Goal: Task Accomplishment & Management: Manage account settings

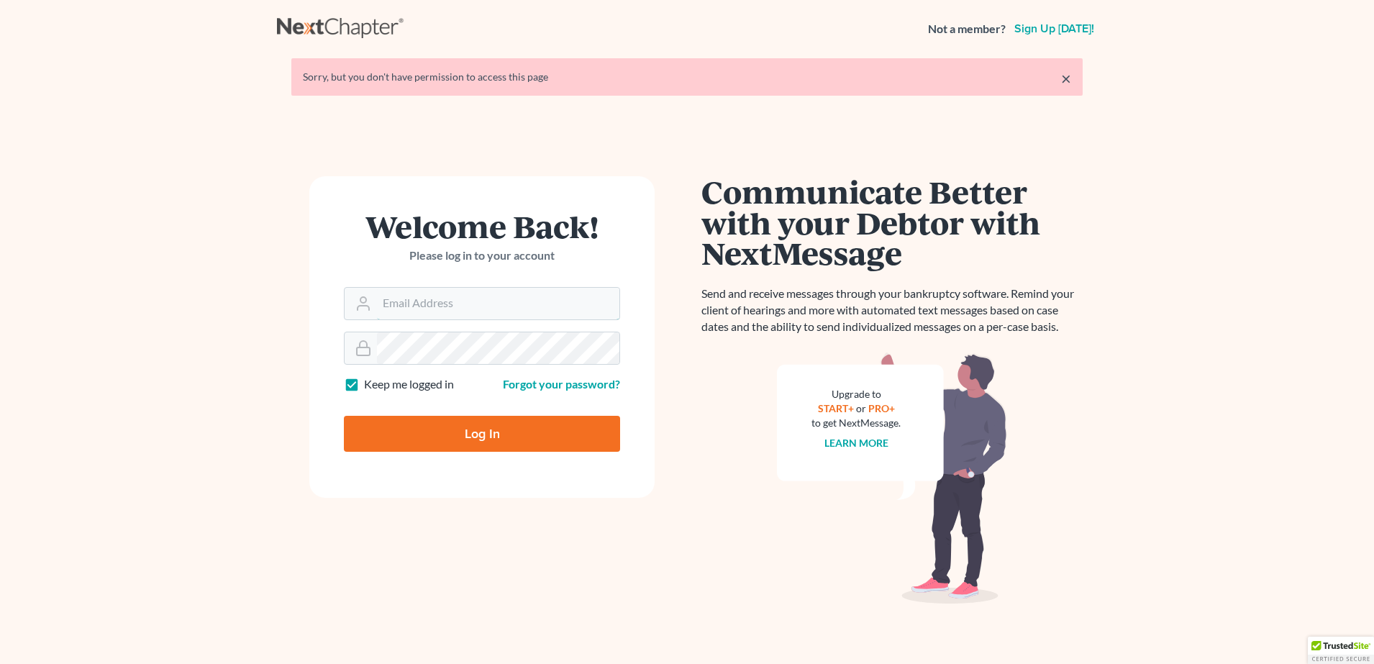
type input "[PERSON_NAME][EMAIL_ADDRESS][DOMAIN_NAME]"
drag, startPoint x: 492, startPoint y: 429, endPoint x: 485, endPoint y: 424, distance: 8.4
click at [486, 425] on input "Log In" at bounding box center [482, 434] width 276 height 36
type input "Thinking..."
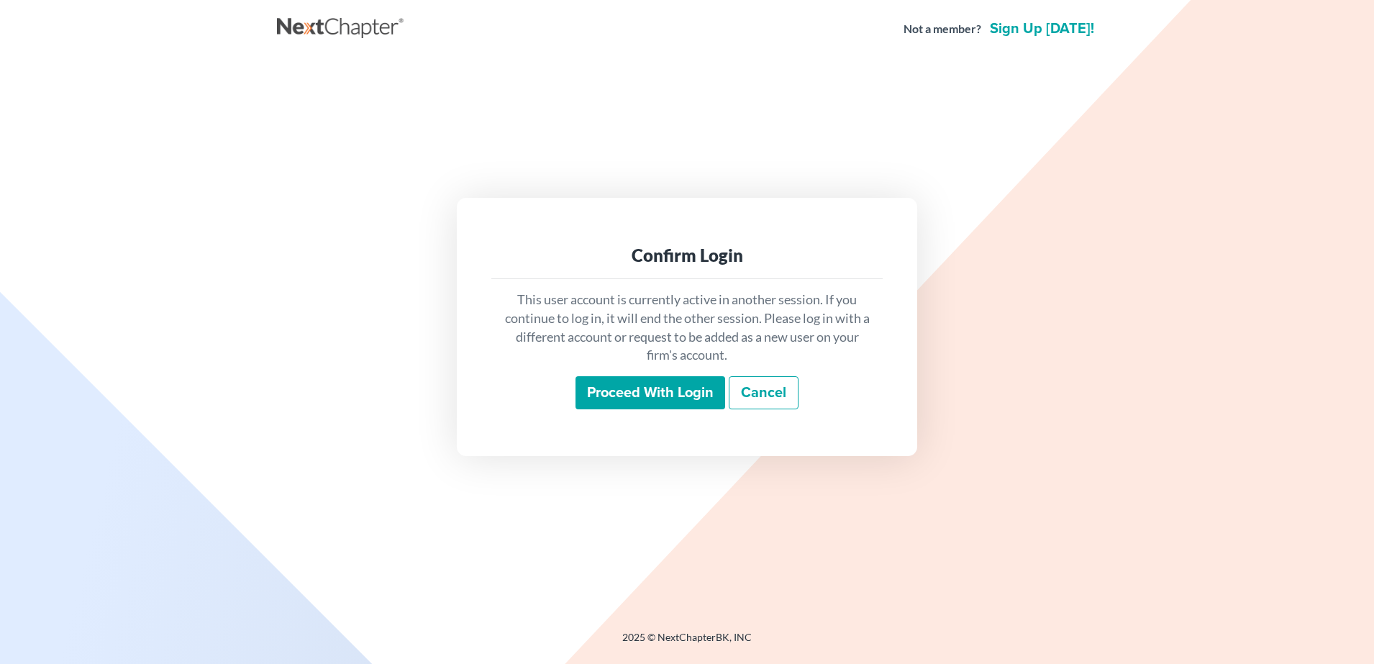
click at [616, 405] on input "Proceed with login" at bounding box center [650, 392] width 150 height 33
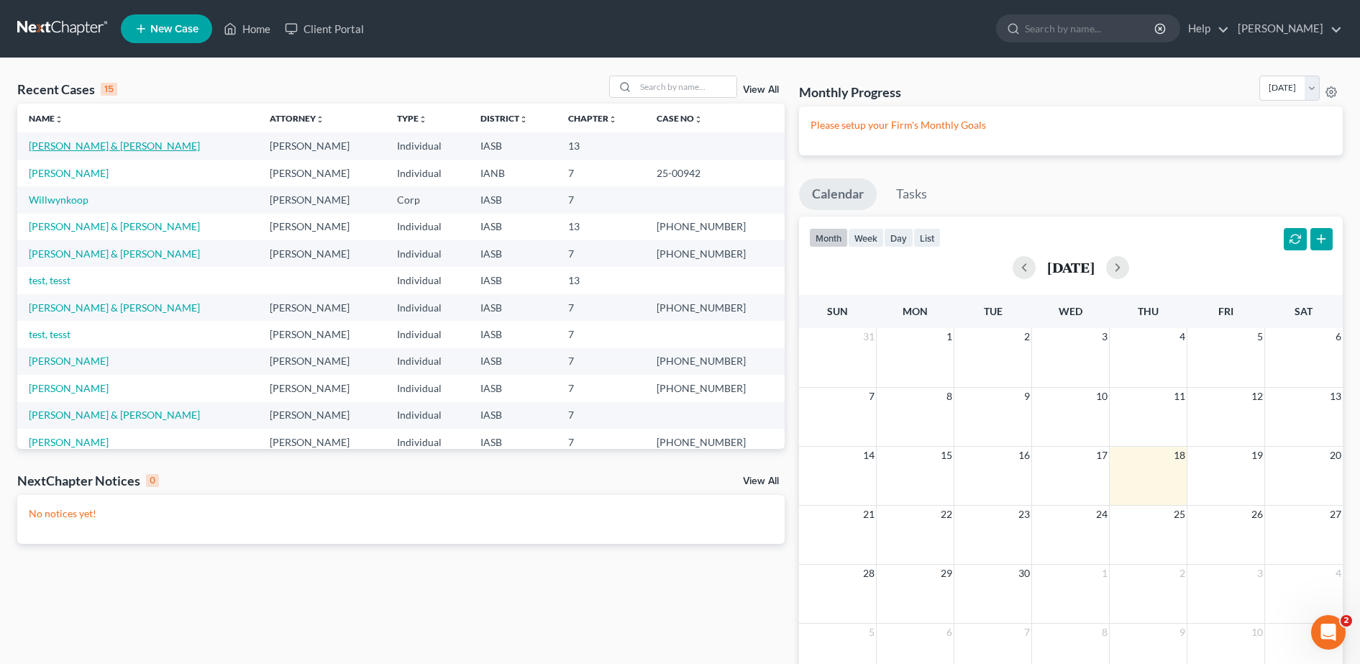
click at [51, 142] on link "Freeman, Erin & Matthew" at bounding box center [114, 146] width 171 height 12
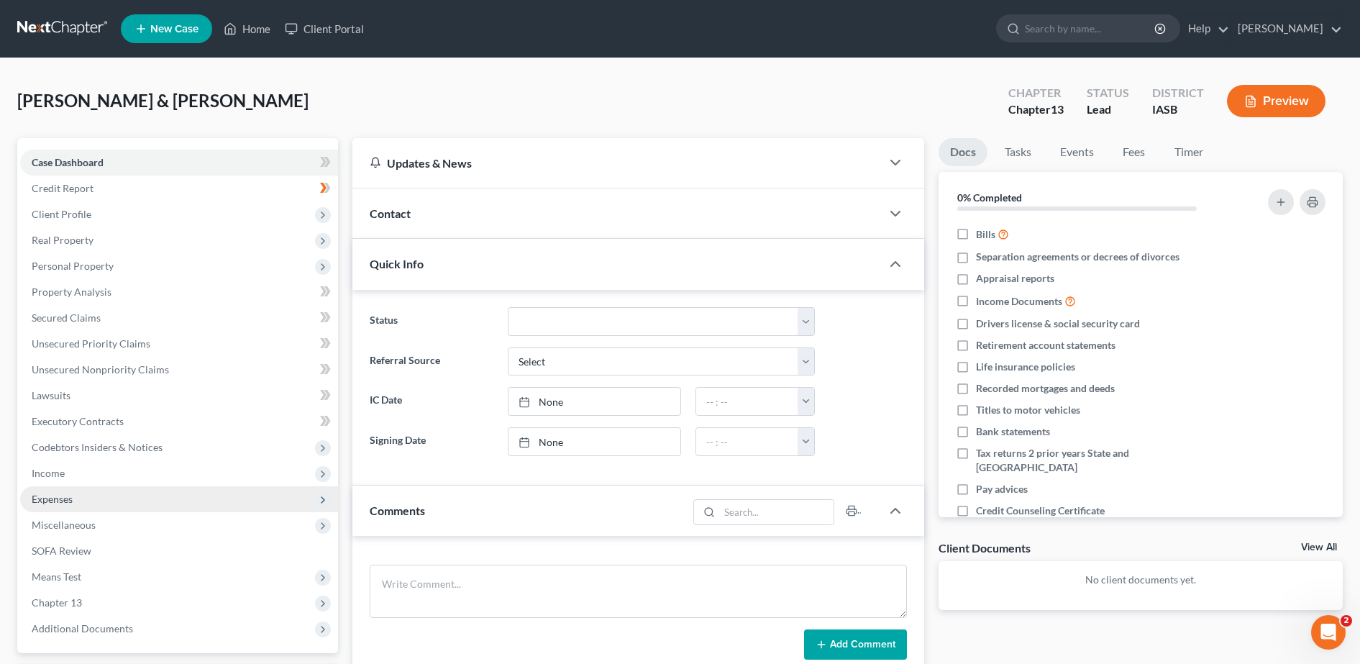
click at [59, 495] on span "Expenses" at bounding box center [52, 499] width 41 height 12
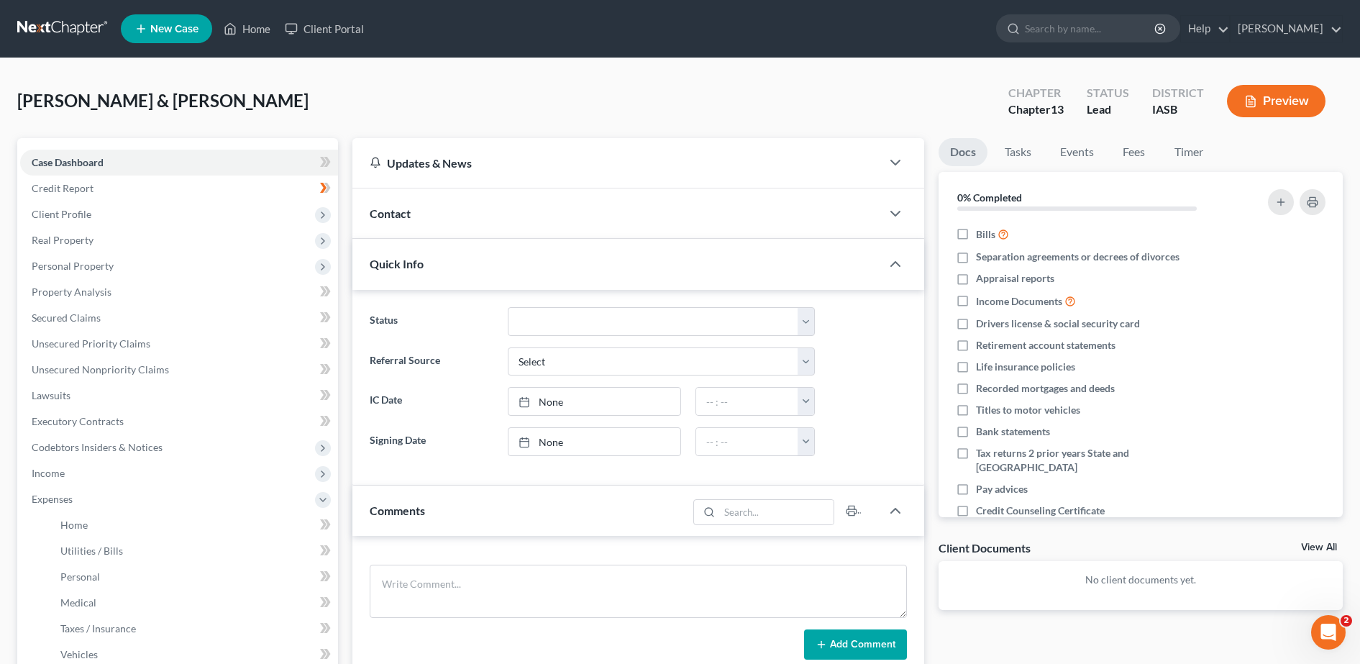
click at [1283, 109] on button "Preview" at bounding box center [1276, 101] width 99 height 32
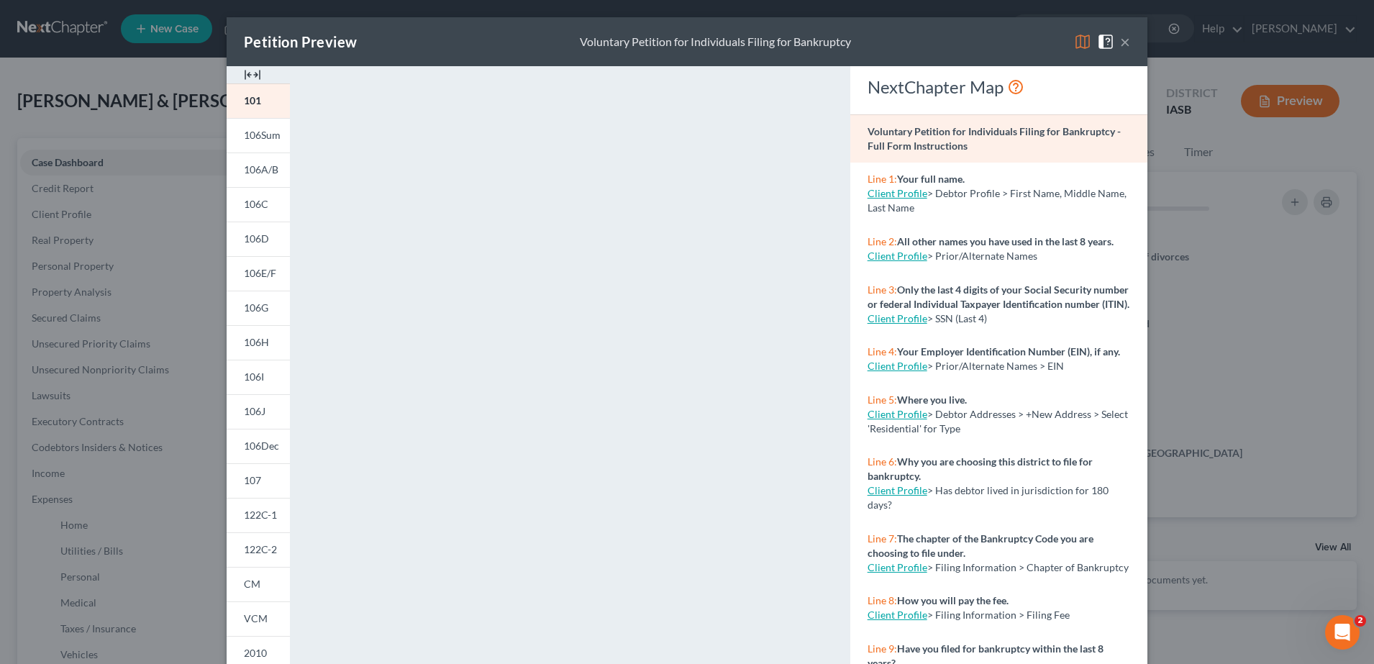
click at [244, 76] on img at bounding box center [252, 74] width 17 height 17
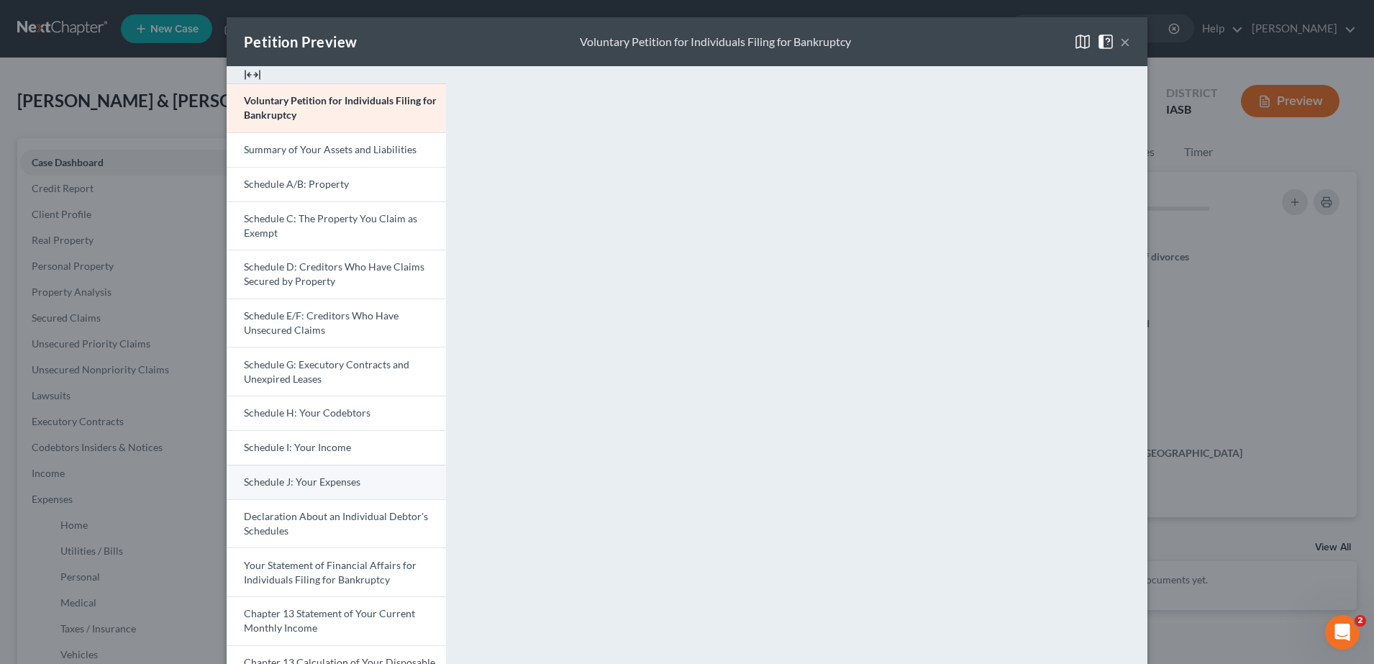
click at [344, 479] on span "Schedule J: Your Expenses" at bounding box center [302, 481] width 117 height 12
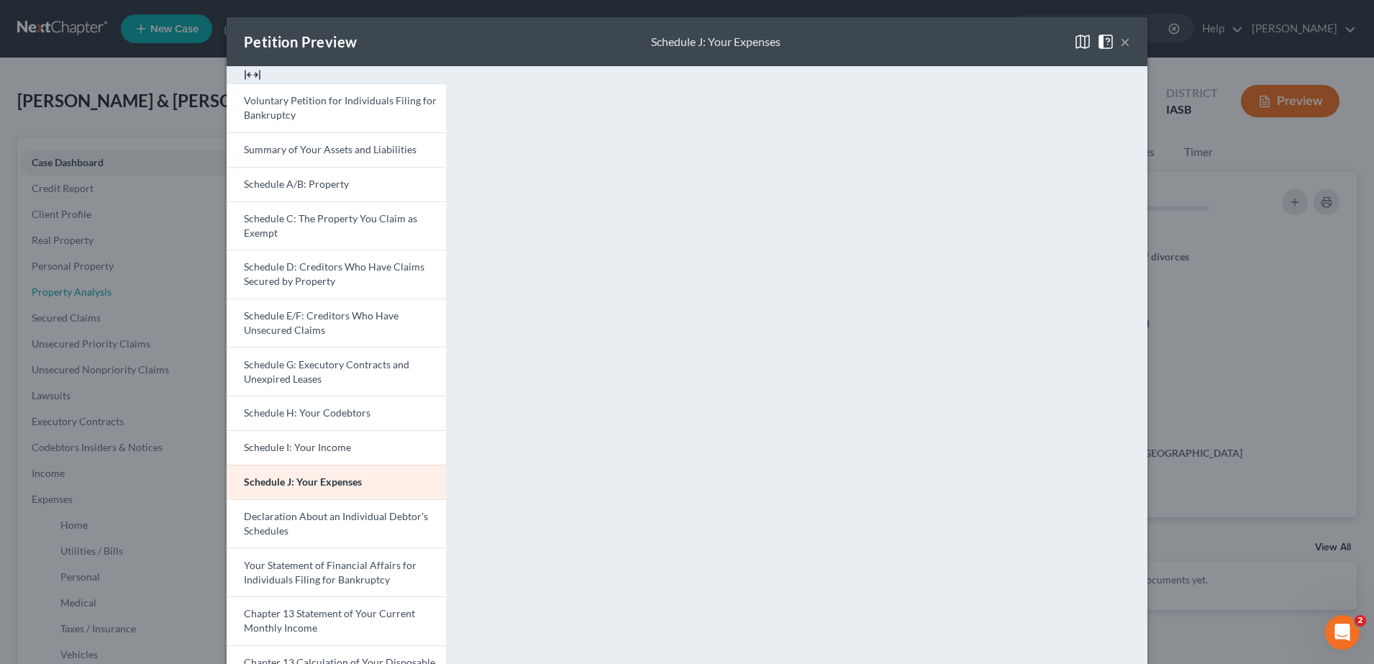
scroll to position [246, 0]
click at [340, 450] on span "Schedule I: Your Income" at bounding box center [297, 447] width 107 height 12
click at [333, 477] on span "Schedule J: Your Expenses" at bounding box center [302, 481] width 117 height 12
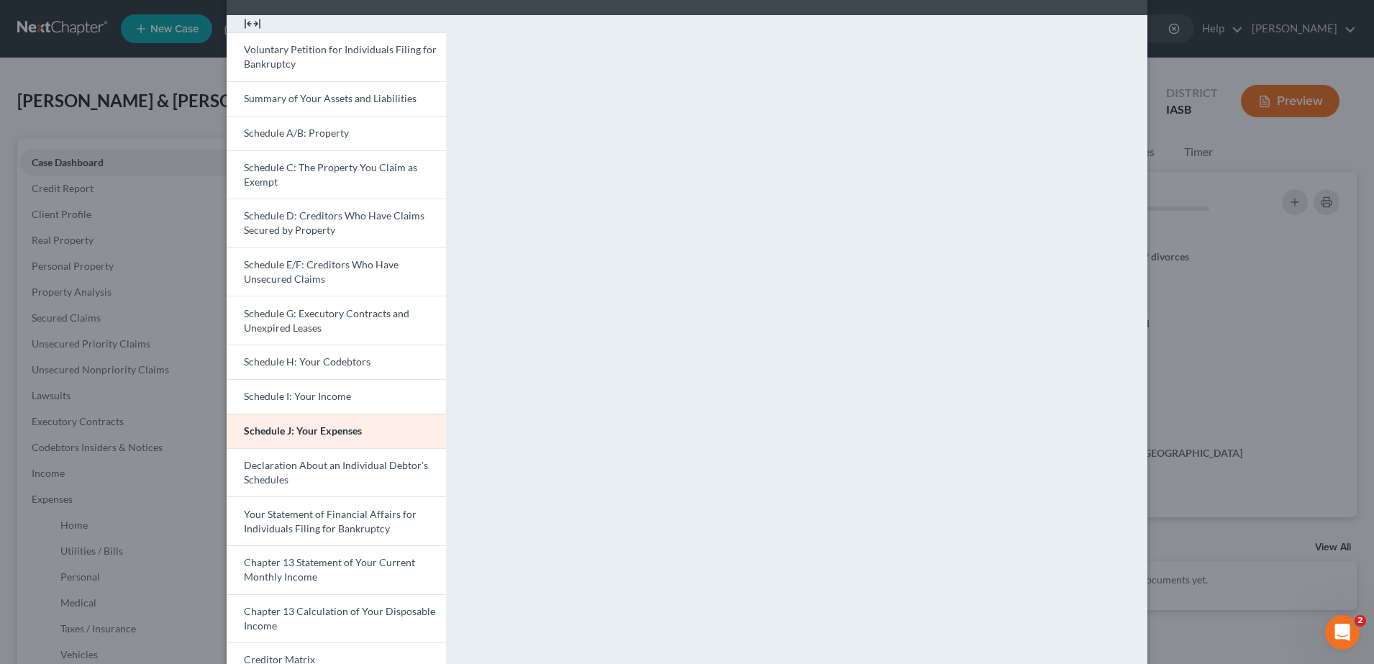
scroll to position [0, 0]
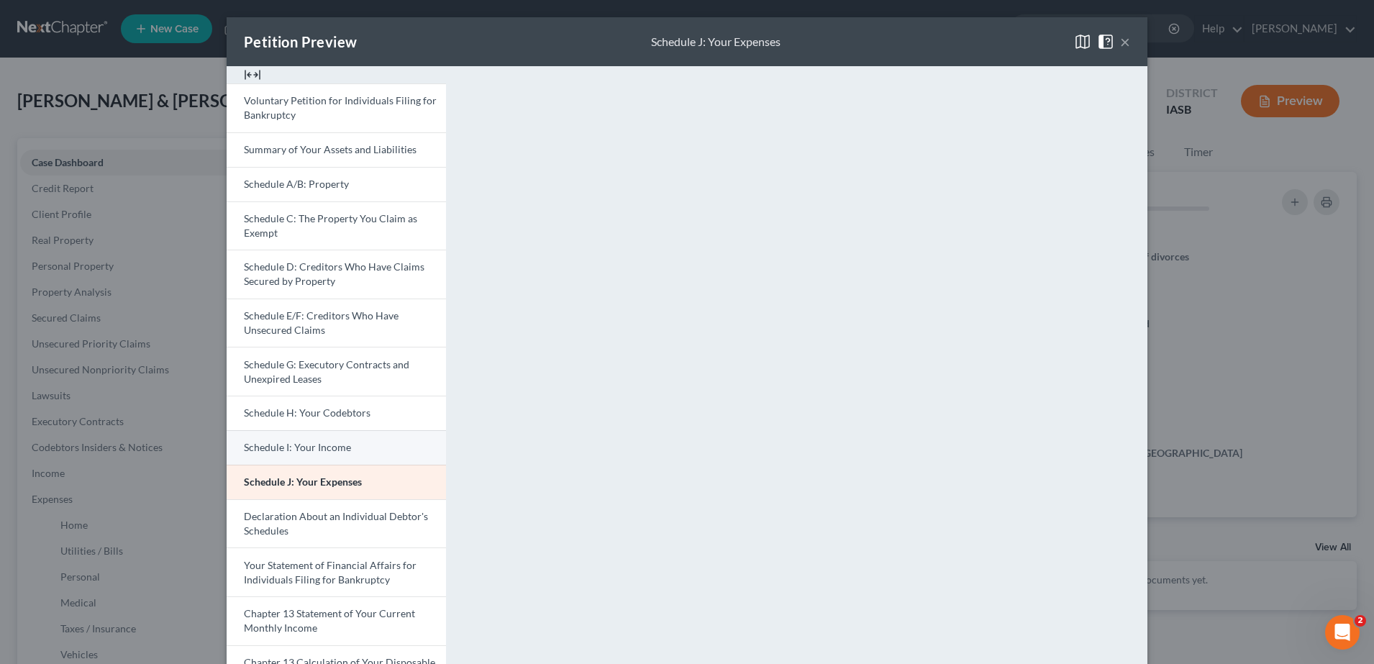
click at [329, 439] on link "Schedule I: Your Income" at bounding box center [336, 447] width 219 height 35
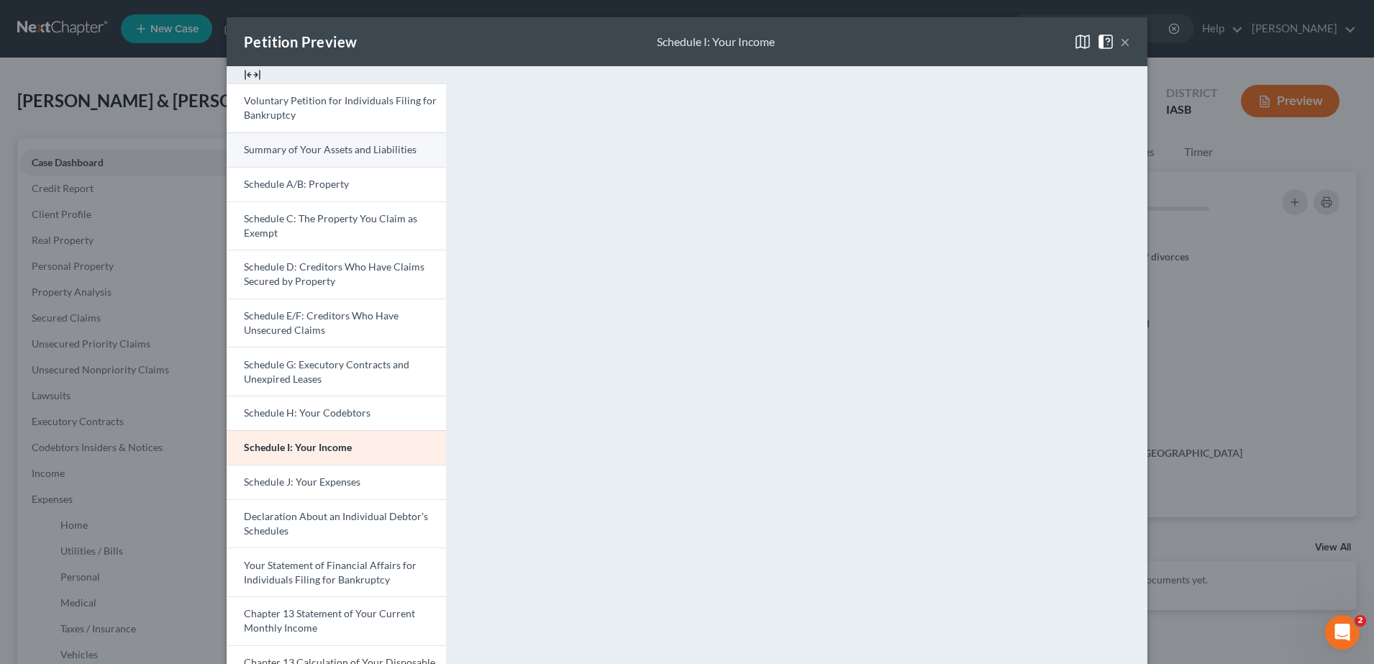
click at [278, 158] on link "Summary of Your Assets and Liabilities" at bounding box center [336, 149] width 219 height 35
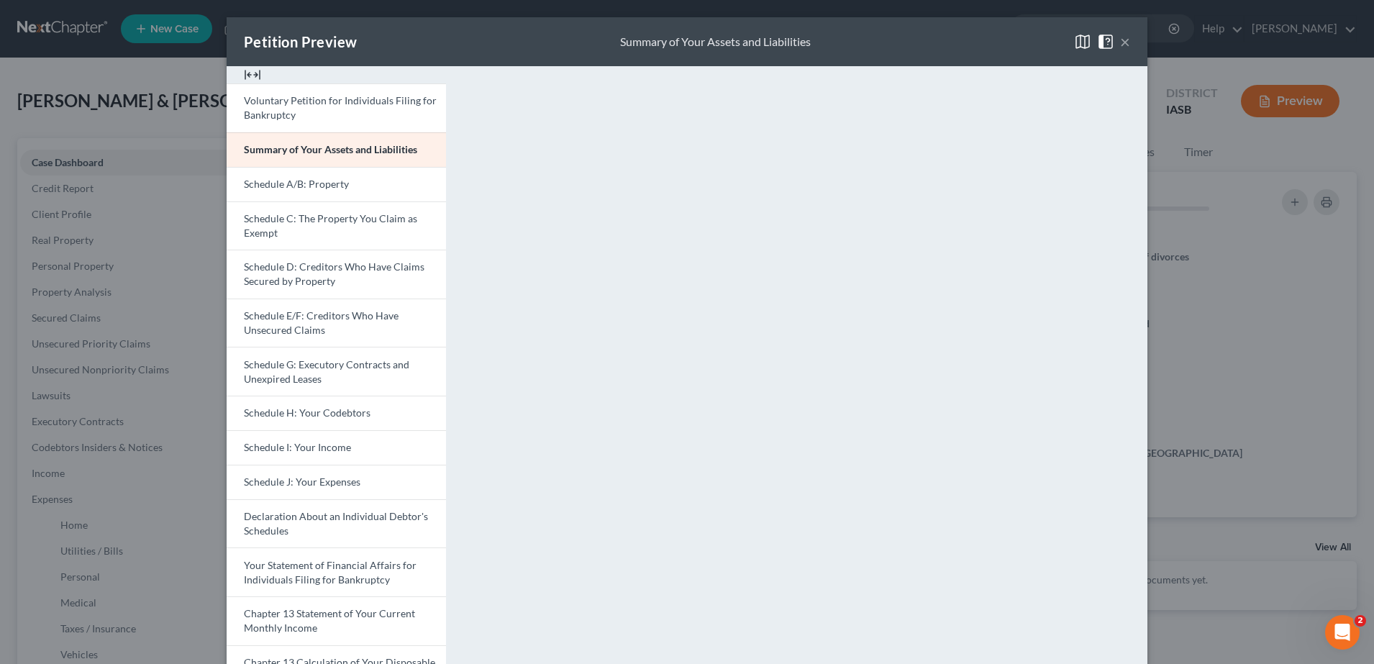
click at [1120, 47] on button "×" at bounding box center [1125, 41] width 10 height 17
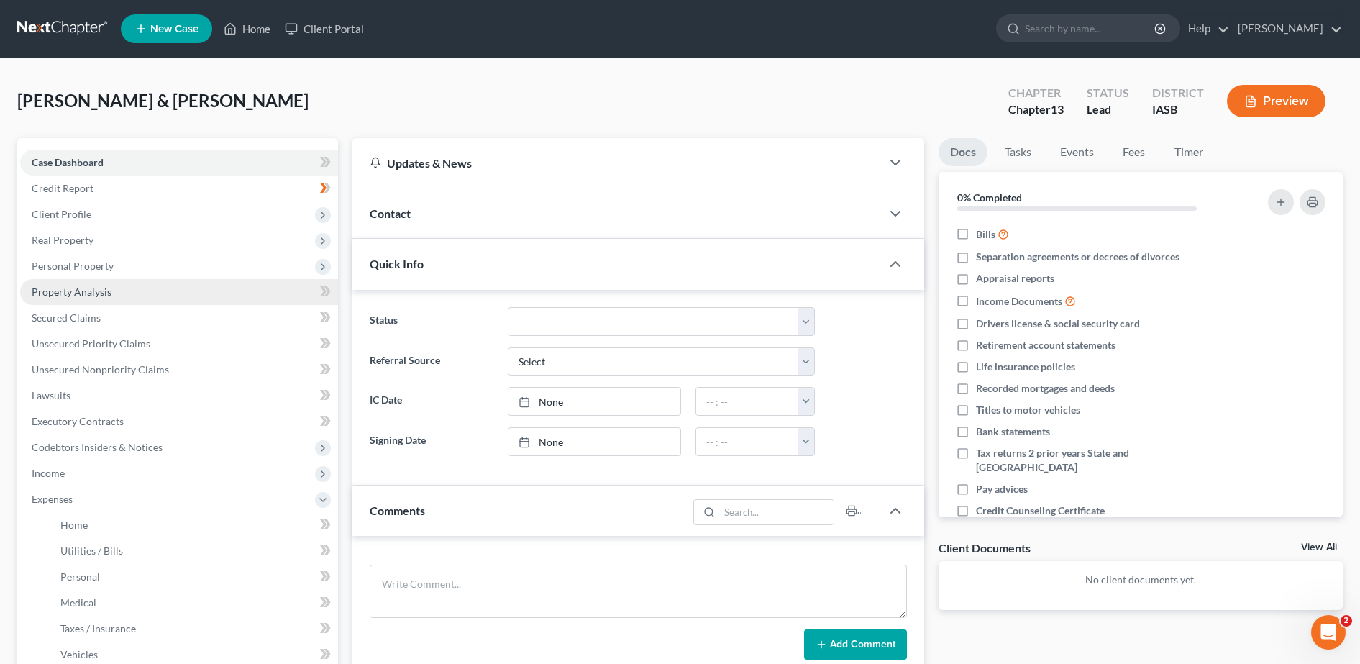
click at [85, 288] on span "Property Analysis" at bounding box center [72, 292] width 80 height 12
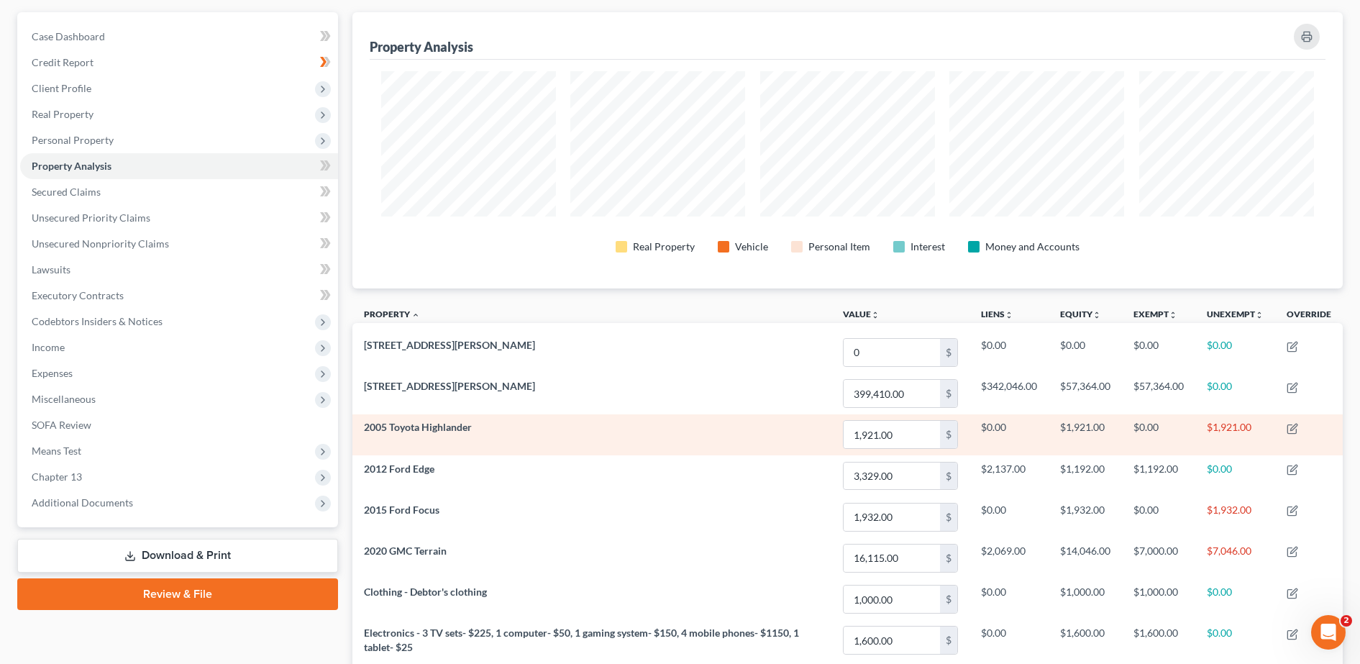
scroll to position [120, 0]
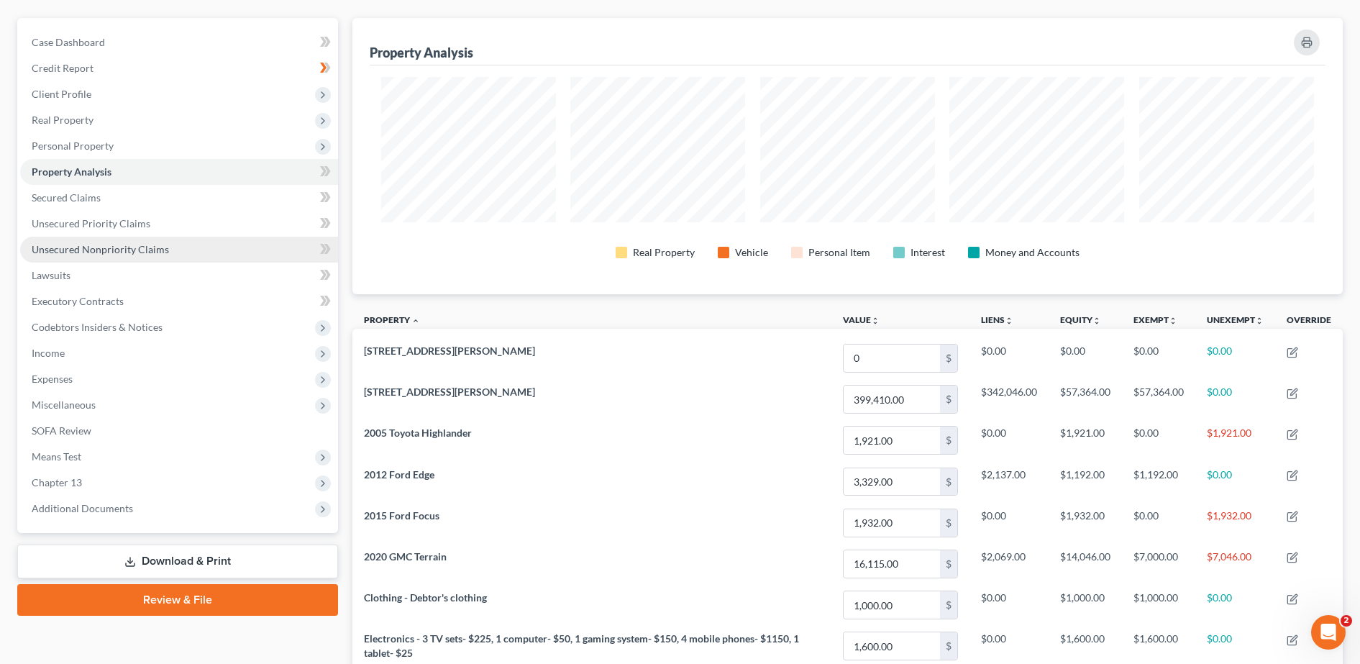
click at [102, 252] on span "Unsecured Nonpriority Claims" at bounding box center [100, 249] width 137 height 12
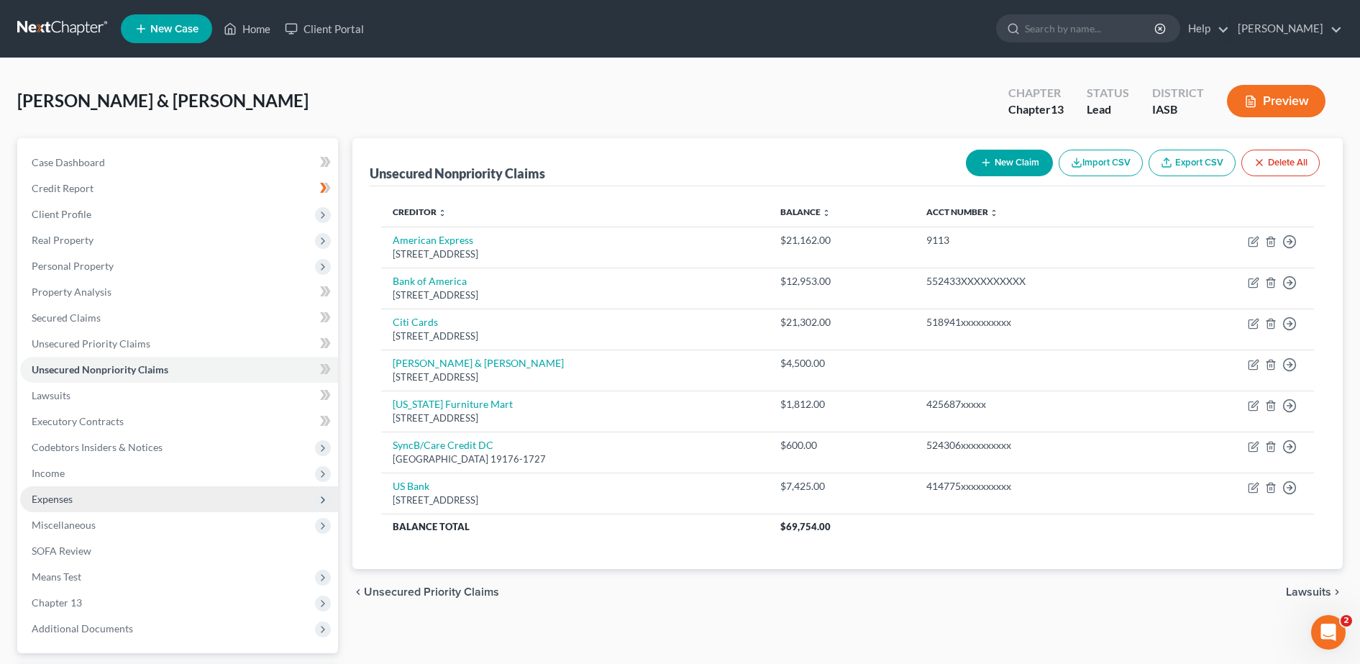
click at [72, 504] on span "Expenses" at bounding box center [52, 499] width 41 height 12
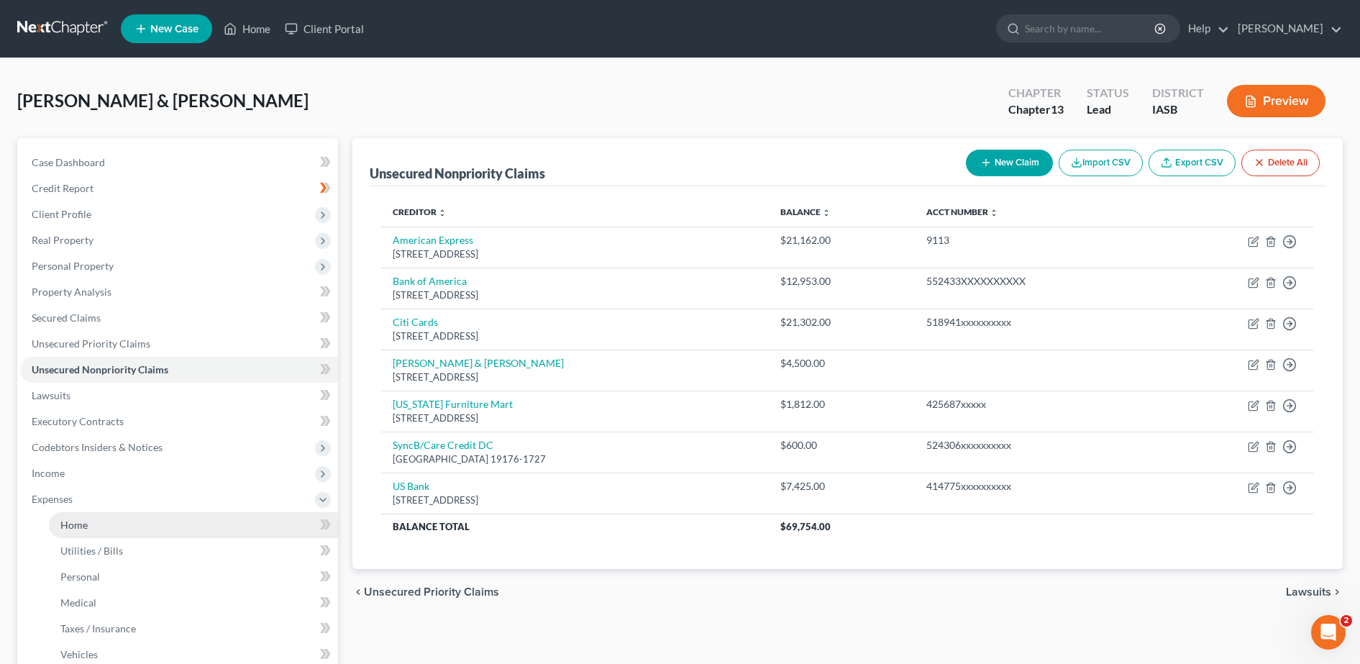
click at [73, 516] on link "Home" at bounding box center [193, 525] width 289 height 26
click at [86, 532] on link "Home" at bounding box center [193, 525] width 289 height 26
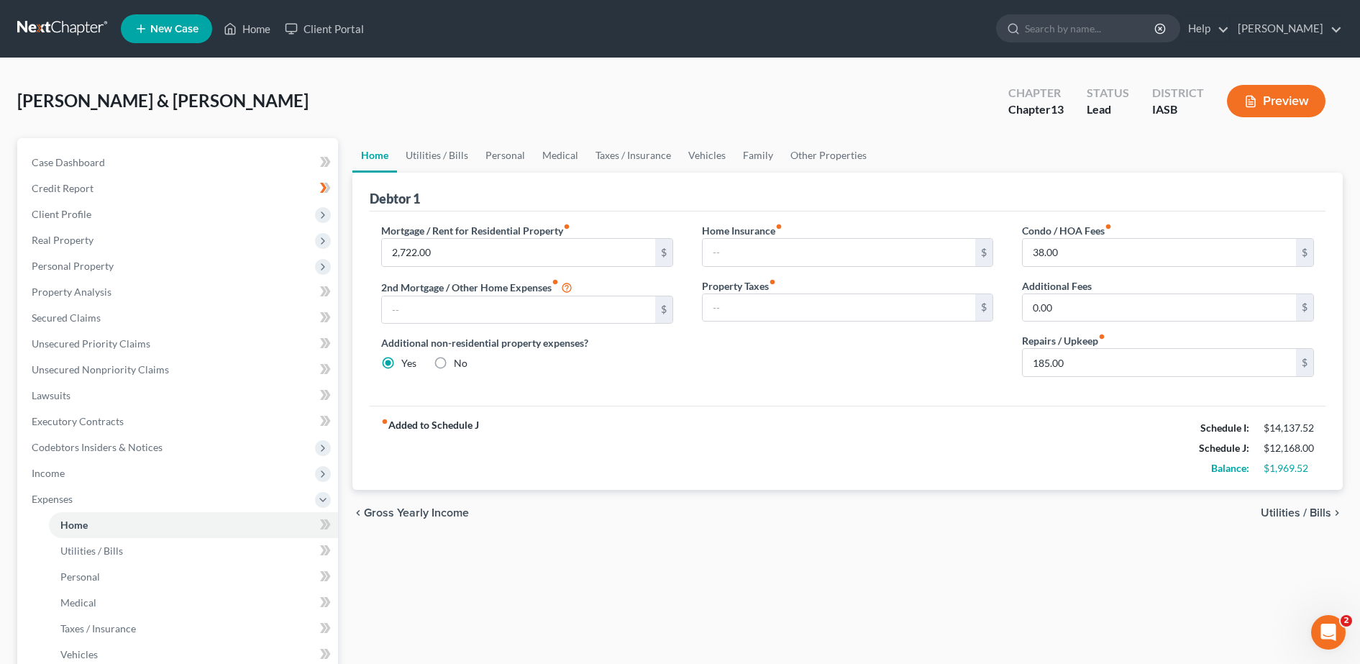
click at [1278, 516] on span "Utilities / Bills" at bounding box center [1296, 513] width 70 height 12
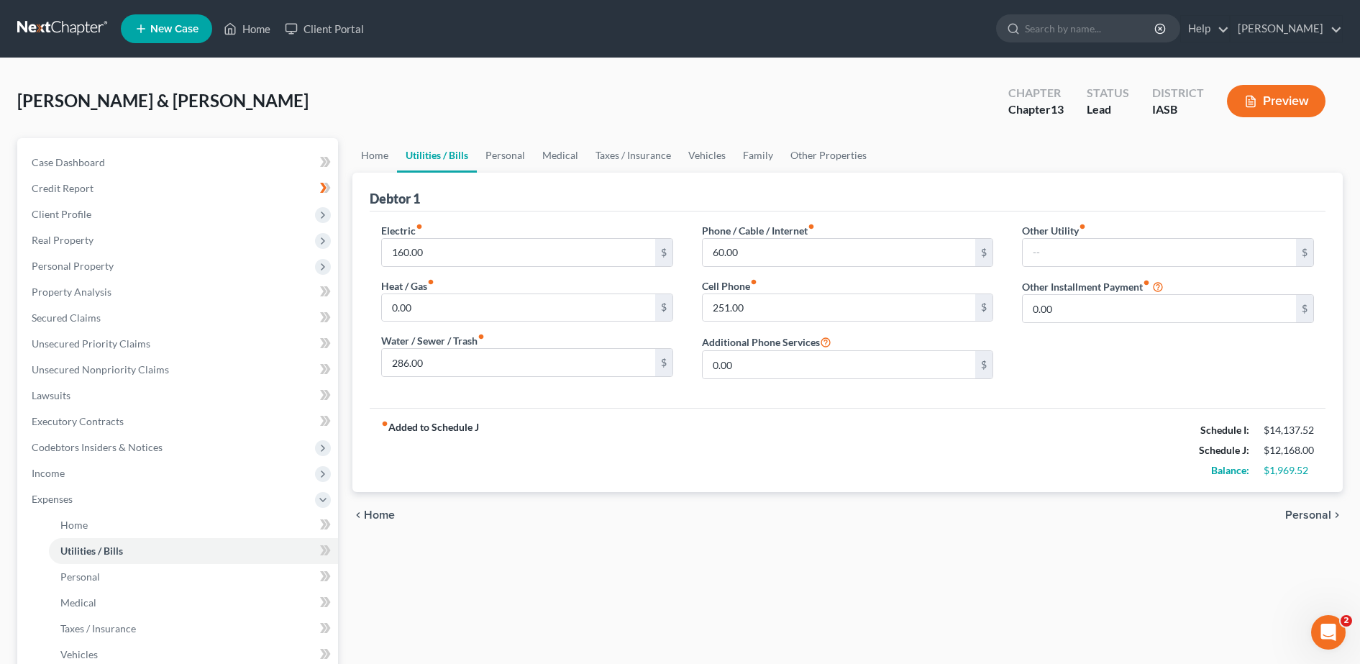
click at [1296, 521] on span "Personal" at bounding box center [1308, 515] width 46 height 12
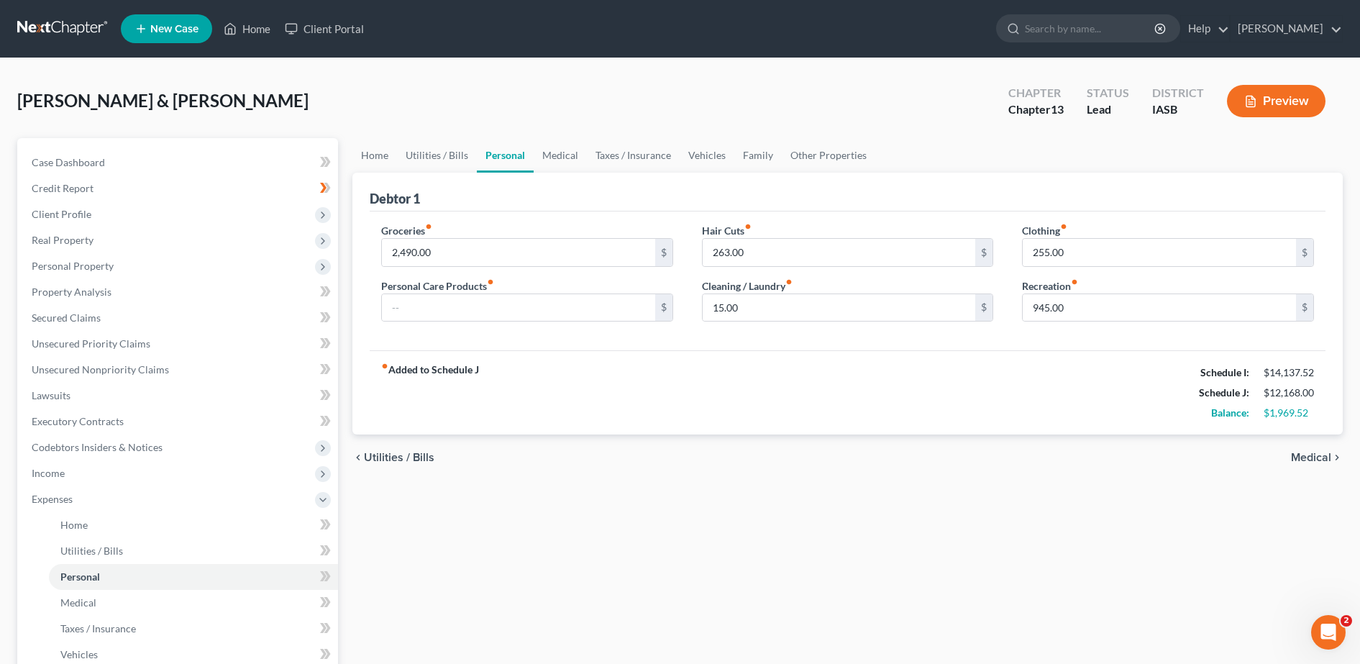
click at [1309, 458] on span "Medical" at bounding box center [1311, 458] width 40 height 12
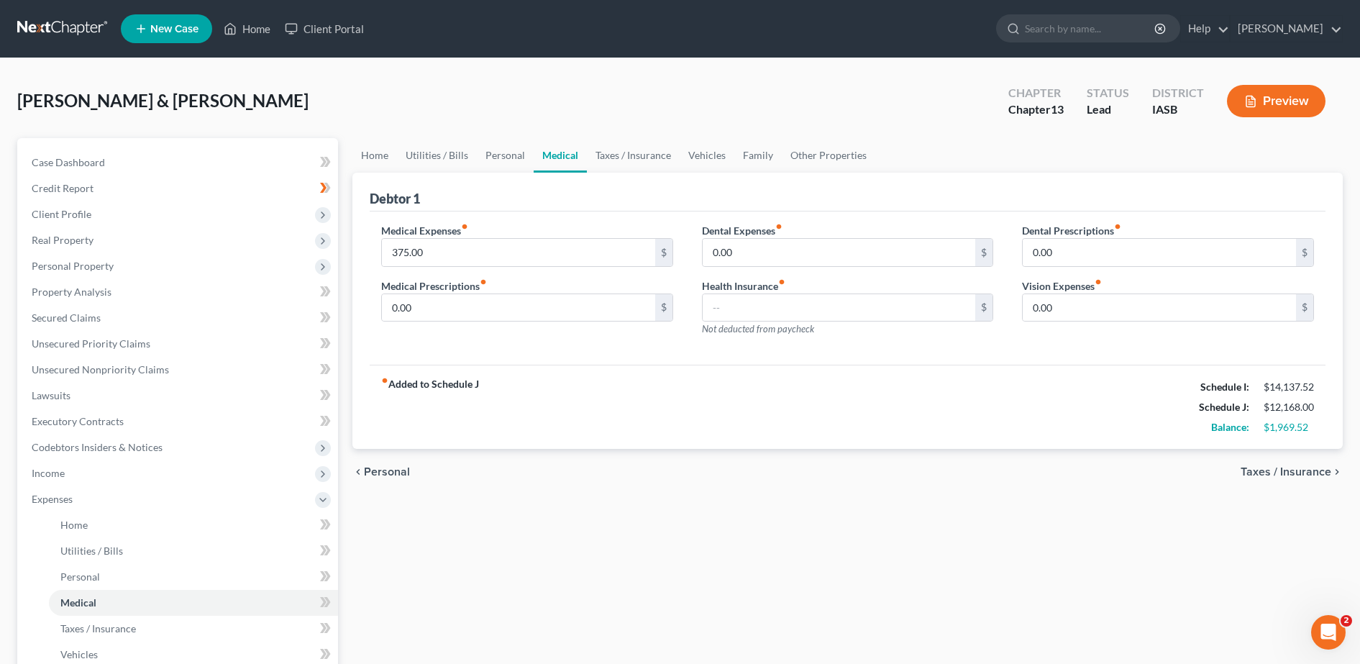
click at [1314, 473] on span "Taxes / Insurance" at bounding box center [1286, 472] width 91 height 12
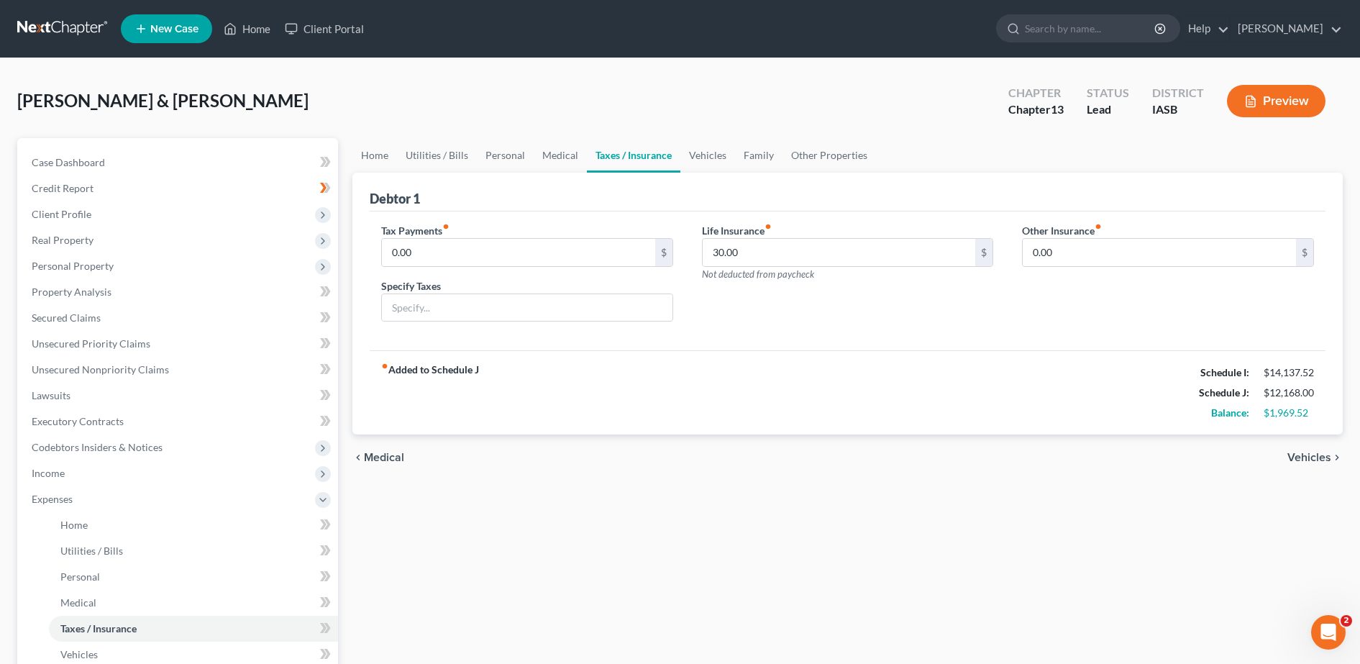
click at [1314, 452] on span "Vehicles" at bounding box center [1310, 458] width 44 height 12
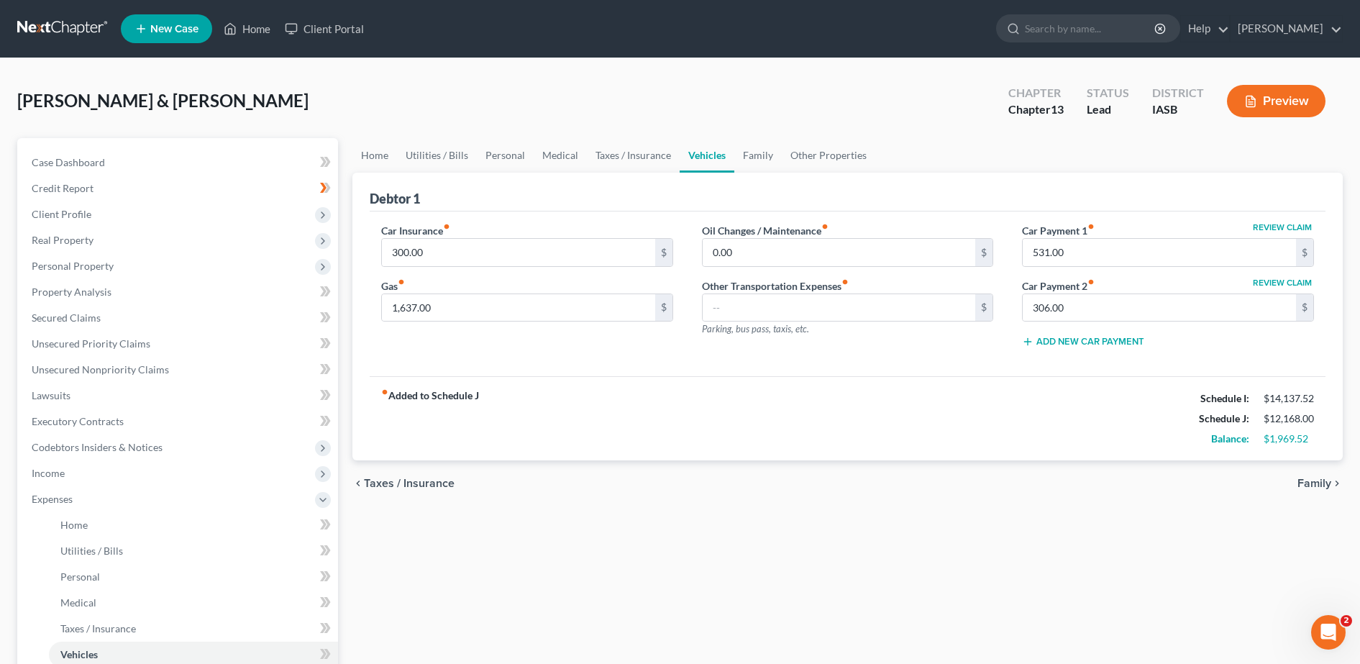
click at [1318, 482] on span "Family" at bounding box center [1315, 484] width 34 height 12
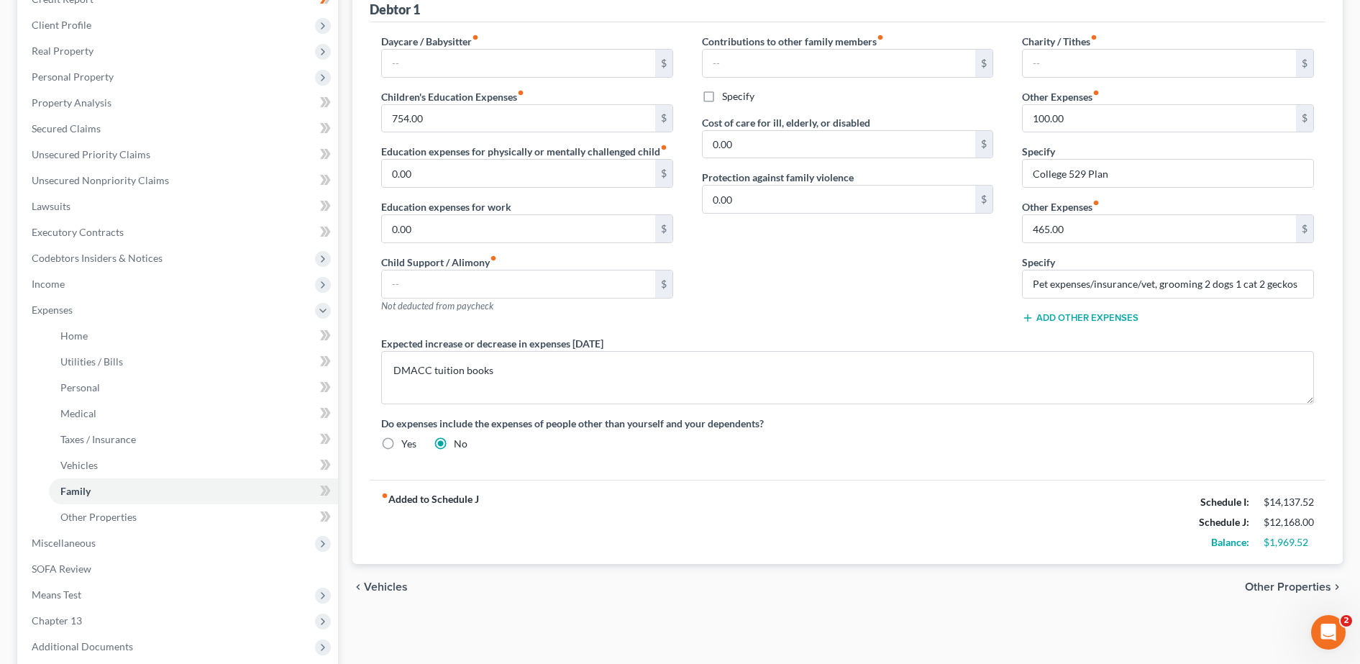
scroll to position [240, 0]
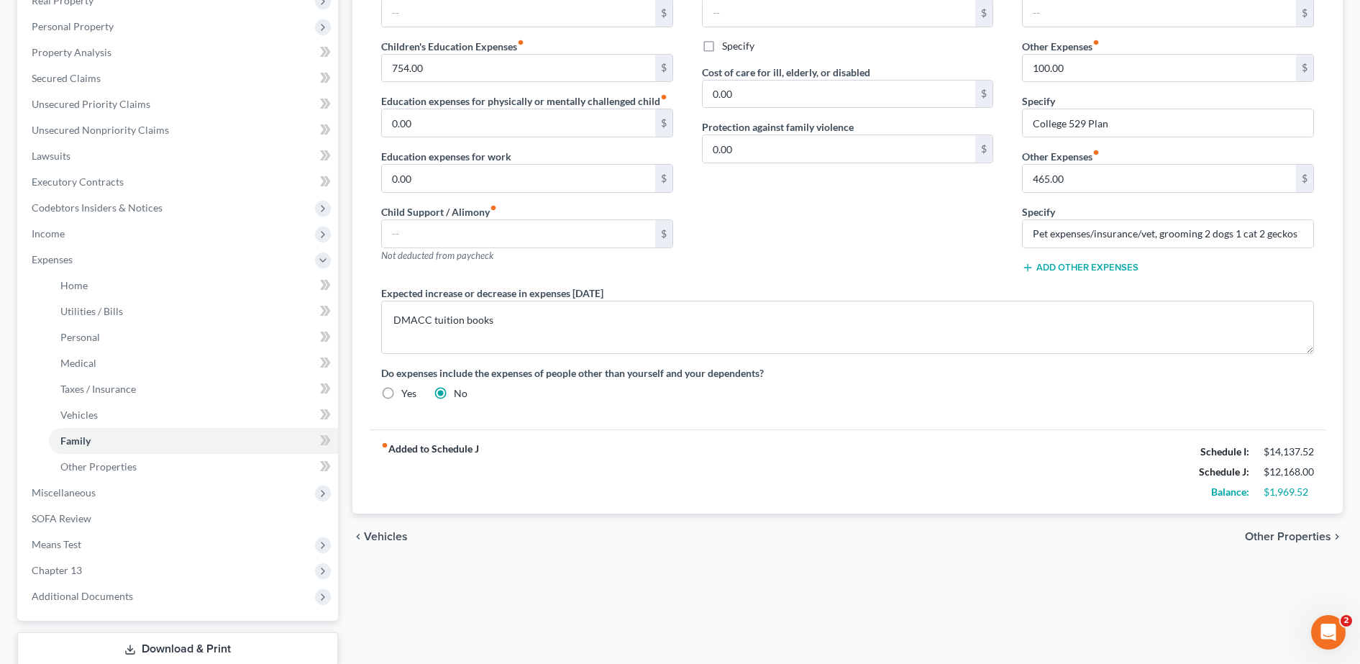
click at [380, 545] on div "chevron_left Vehicles Other Properties chevron_right" at bounding box center [847, 537] width 990 height 46
click at [380, 544] on div "chevron_left Vehicles Other Properties chevron_right" at bounding box center [847, 537] width 990 height 46
click at [387, 534] on span "Vehicles" at bounding box center [386, 537] width 44 height 12
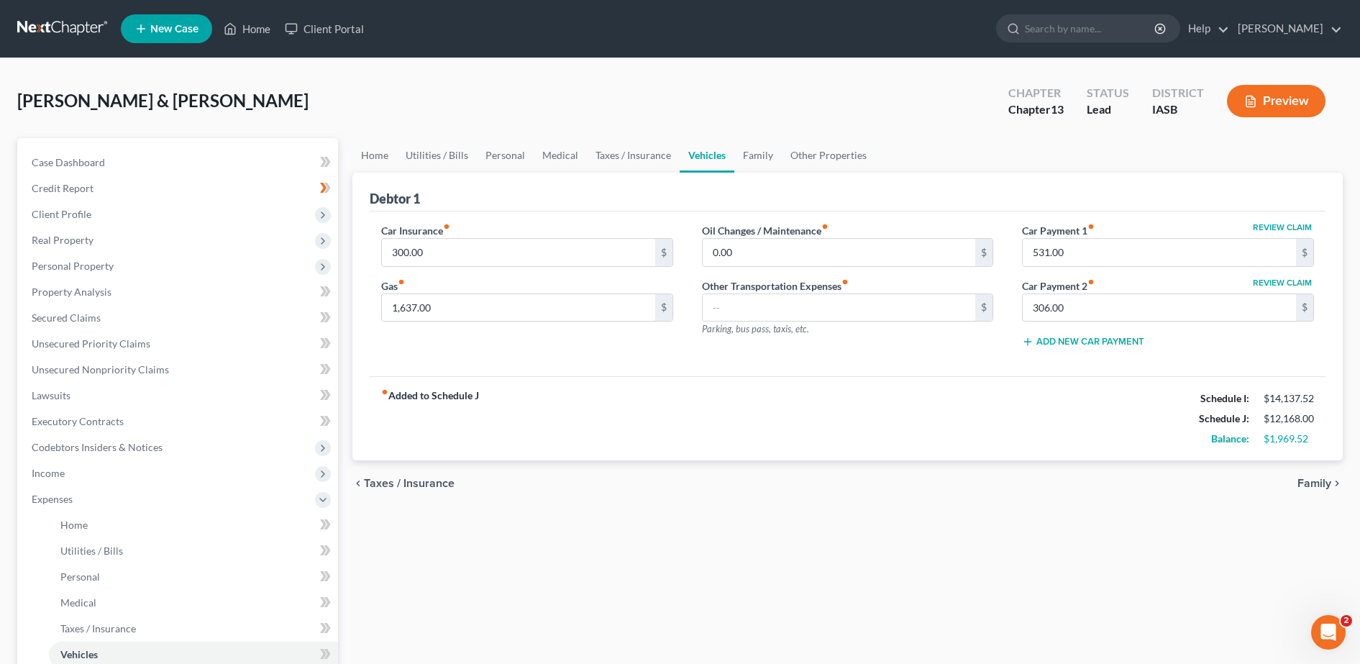
click at [387, 534] on div "Home Utilities / Bills Personal Medical Taxes / Insurance Vehicles Family Other…" at bounding box center [847, 540] width 1005 height 805
click at [386, 478] on span "Taxes / Insurance" at bounding box center [409, 484] width 91 height 12
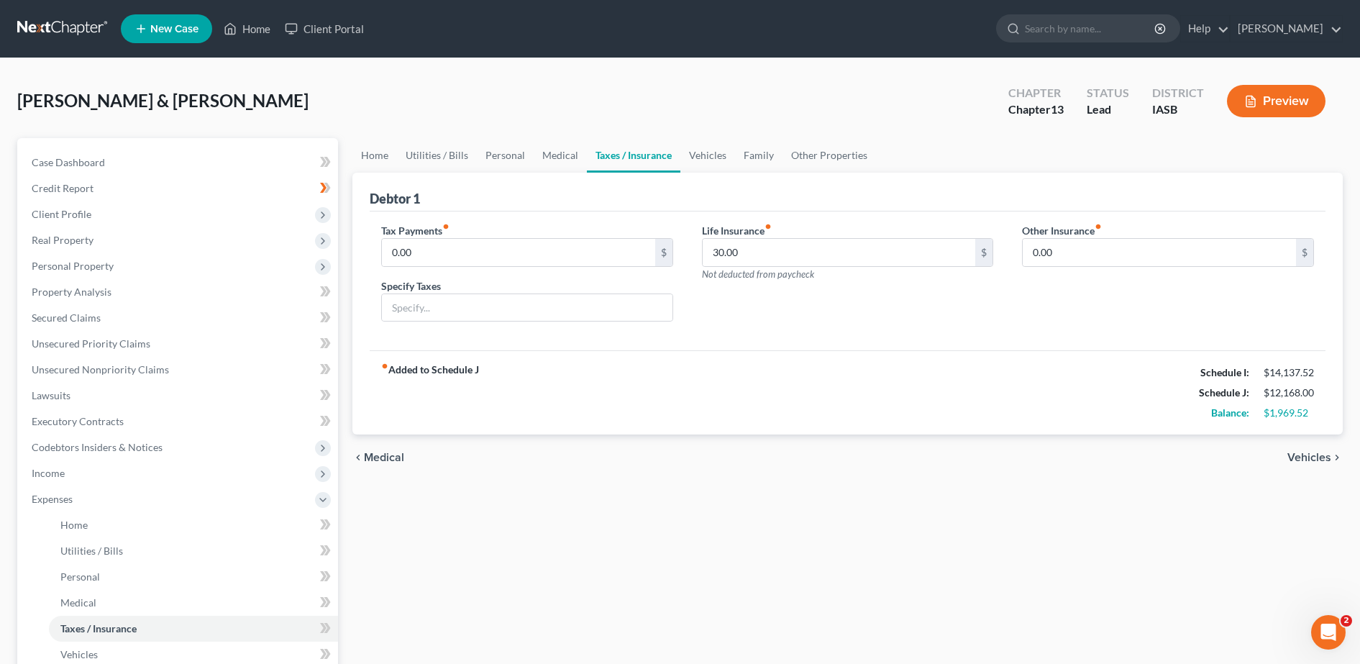
click at [369, 458] on span "Medical" at bounding box center [384, 458] width 40 height 12
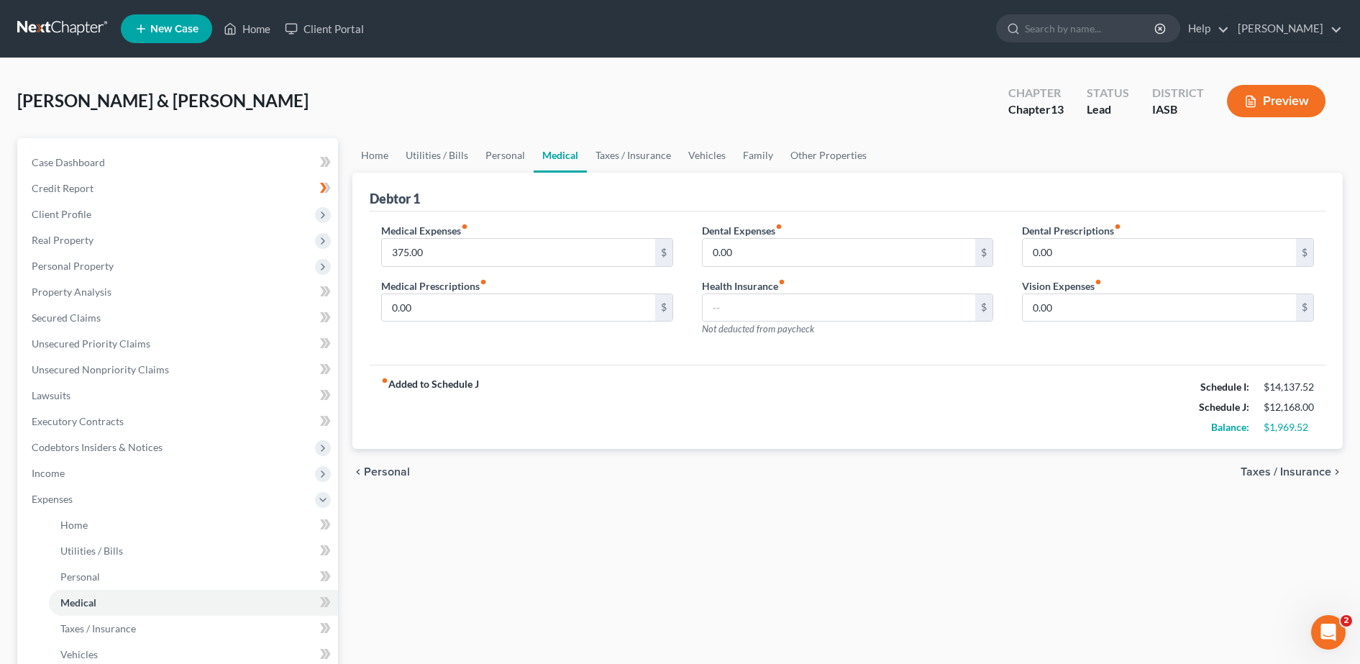
click at [369, 458] on div "chevron_left Personal Taxes / Insurance chevron_right" at bounding box center [847, 472] width 990 height 46
click at [373, 472] on span "Personal" at bounding box center [387, 472] width 46 height 12
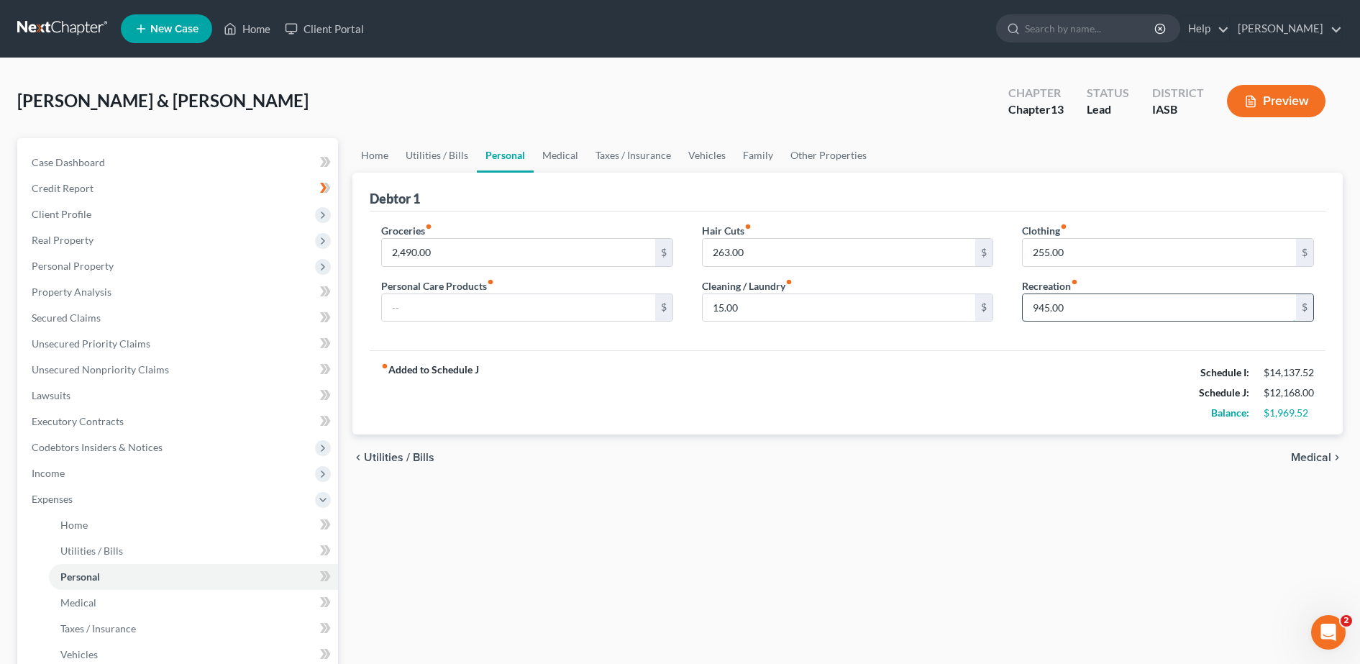
click at [1038, 303] on input "945.00" at bounding box center [1159, 307] width 273 height 27
click at [1099, 309] on input "445.00" at bounding box center [1159, 307] width 273 height 27
type input "445.00"
click at [1326, 452] on span "Medical" at bounding box center [1311, 458] width 40 height 12
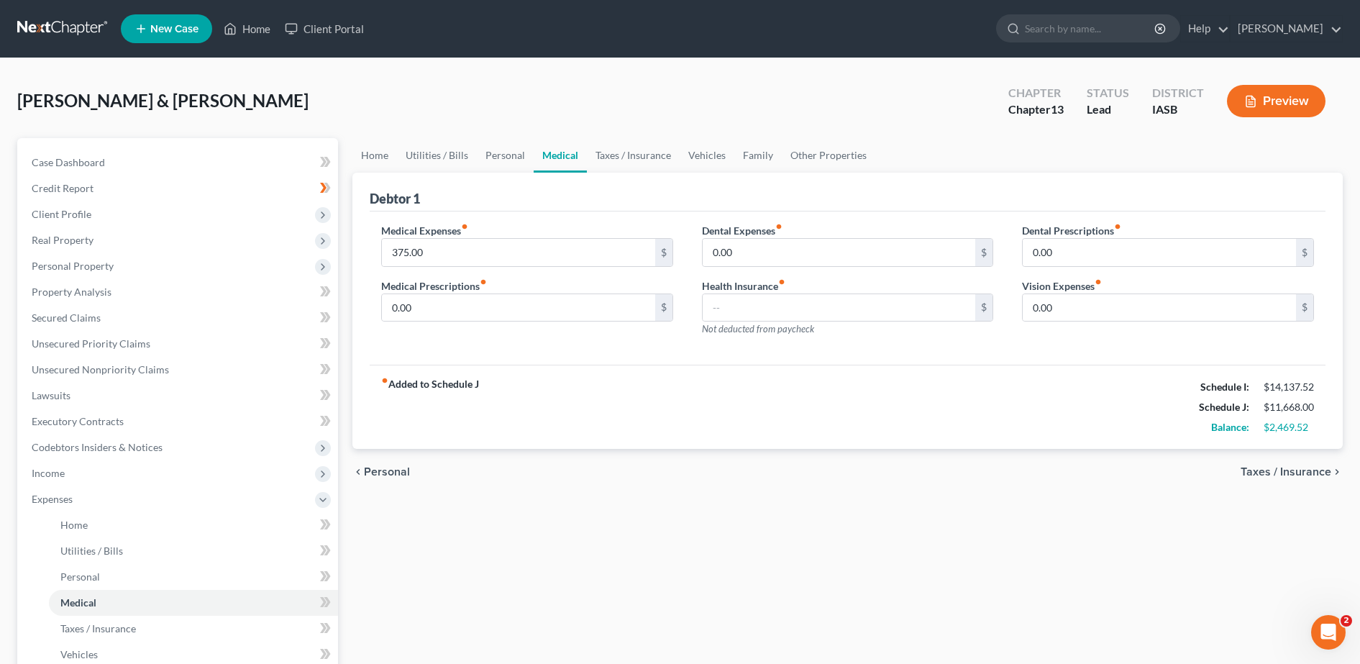
click at [1306, 473] on span "Taxes / Insurance" at bounding box center [1286, 472] width 91 height 12
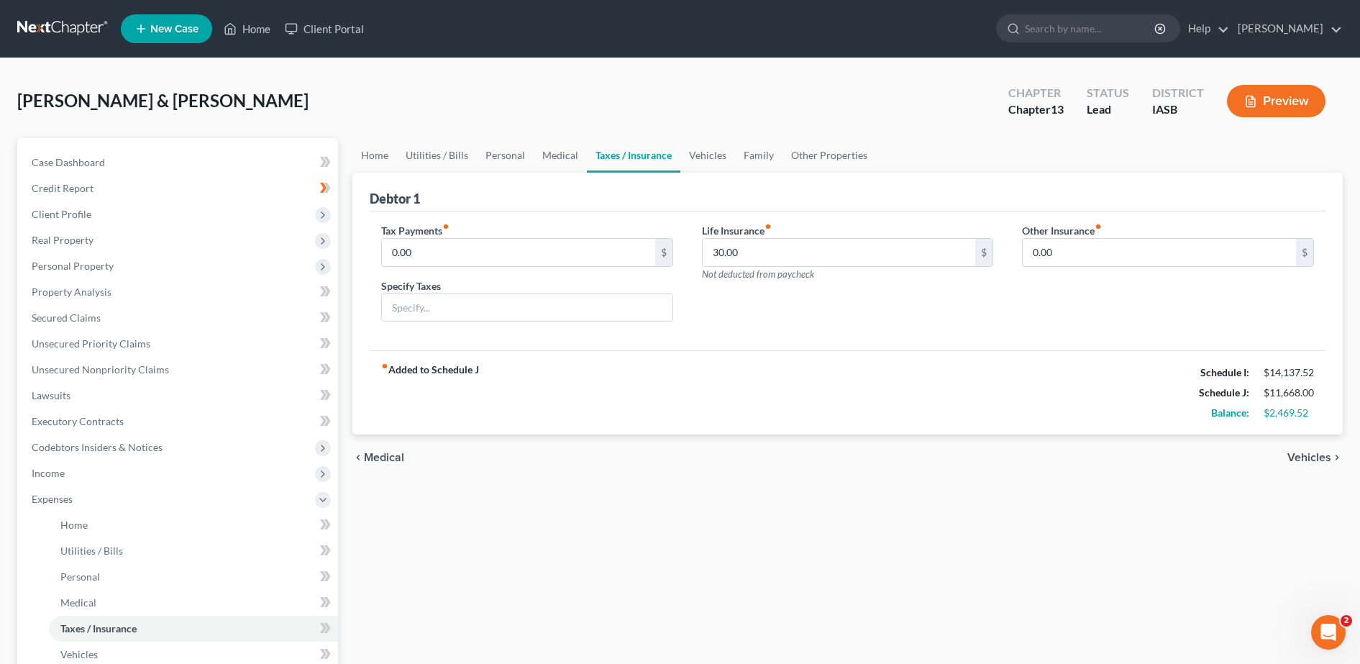
click at [1309, 462] on span "Vehicles" at bounding box center [1310, 458] width 44 height 12
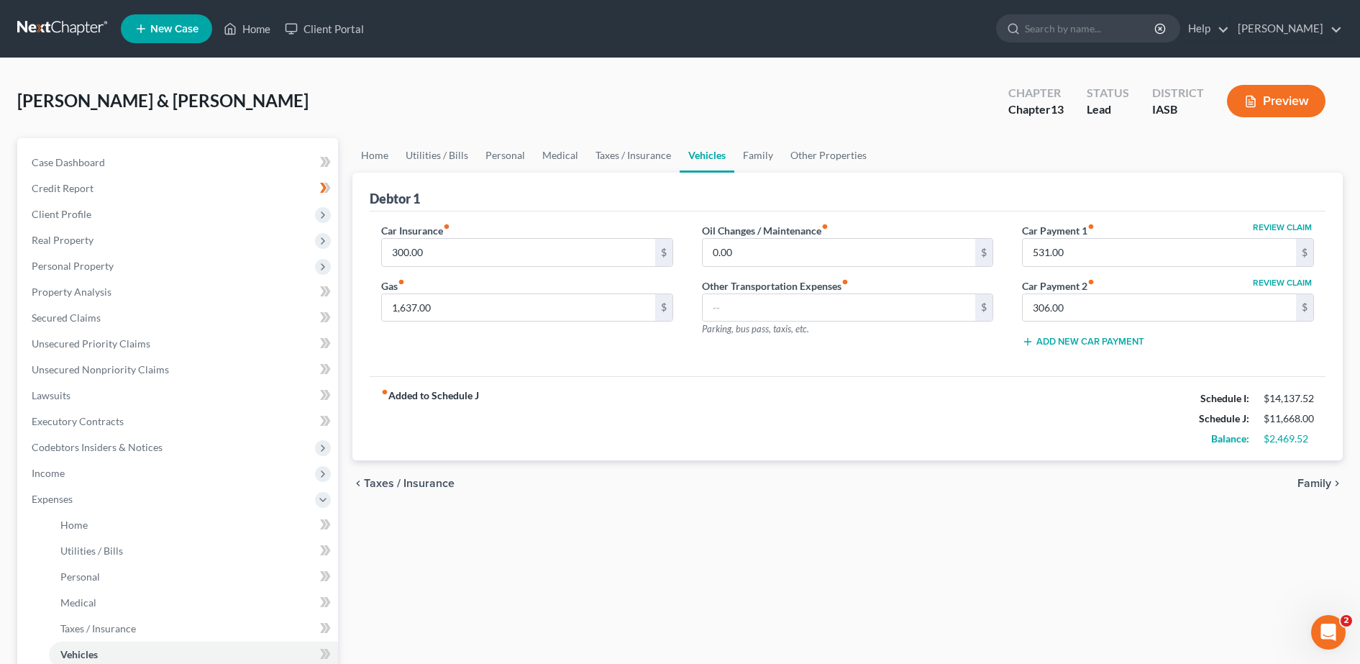
click at [1316, 487] on span "Family" at bounding box center [1315, 484] width 34 height 12
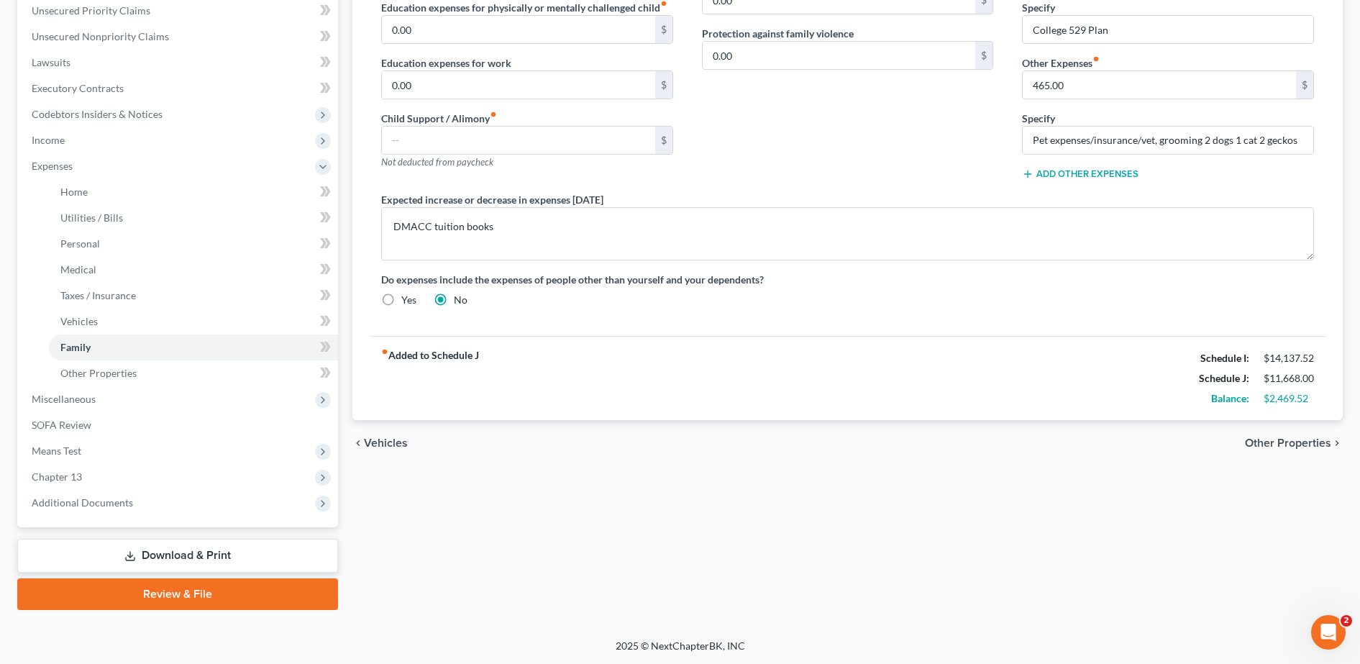
scroll to position [334, 0]
click at [397, 443] on span "Vehicles" at bounding box center [386, 443] width 44 height 12
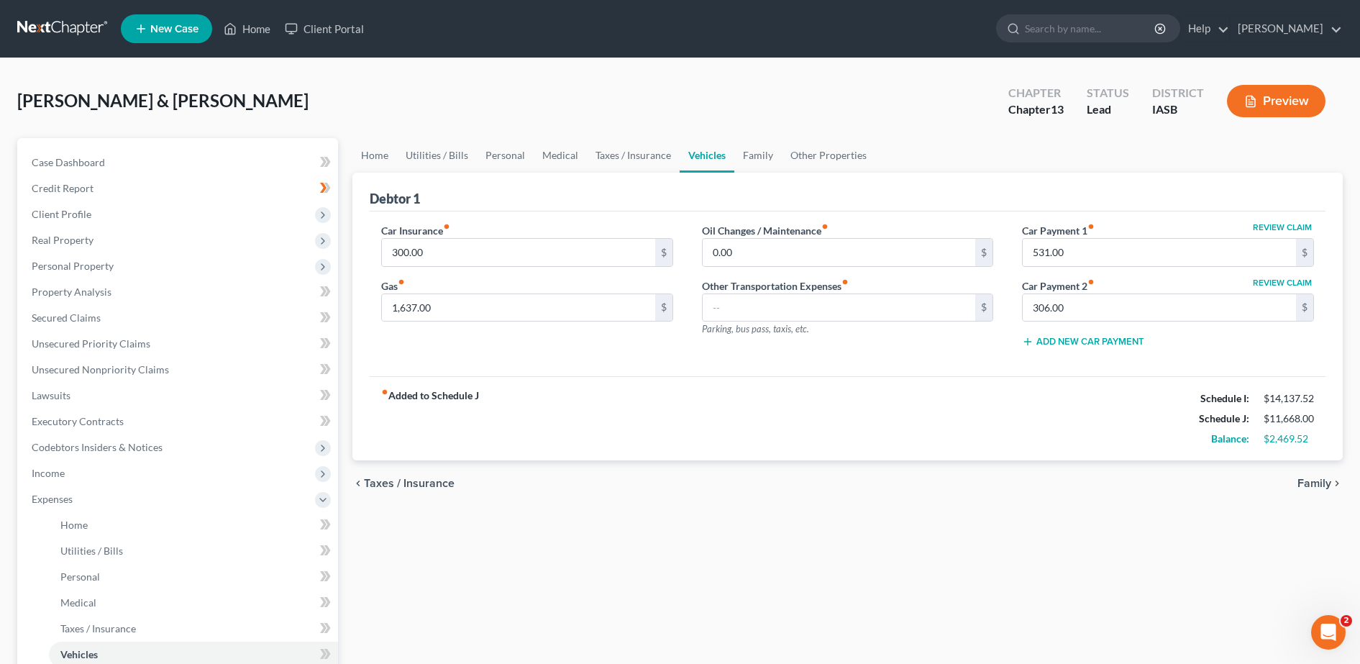
click at [422, 478] on span "Taxes / Insurance" at bounding box center [409, 484] width 91 height 12
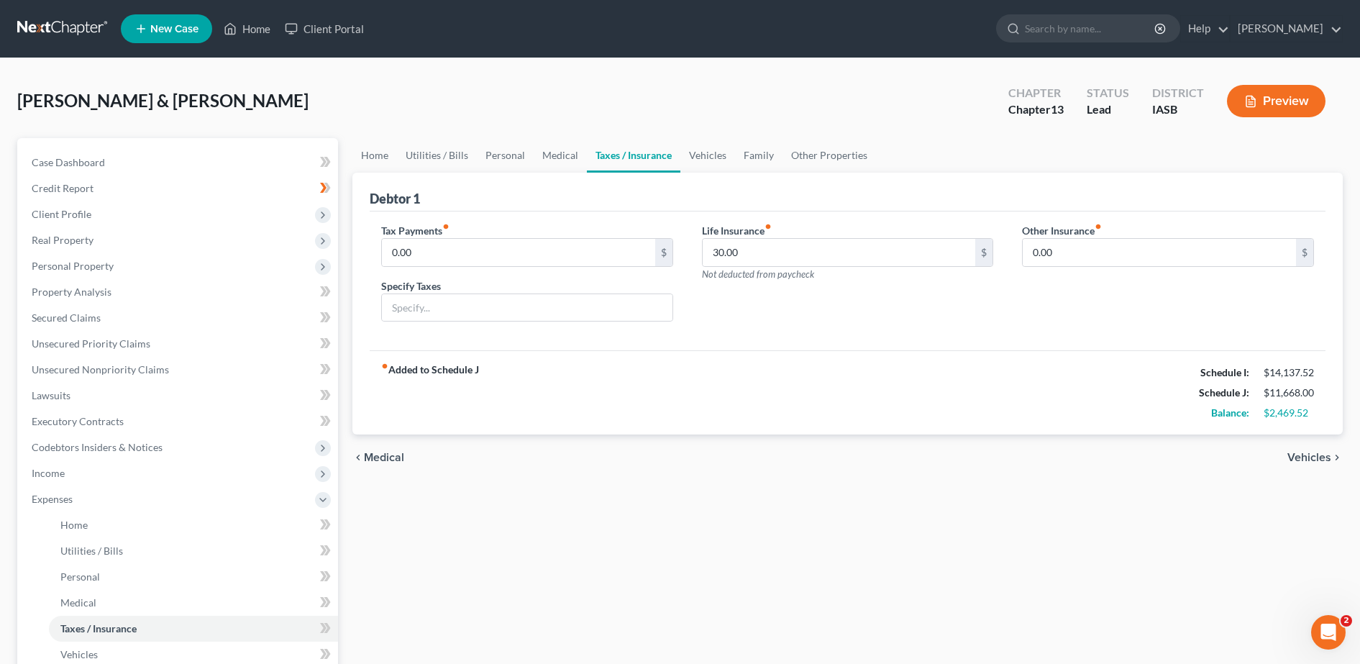
click at [384, 458] on span "Medical" at bounding box center [384, 458] width 40 height 12
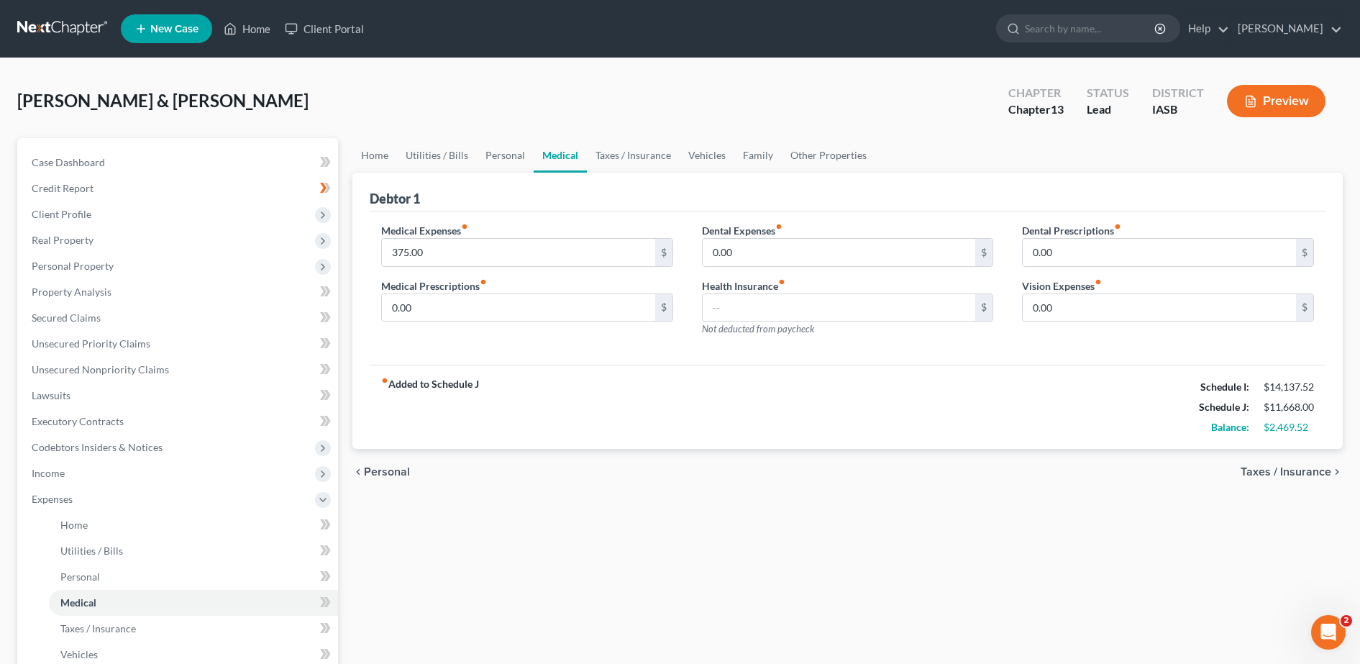
click at [1290, 99] on button "Preview" at bounding box center [1276, 101] width 99 height 32
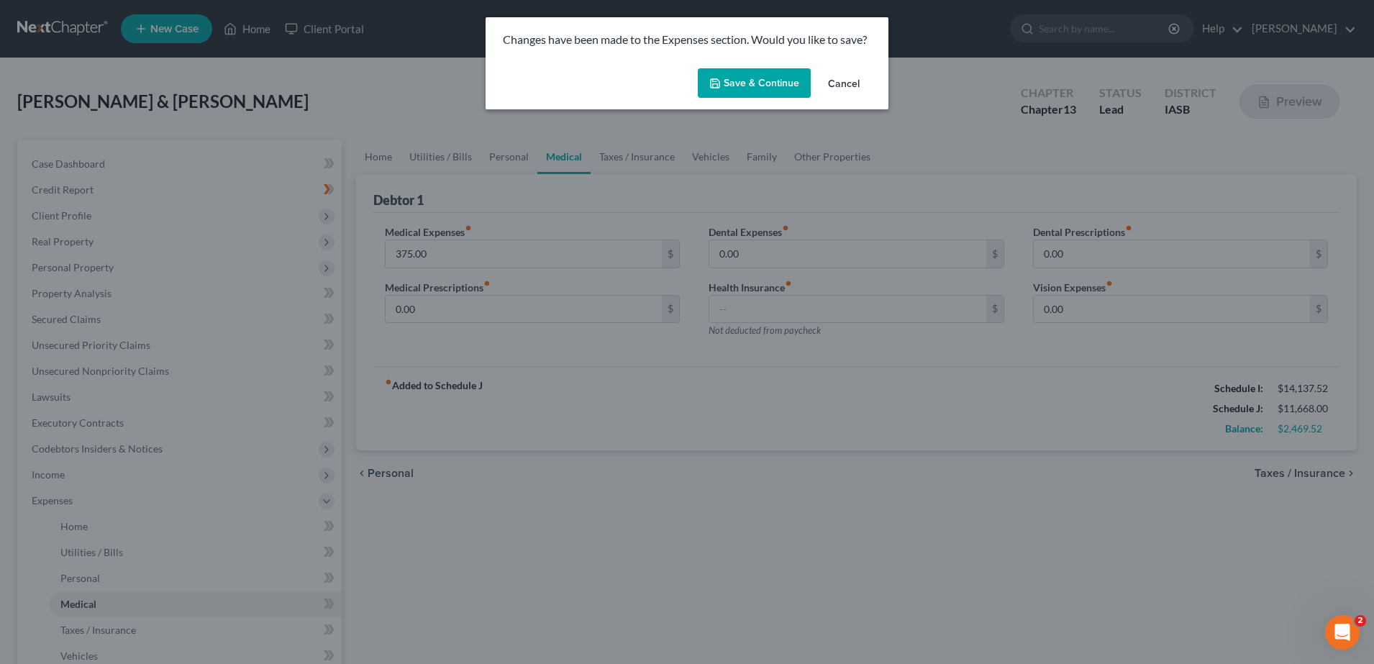
click at [749, 86] on button "Save & Continue" at bounding box center [754, 83] width 113 height 30
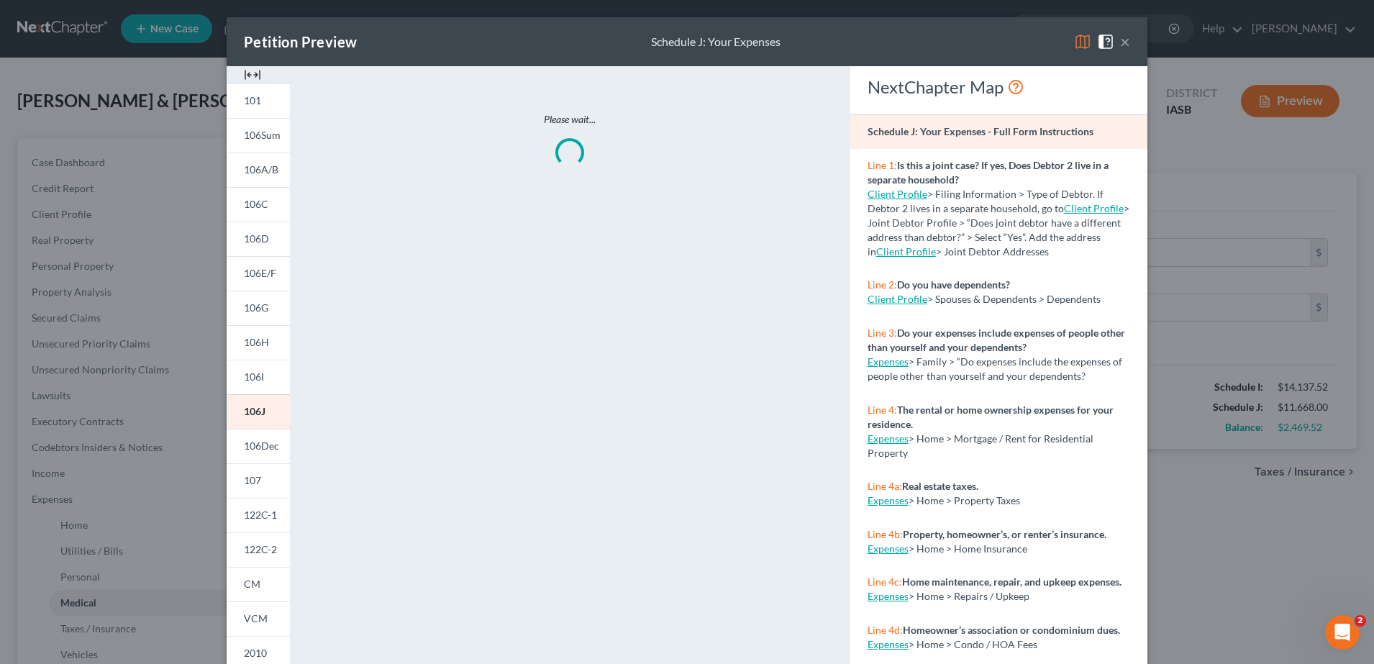
click at [246, 72] on img at bounding box center [252, 74] width 17 height 17
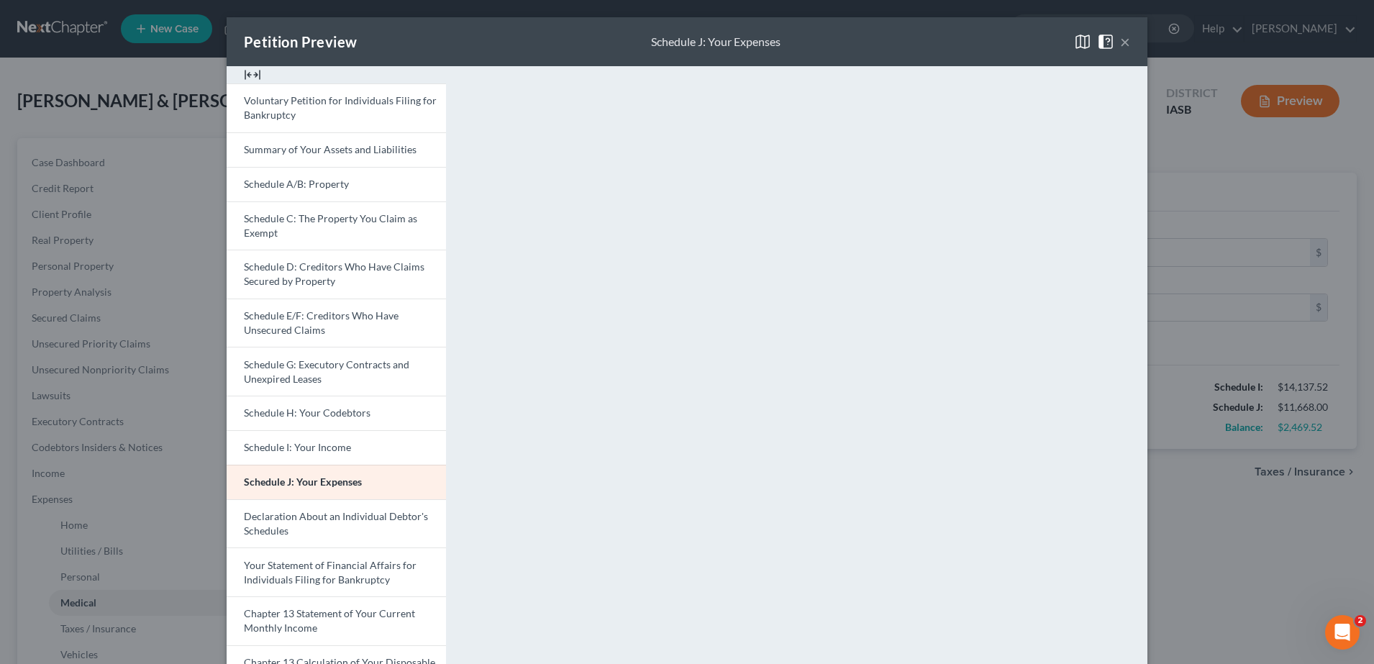
click at [1120, 39] on button "×" at bounding box center [1125, 41] width 10 height 17
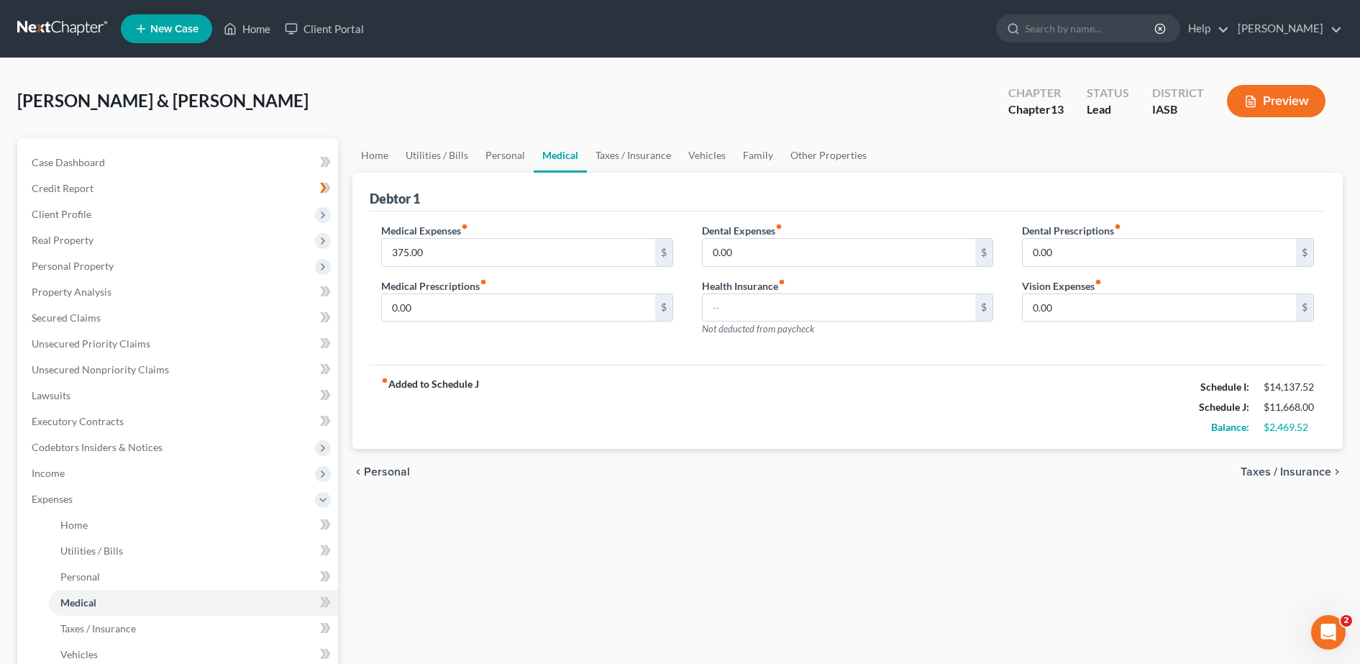
click at [1297, 475] on span "Taxes / Insurance" at bounding box center [1286, 472] width 91 height 12
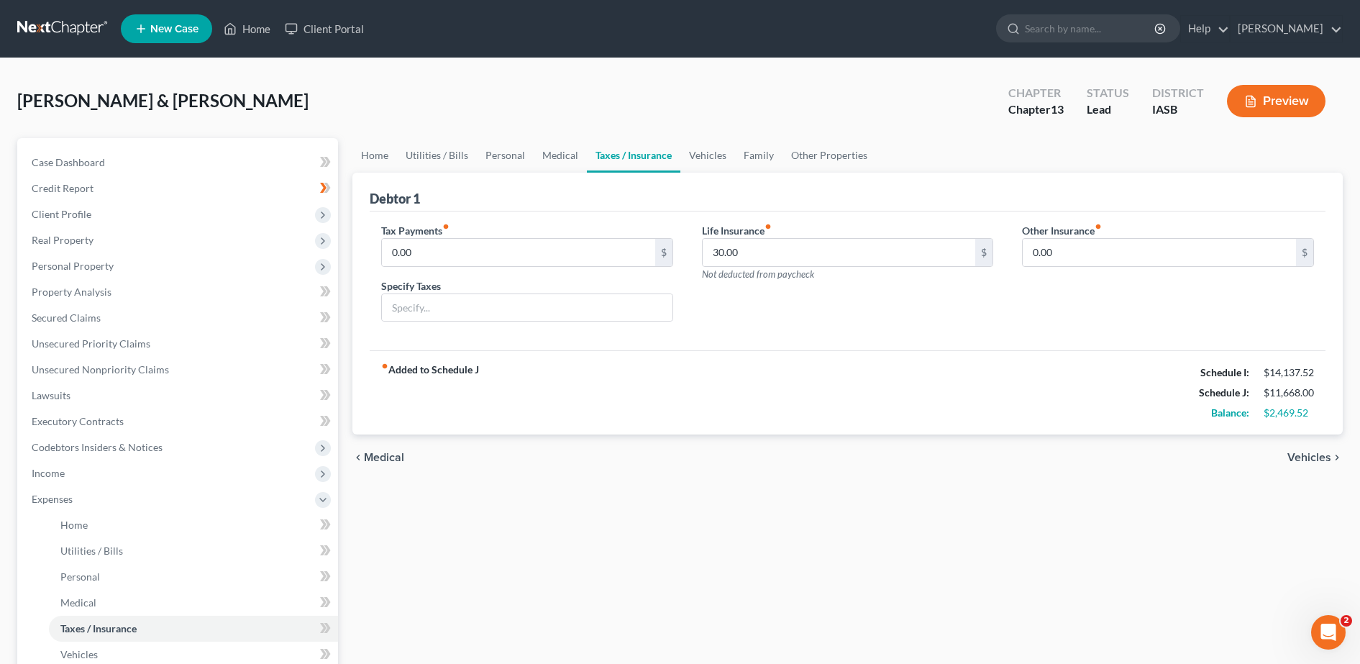
click at [1306, 452] on span "Vehicles" at bounding box center [1310, 458] width 44 height 12
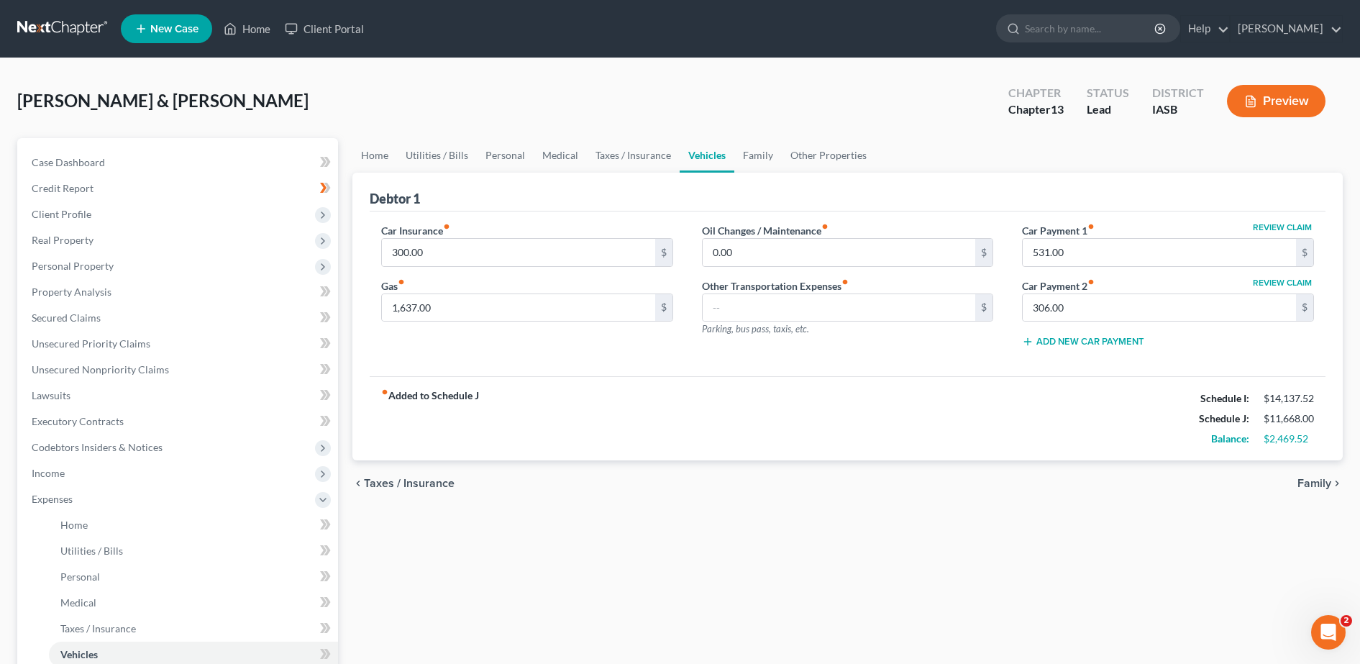
click at [1316, 482] on span "Family" at bounding box center [1315, 484] width 34 height 12
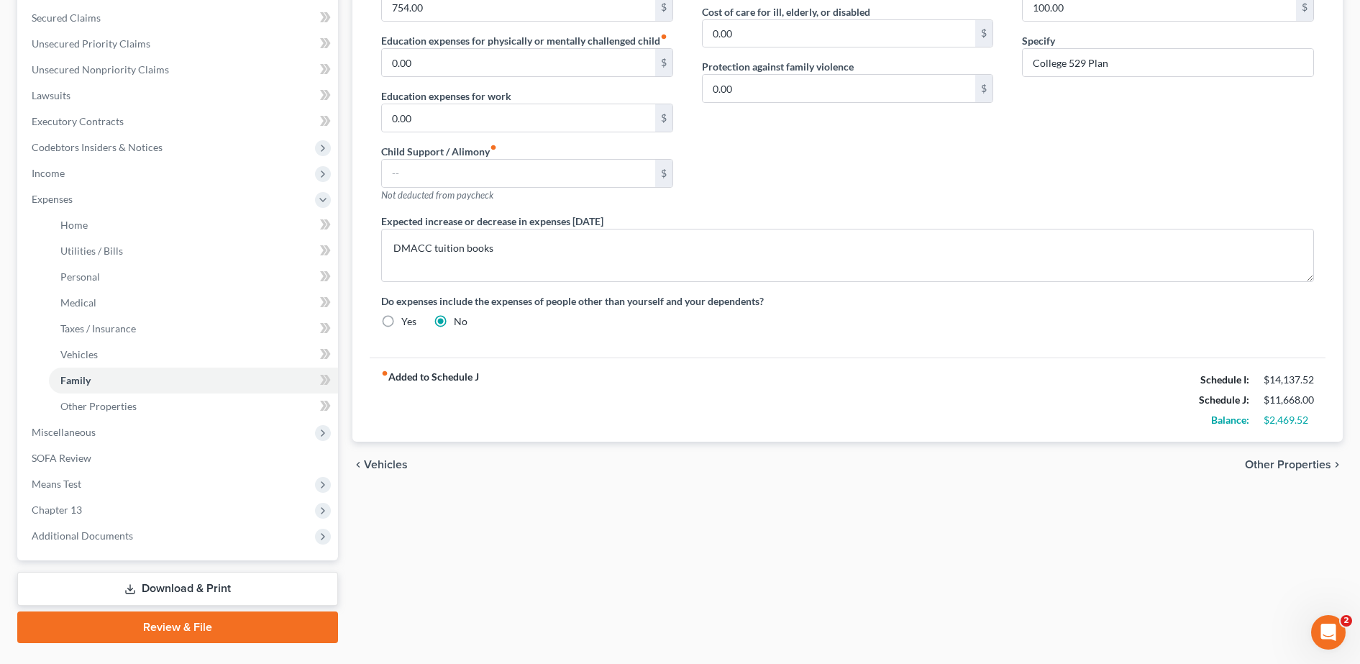
scroll to position [334, 0]
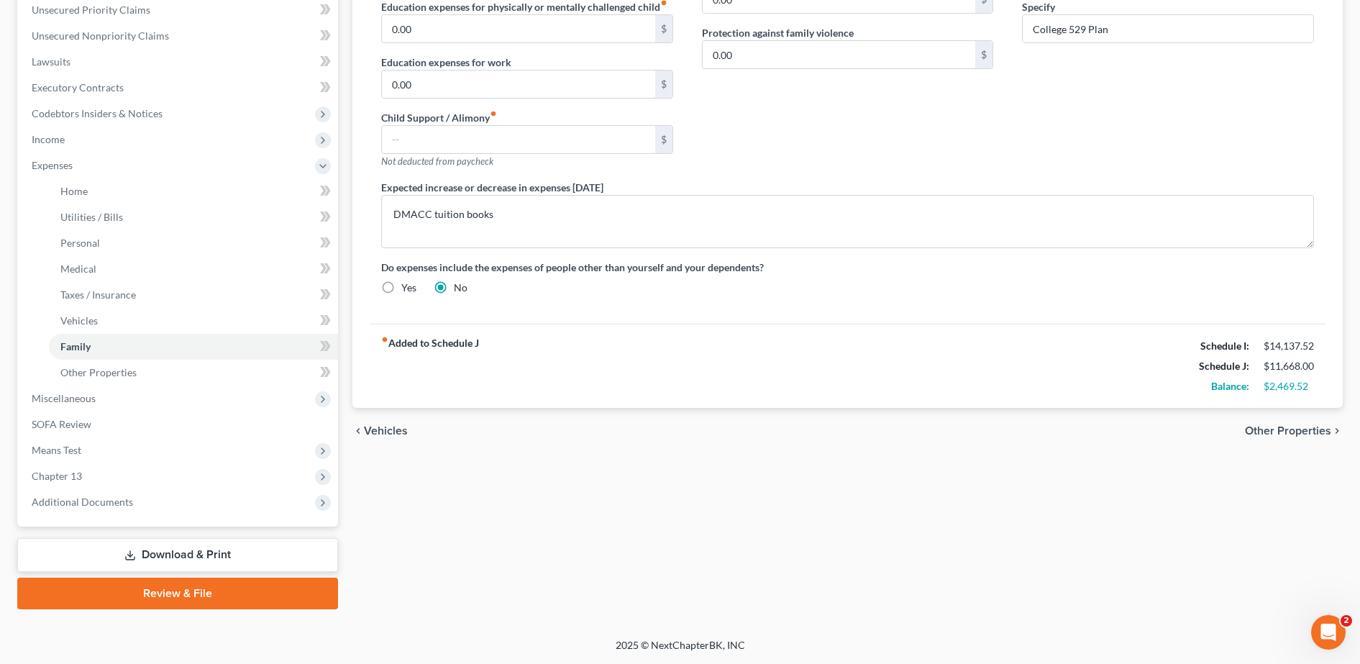
click at [1297, 422] on div "chevron_left Vehicles Other Properties chevron_right" at bounding box center [847, 431] width 990 height 46
click at [1295, 429] on span "Other Properties" at bounding box center [1288, 431] width 86 height 12
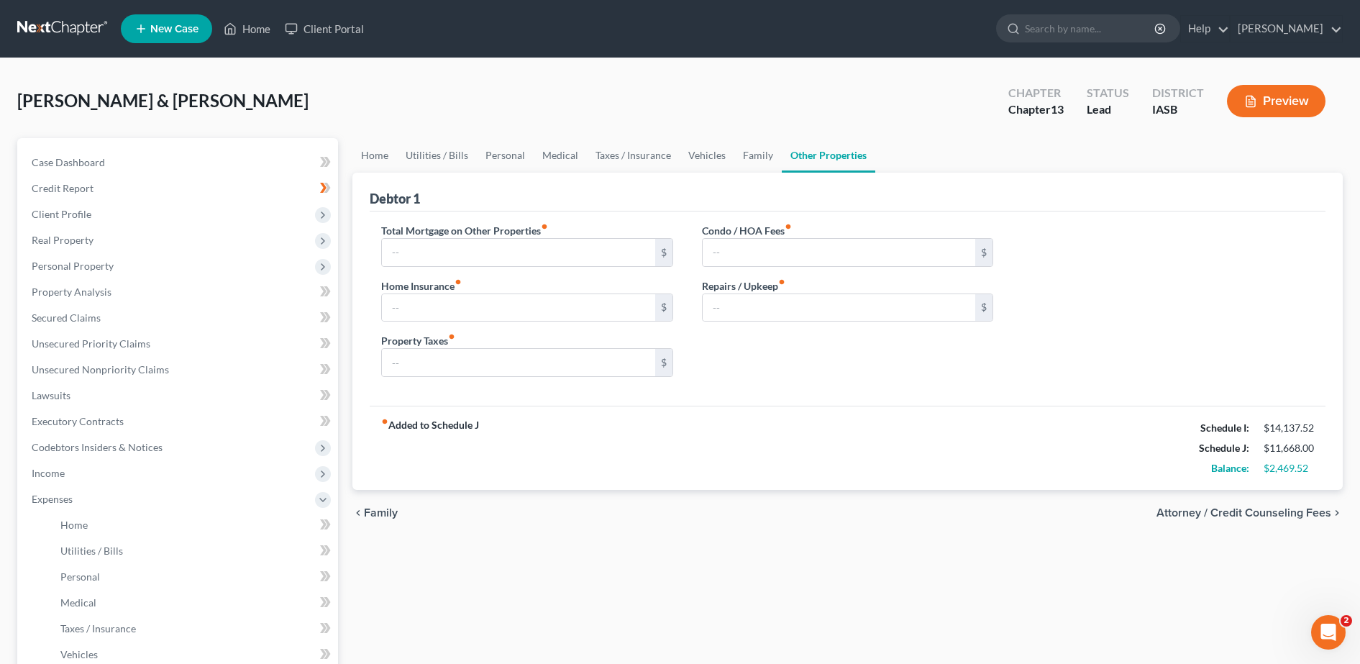
click at [1287, 511] on span "Attorney / Credit Counseling Fees" at bounding box center [1244, 513] width 175 height 12
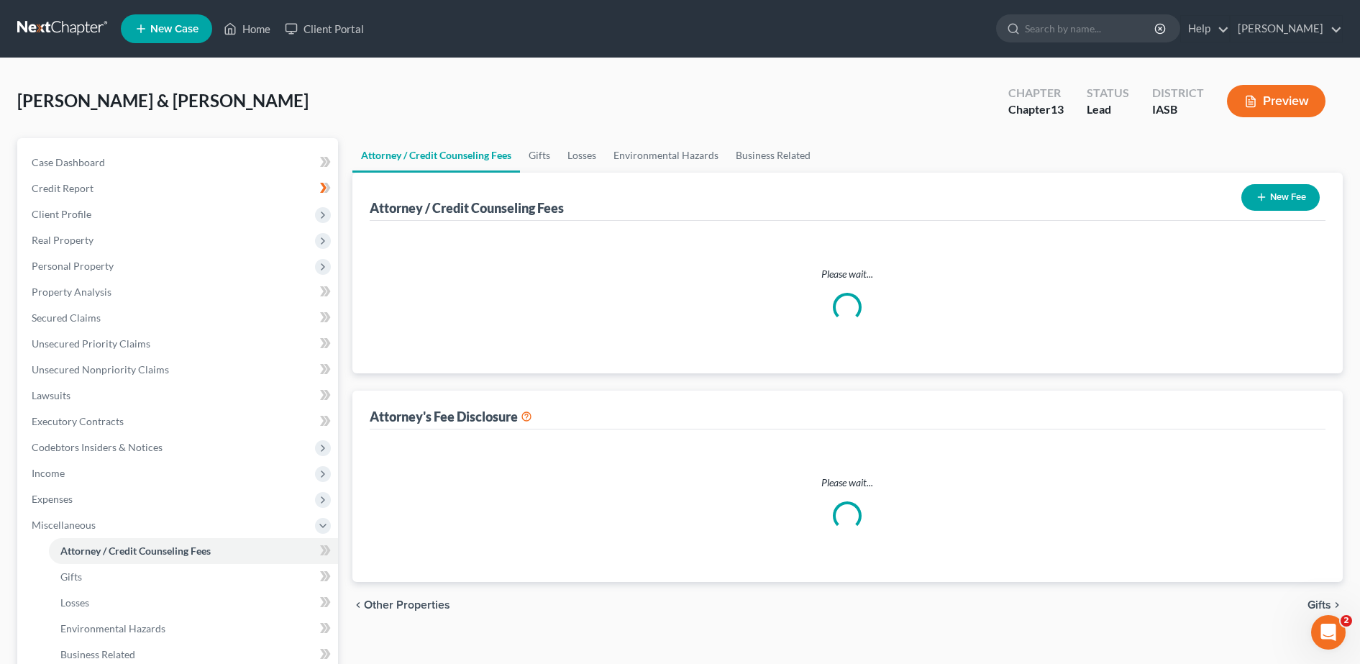
select select "1"
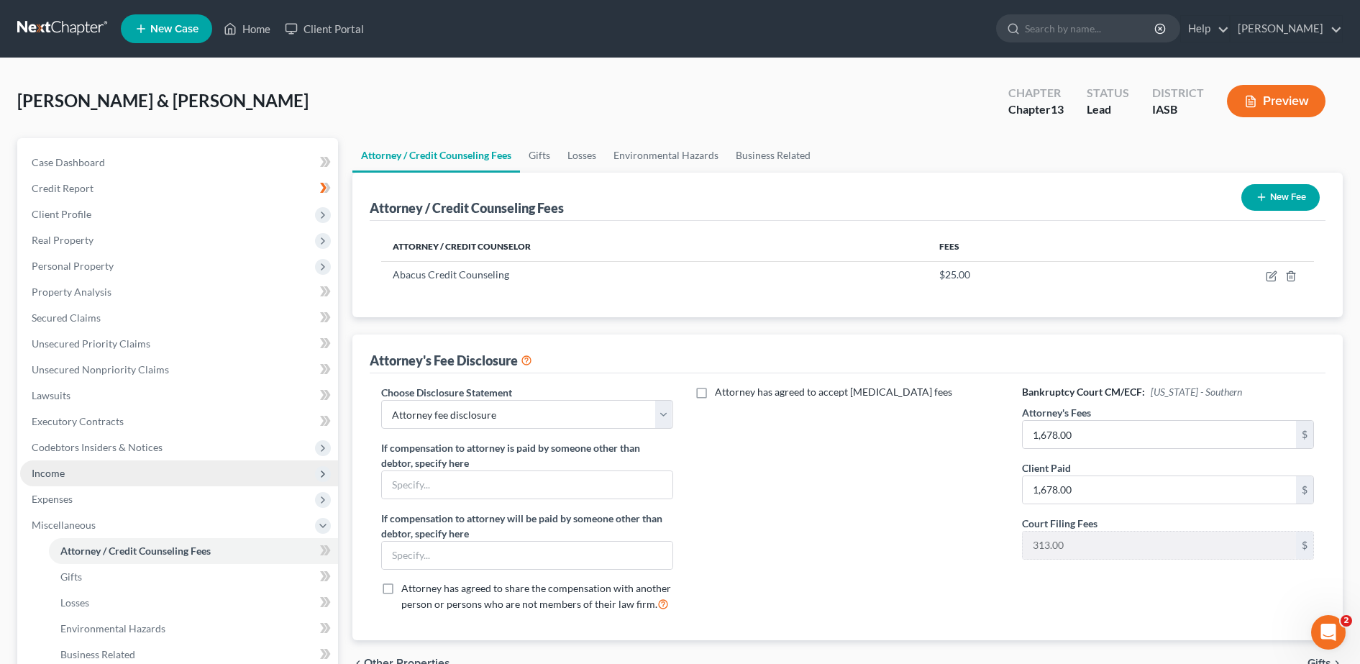
click at [72, 469] on span "Income" at bounding box center [179, 473] width 318 height 26
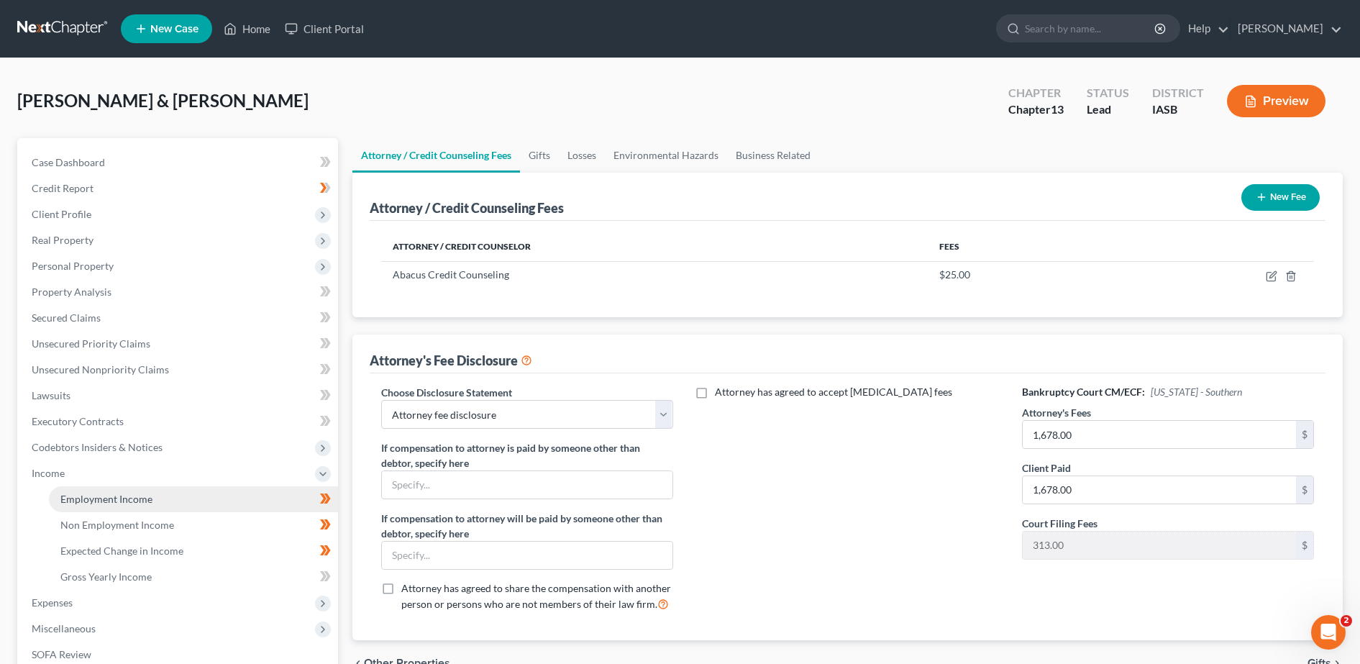
click at [95, 505] on link "Employment Income" at bounding box center [193, 499] width 289 height 26
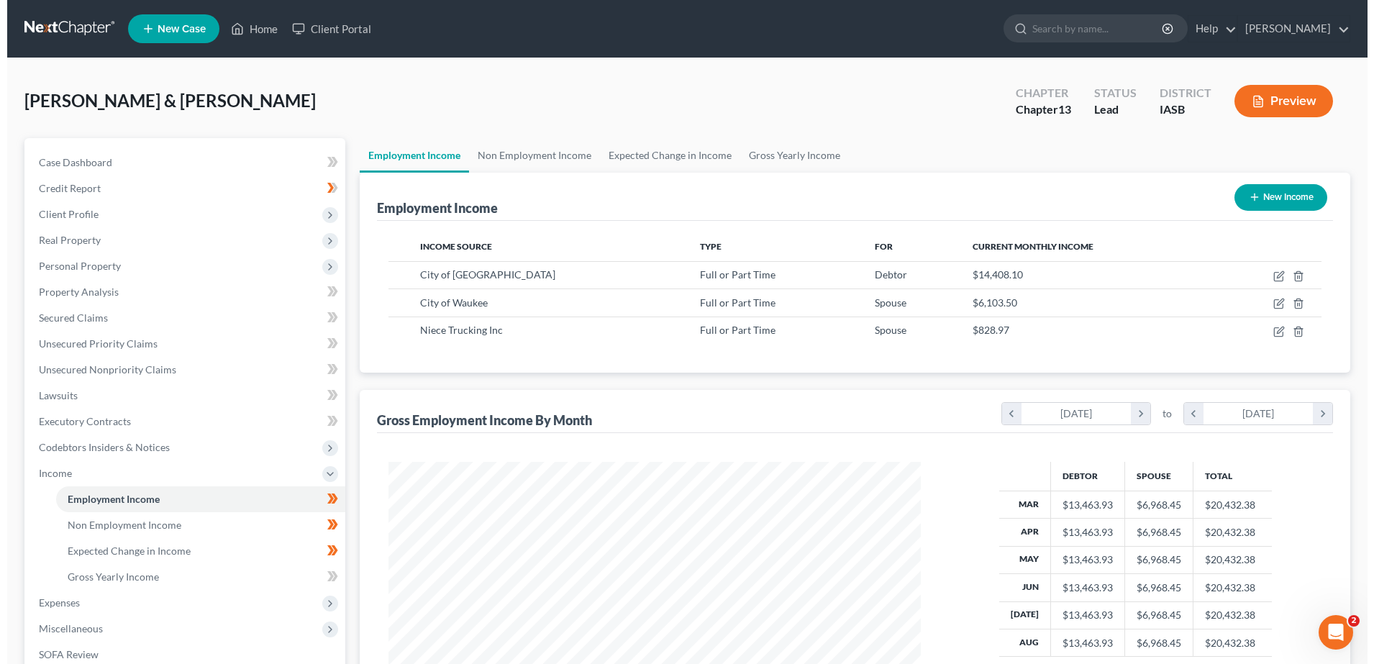
scroll to position [266, 561]
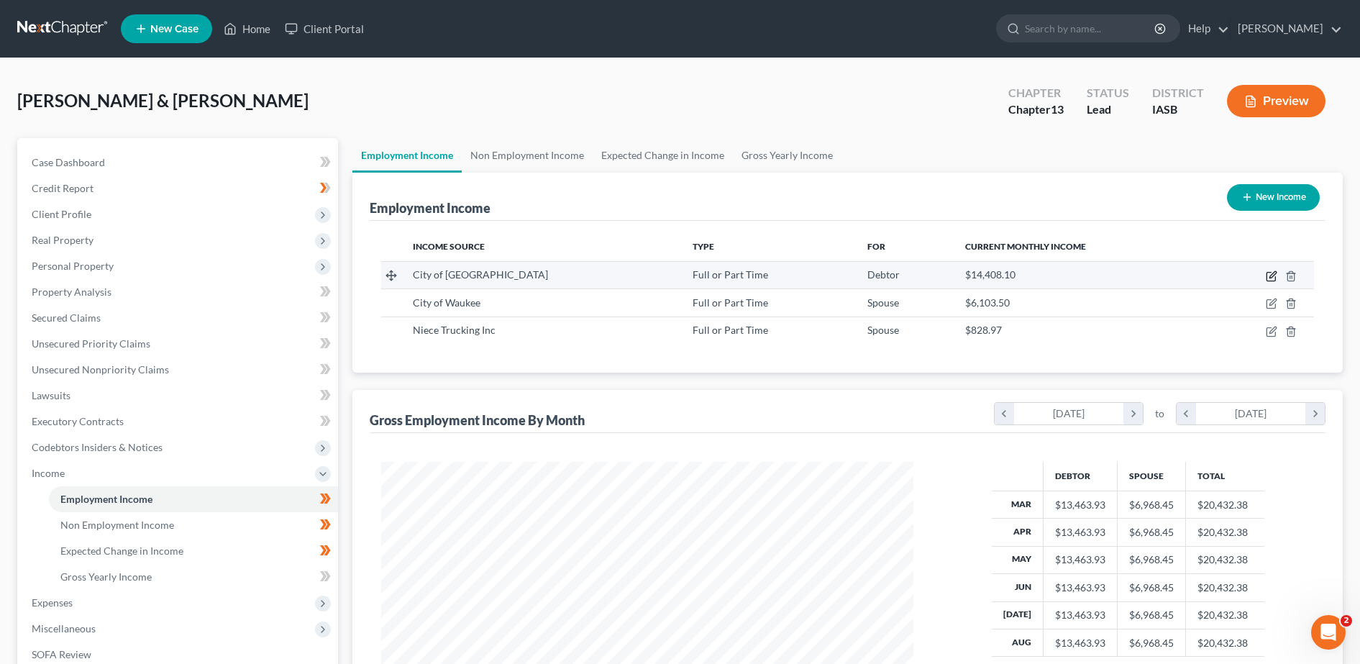
click at [1271, 274] on icon "button" at bounding box center [1272, 276] width 12 height 12
select select "0"
select select "16"
select select "2"
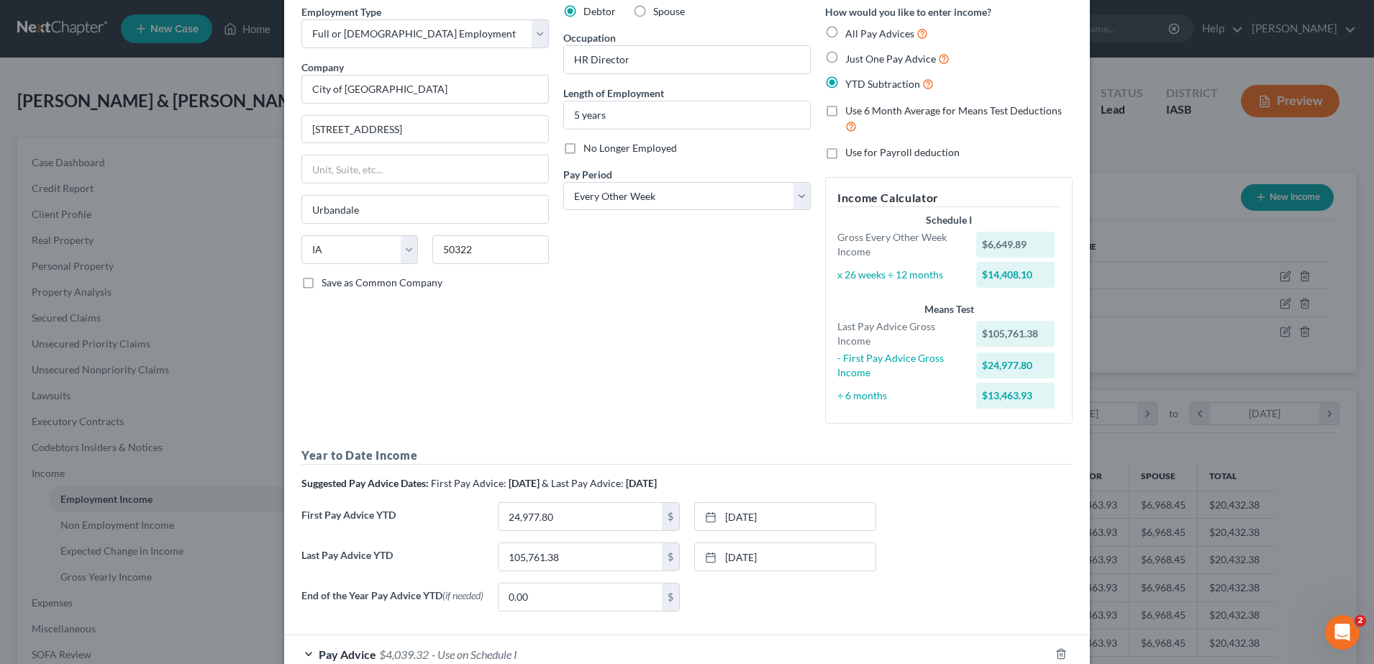
scroll to position [154, 0]
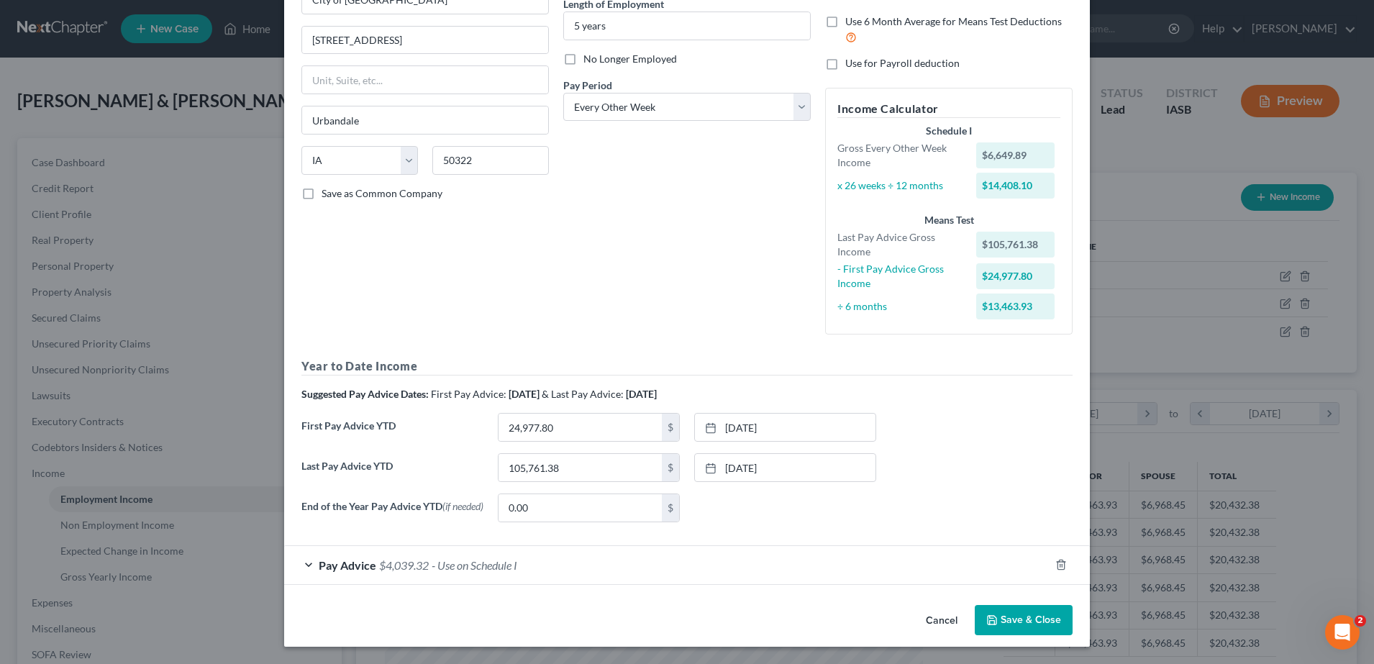
click at [307, 561] on div "Pay Advice $4,039.32 - Use on Schedule I" at bounding box center [666, 565] width 765 height 38
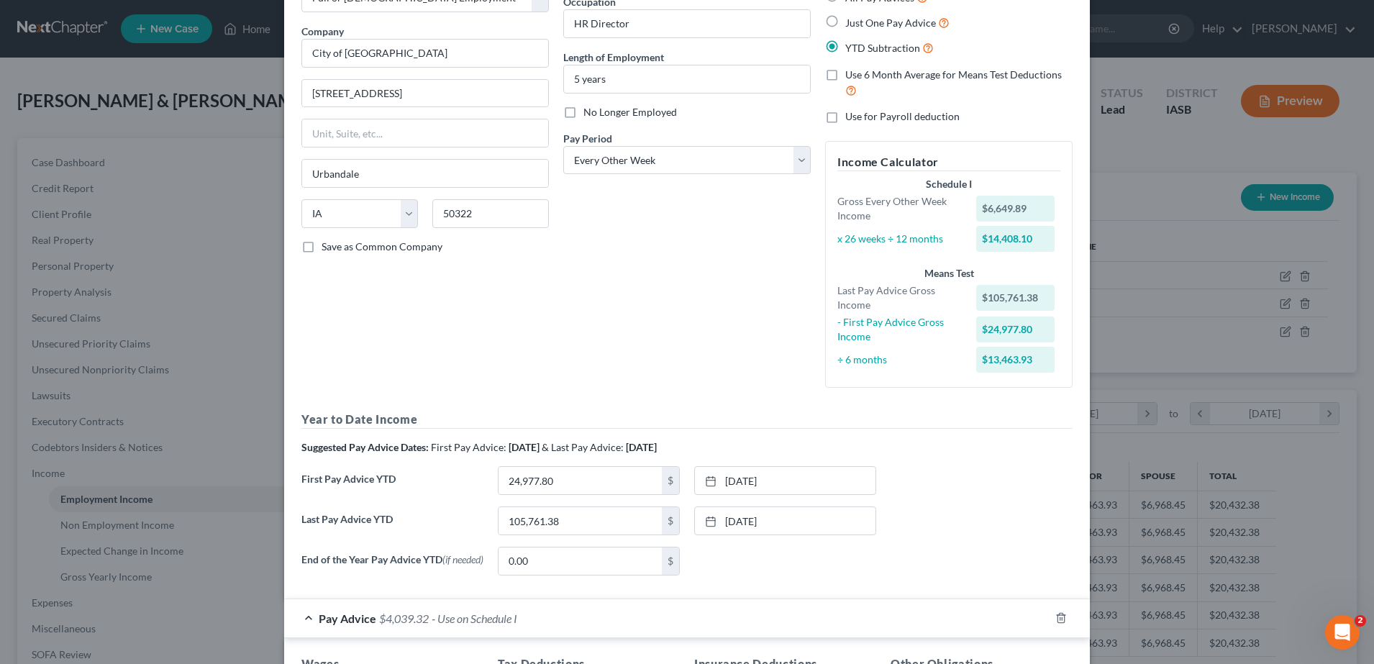
scroll to position [0, 0]
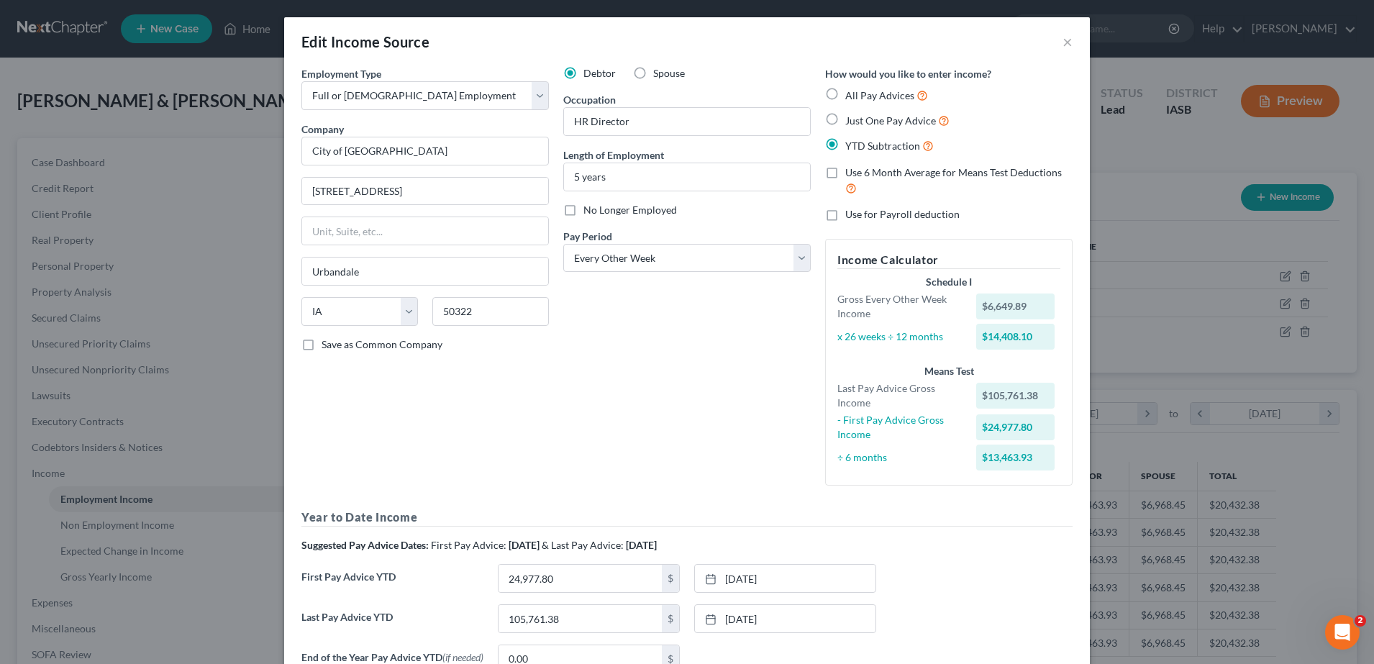
click at [1134, 234] on div "Edit Income Source × Employment Type * Select Full or Part Time Employment Self…" at bounding box center [687, 332] width 1374 height 664
click at [1062, 42] on button "×" at bounding box center [1067, 41] width 10 height 17
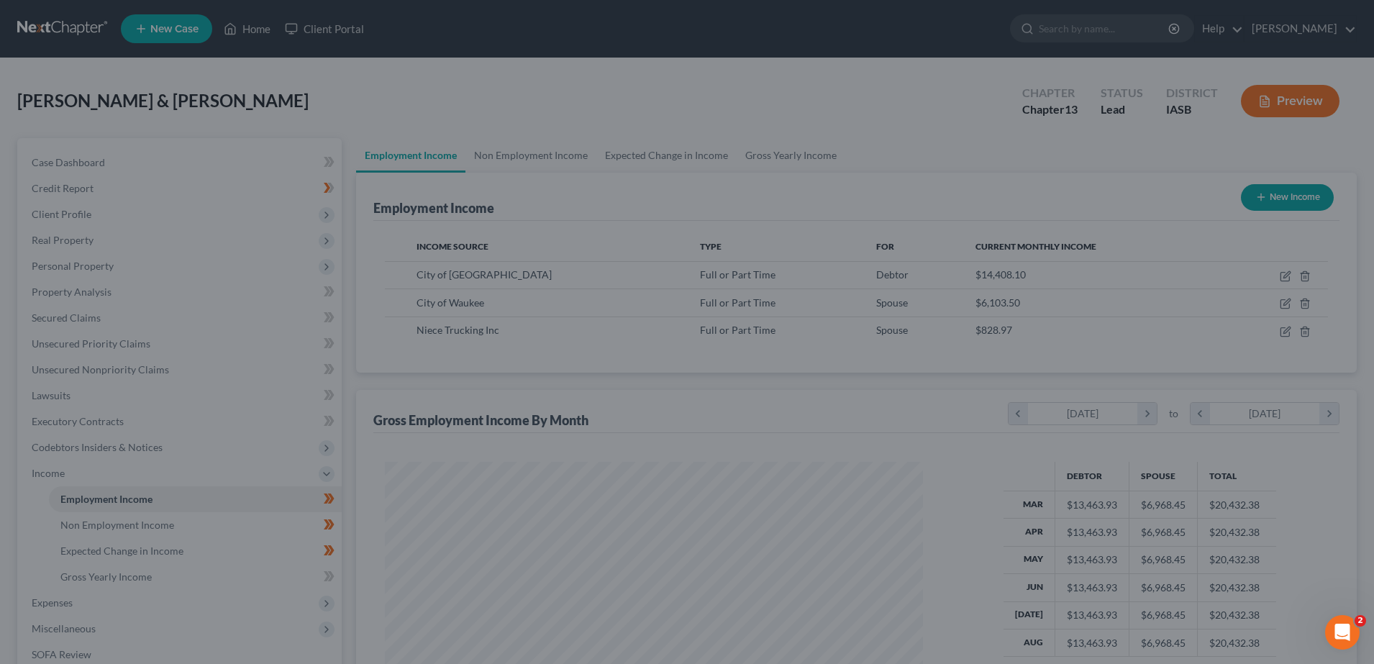
scroll to position [719041, 718746]
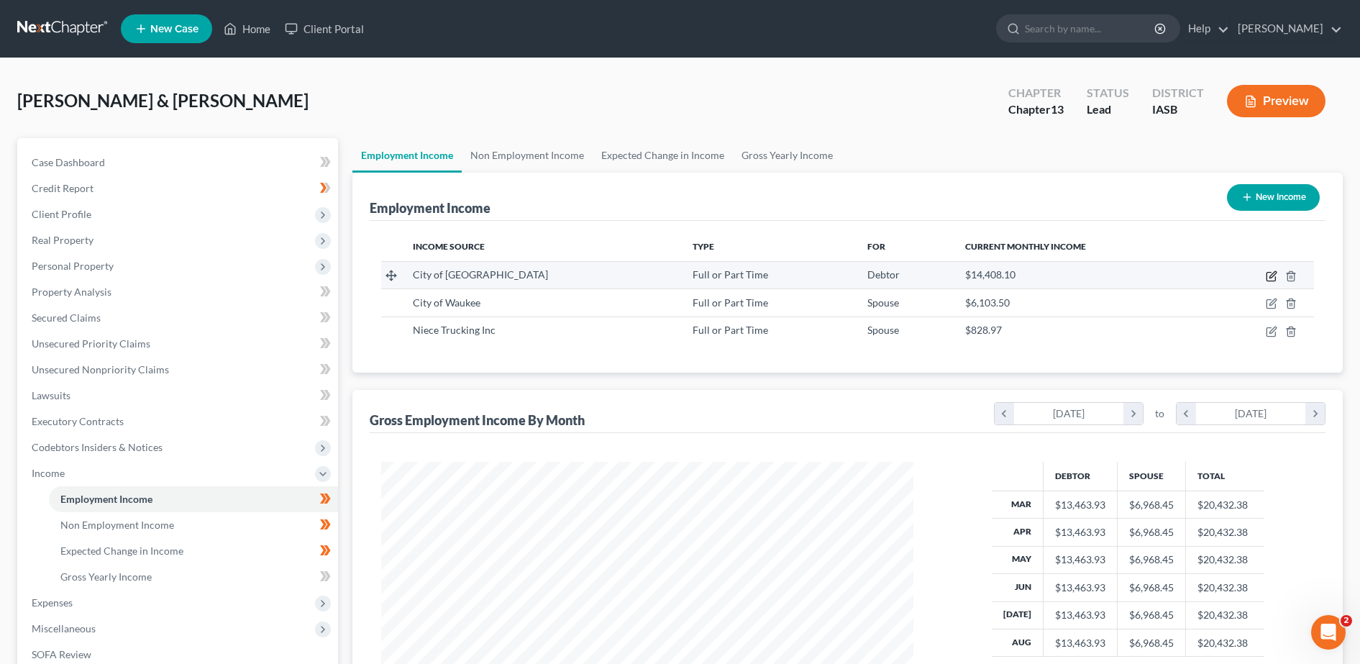
click at [1269, 278] on icon "button" at bounding box center [1272, 276] width 12 height 12
select select "0"
select select "16"
select select "2"
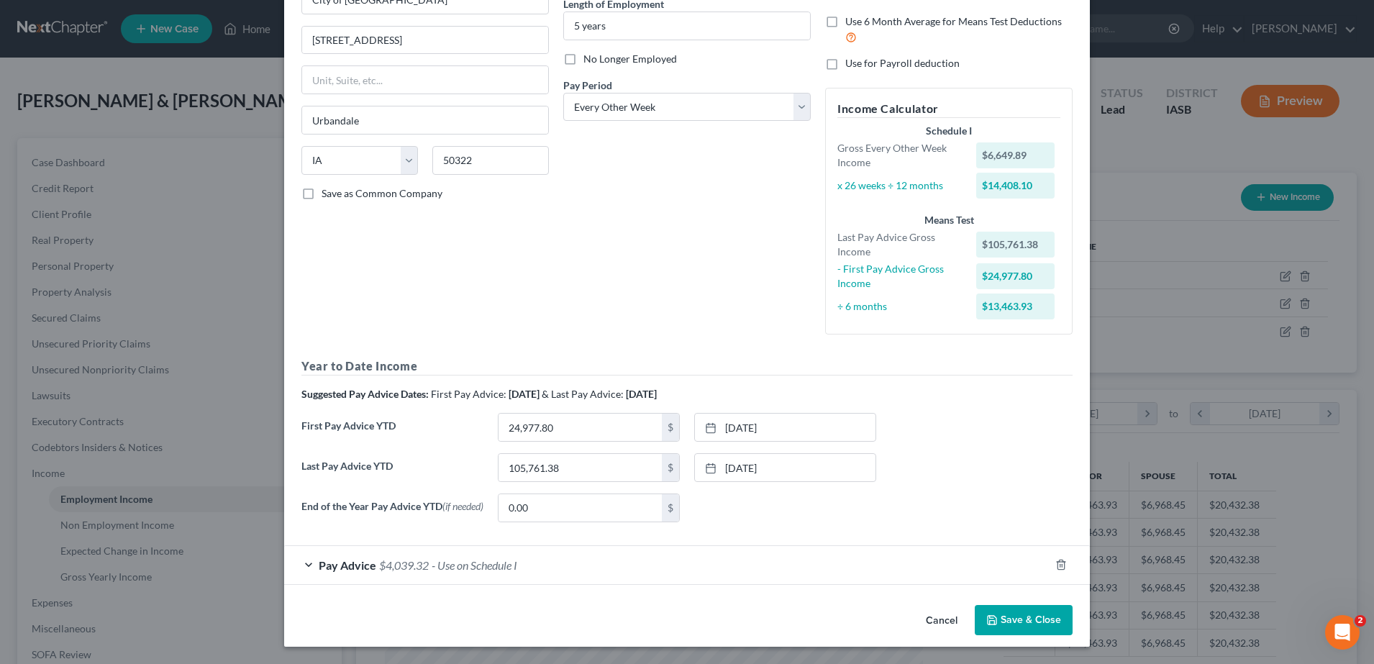
scroll to position [154, 0]
click at [363, 567] on span "Pay Advice" at bounding box center [348, 565] width 58 height 14
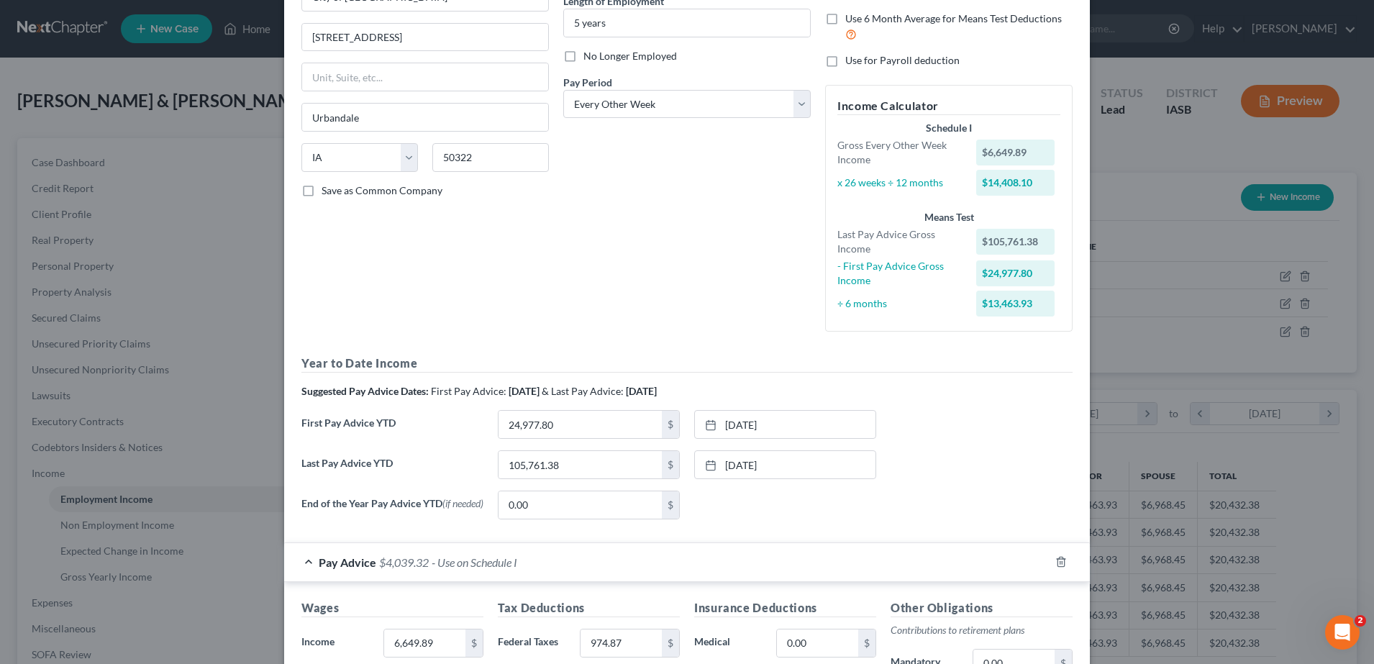
scroll to position [603, 0]
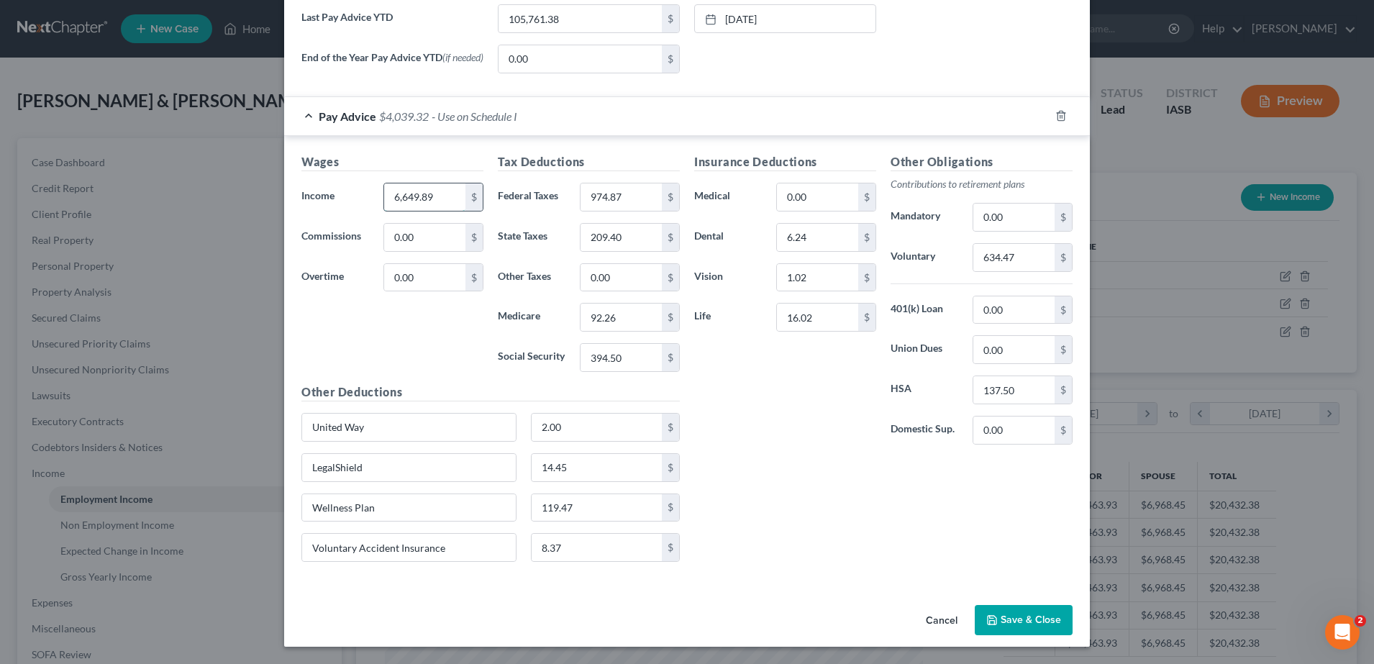
click at [399, 198] on input "6,649.89" at bounding box center [424, 196] width 81 height 27
type input "6,500"
drag, startPoint x: 393, startPoint y: 421, endPoint x: 401, endPoint y: 416, distance: 9.7
click at [401, 417] on input "United Way" at bounding box center [409, 427] width 214 height 27
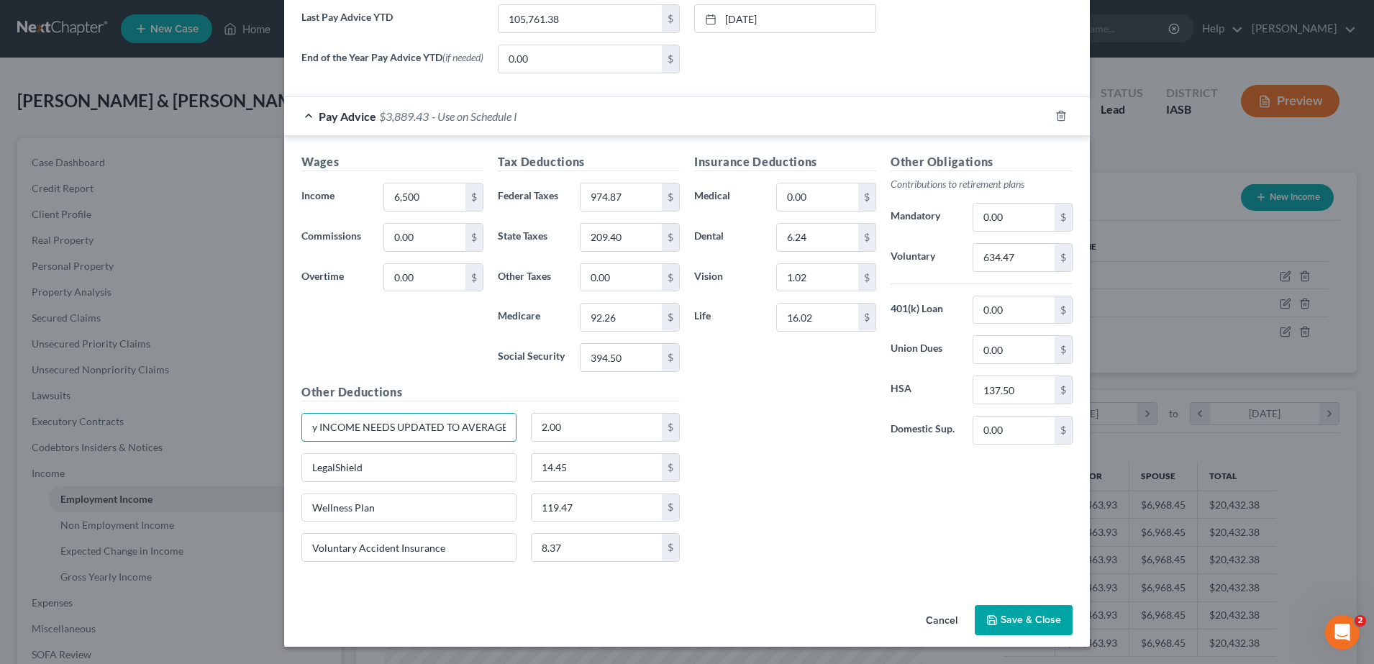
type input "United Way INCOME NEEDS UPDATED TO AVERAGE"
click at [1020, 621] on button "Save & Close" at bounding box center [1024, 620] width 98 height 30
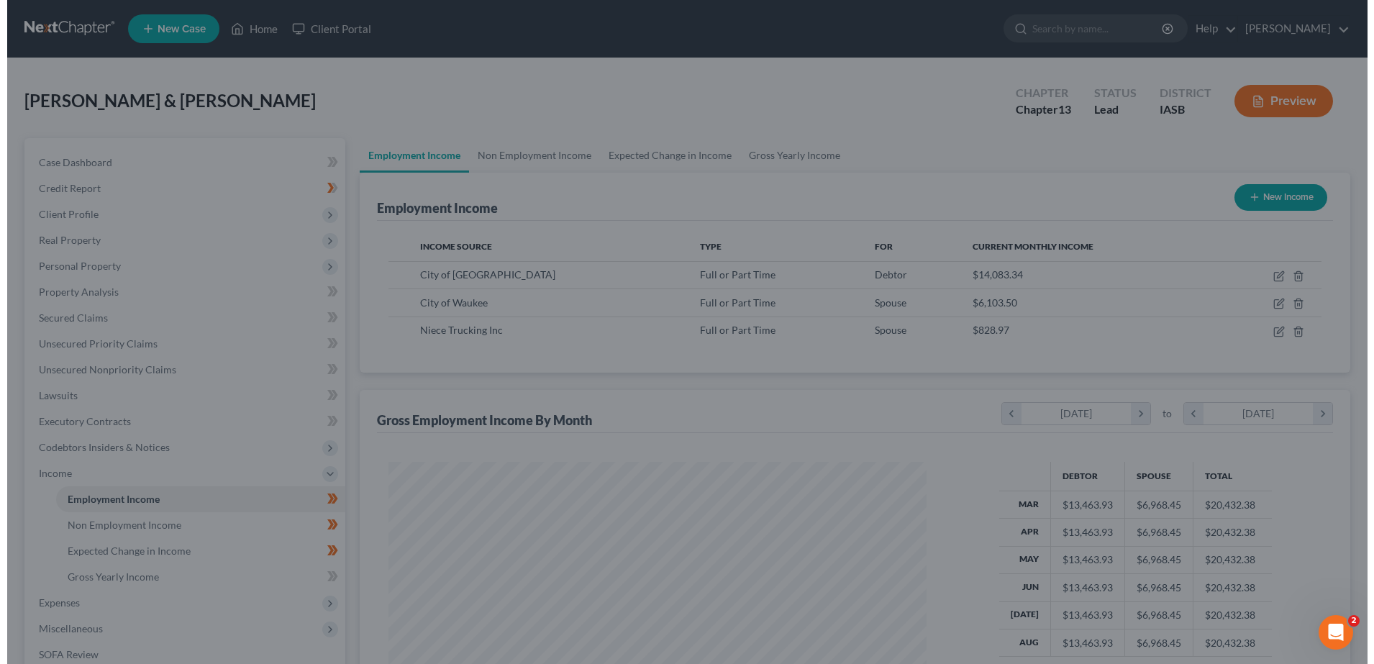
scroll to position [719041, 718746]
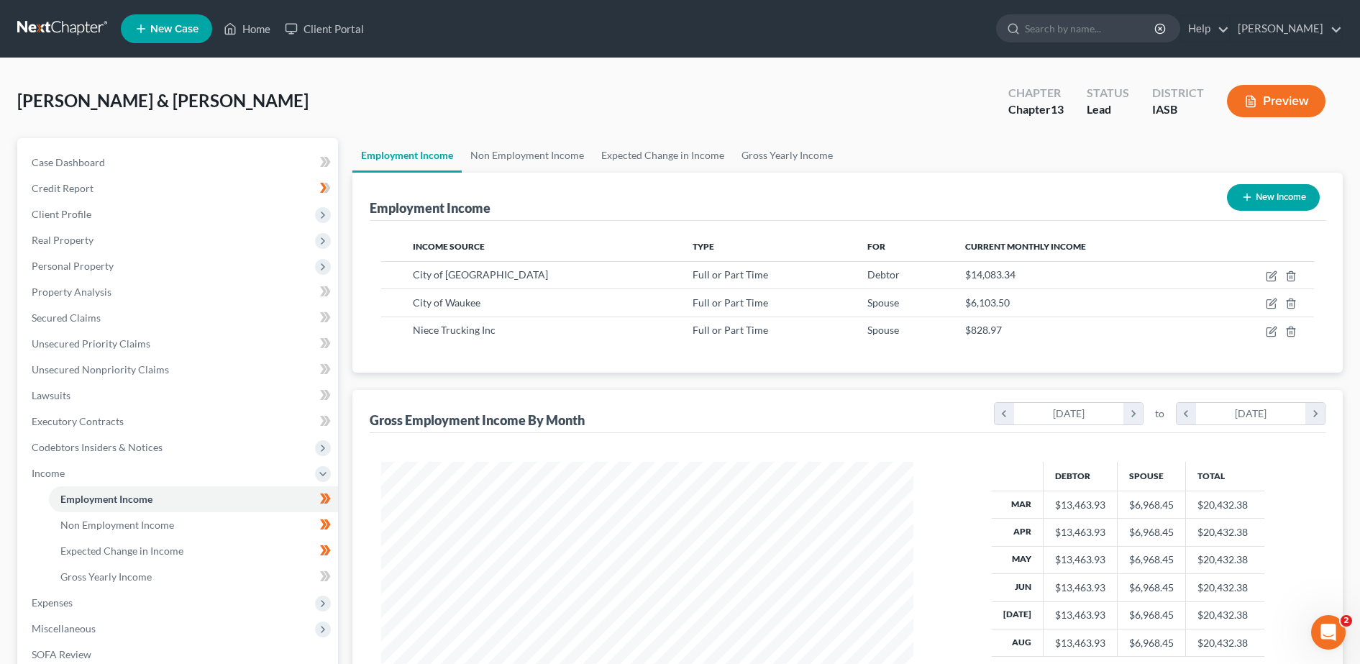
click at [1291, 98] on button "Preview" at bounding box center [1276, 101] width 99 height 32
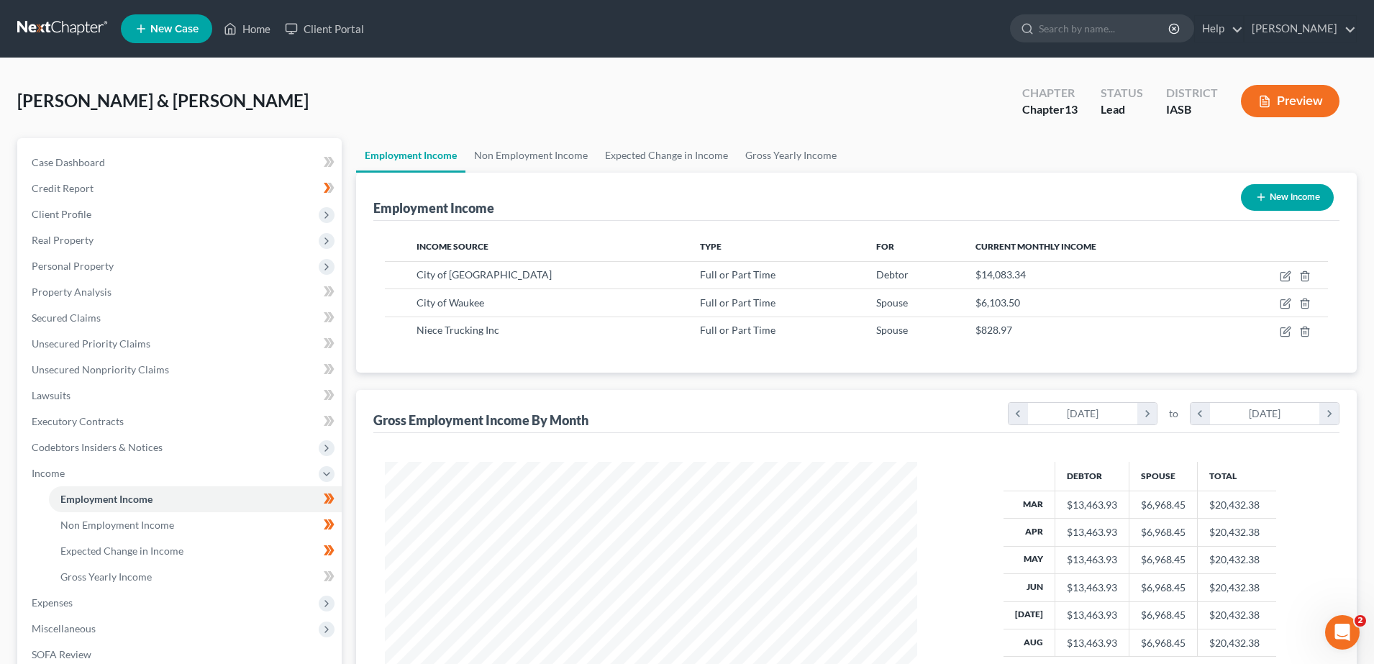
scroll to position [269, 568]
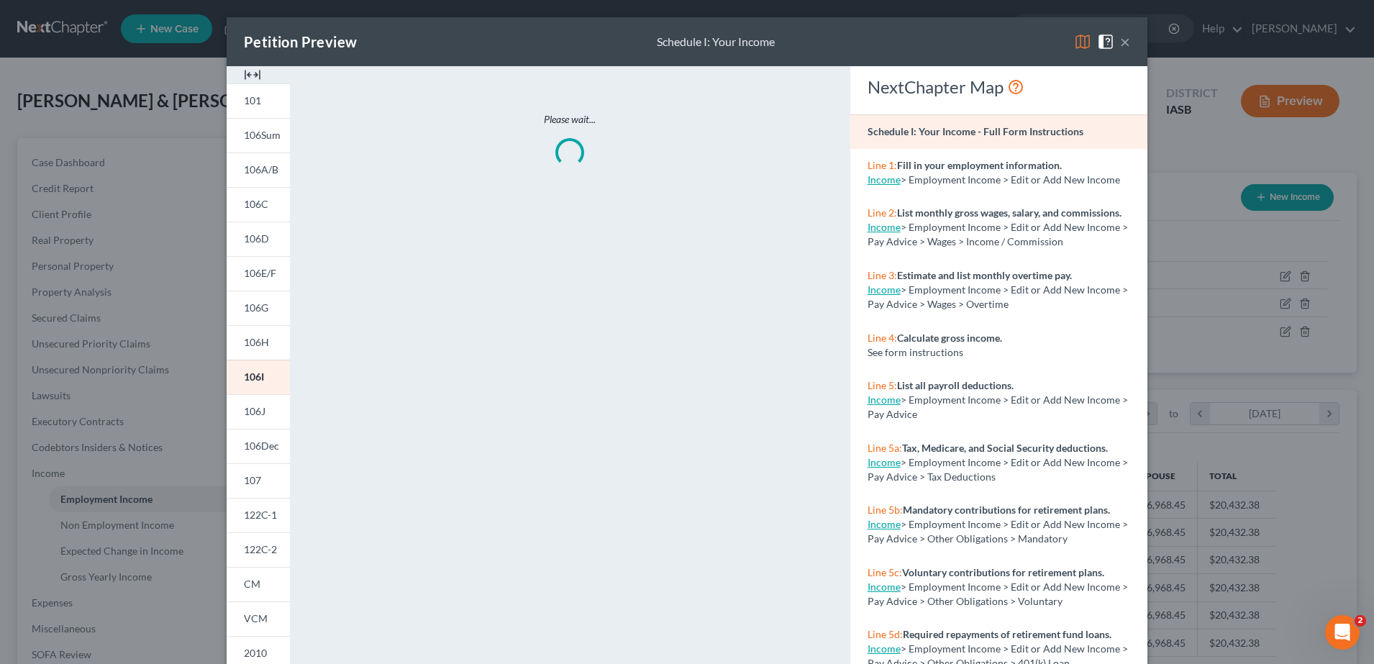
click at [244, 78] on img at bounding box center [252, 74] width 17 height 17
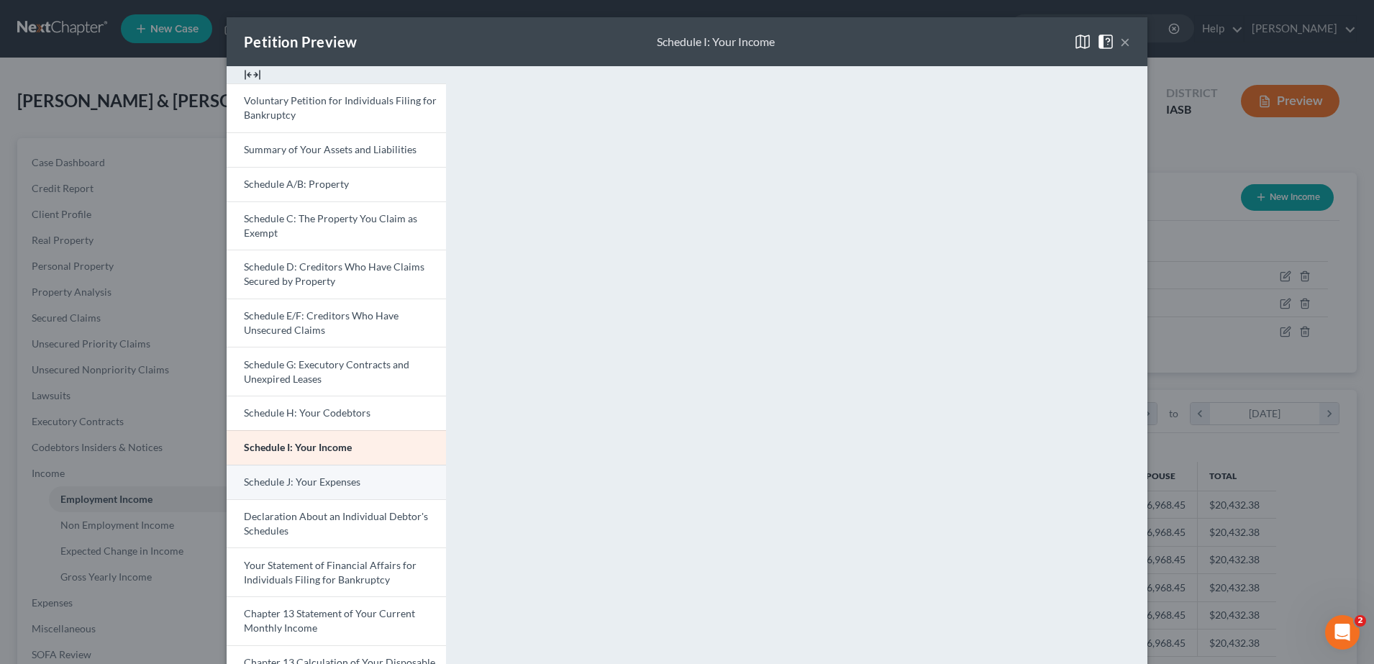
click at [272, 456] on link "Schedule I: Your Income" at bounding box center [336, 447] width 219 height 35
click at [288, 485] on span "Schedule J: Your Expenses" at bounding box center [302, 481] width 117 height 12
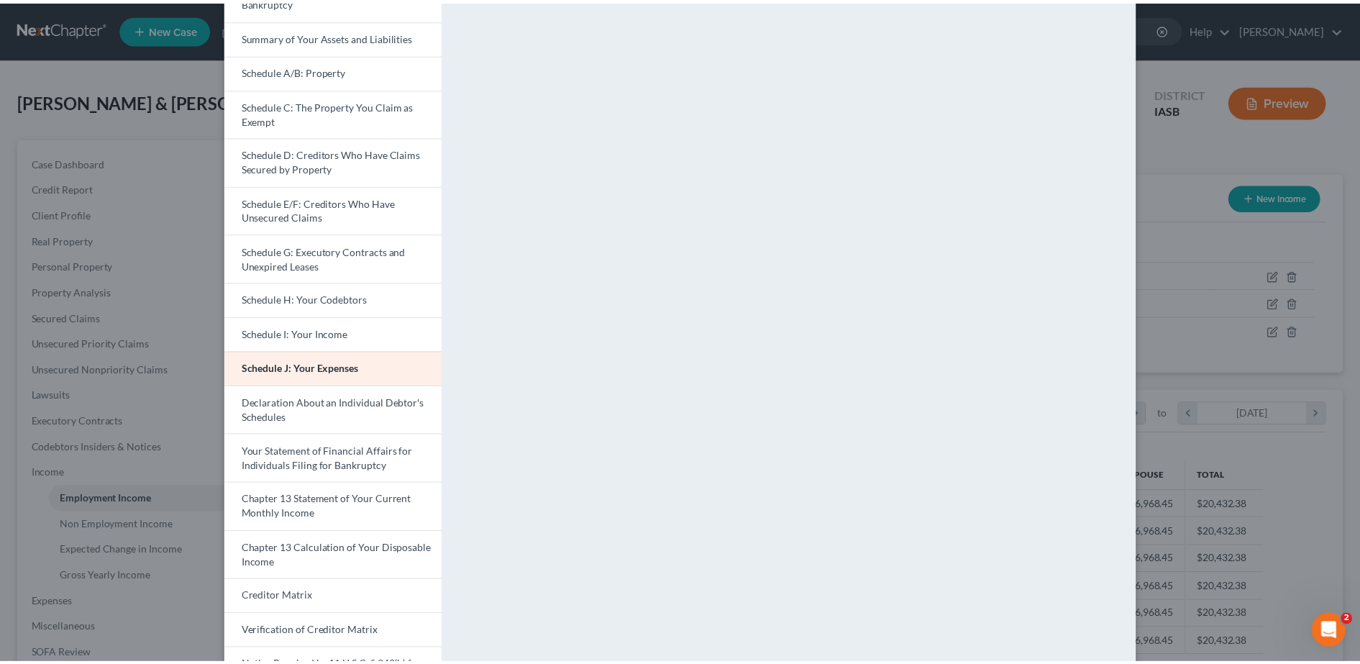
scroll to position [0, 0]
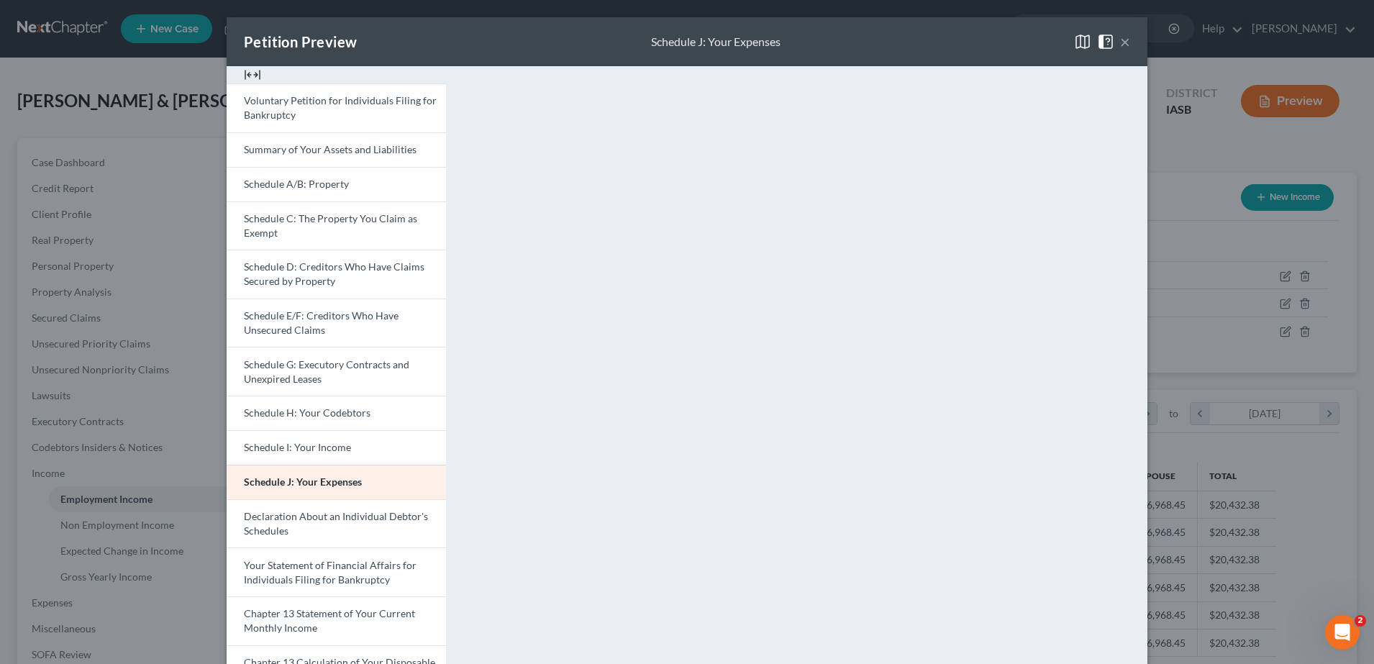
click at [1120, 39] on button "×" at bounding box center [1125, 41] width 10 height 17
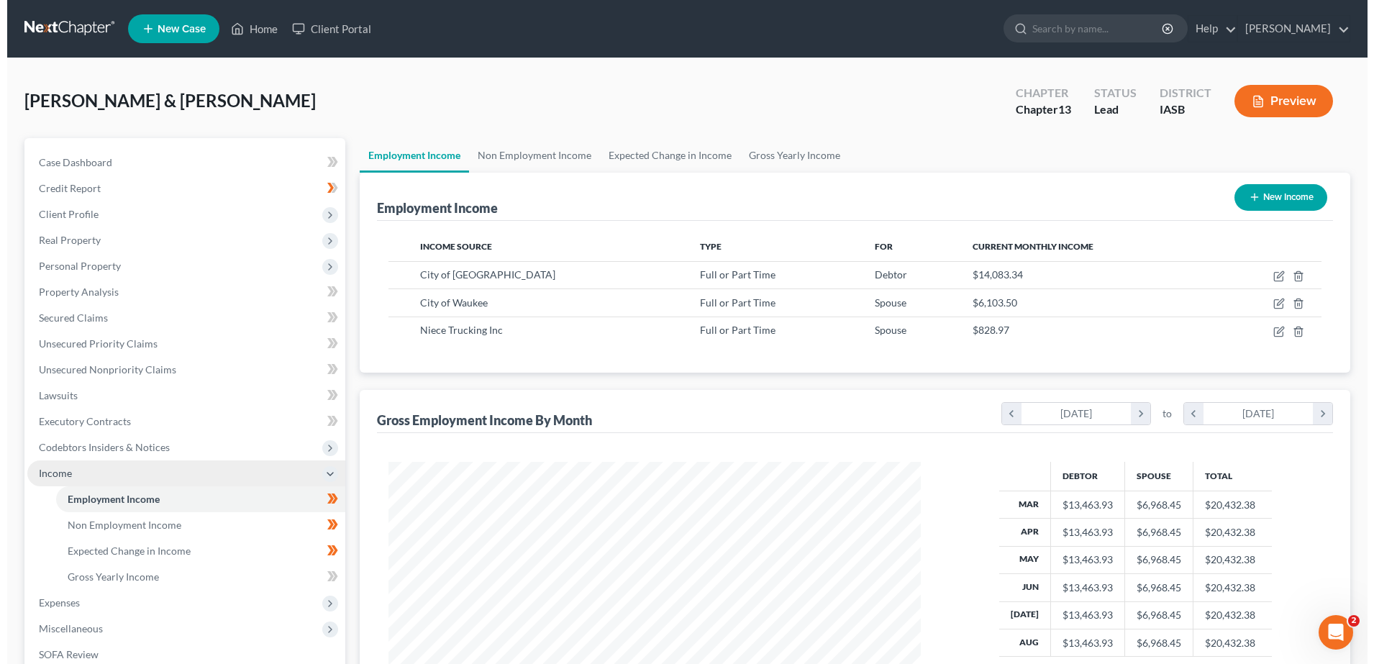
scroll to position [120, 0]
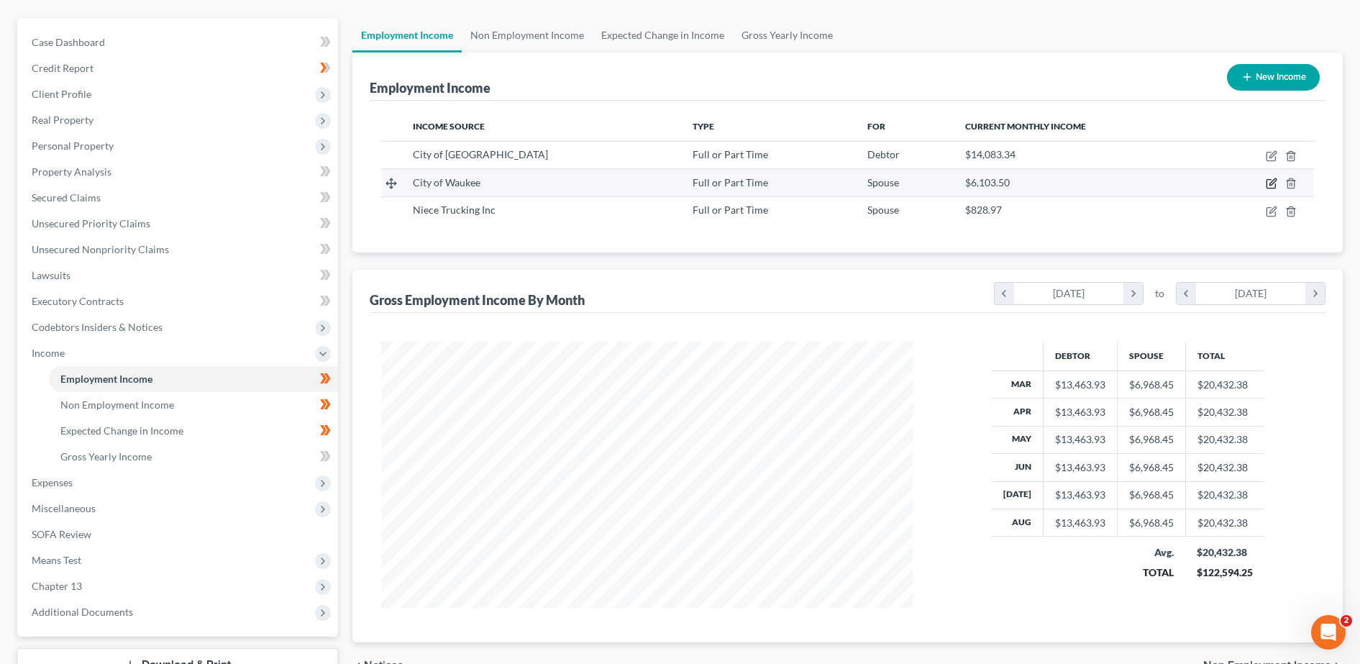
click at [1271, 184] on icon "button" at bounding box center [1272, 184] width 12 height 12
select select "0"
select select "16"
select select "2"
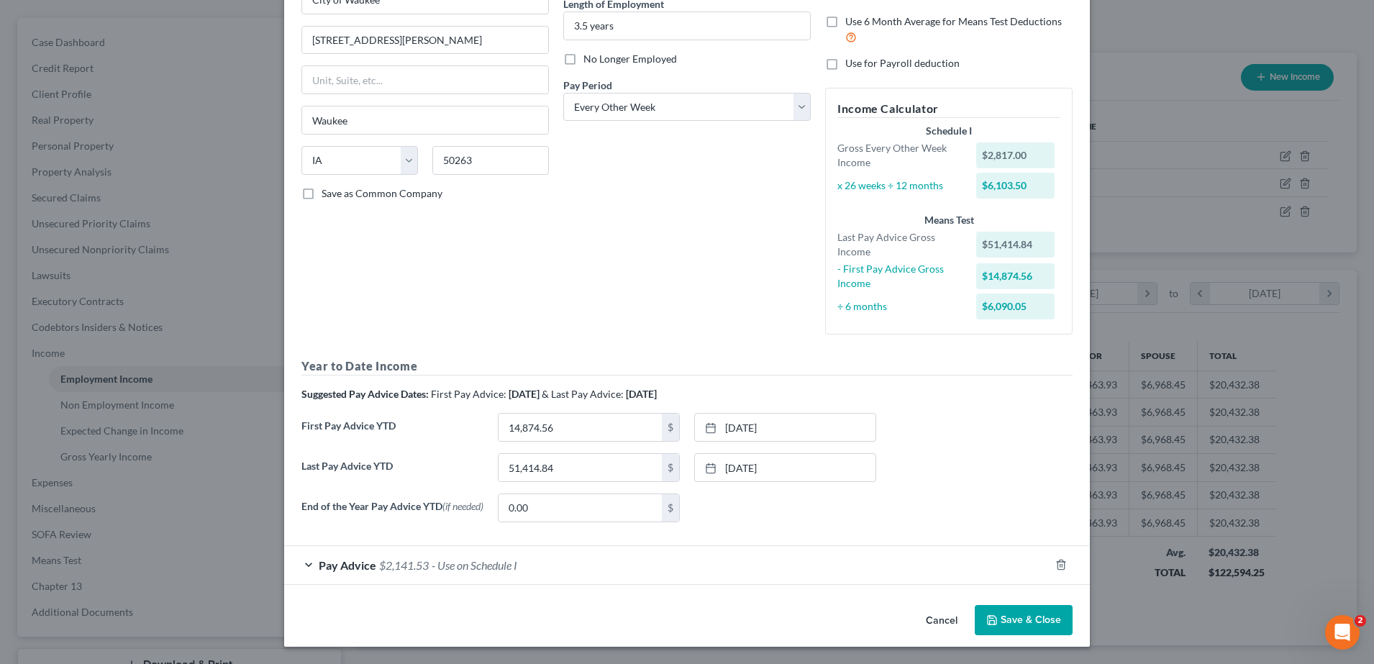
scroll to position [154, 0]
click at [356, 570] on span "Pay Advice" at bounding box center [348, 565] width 58 height 14
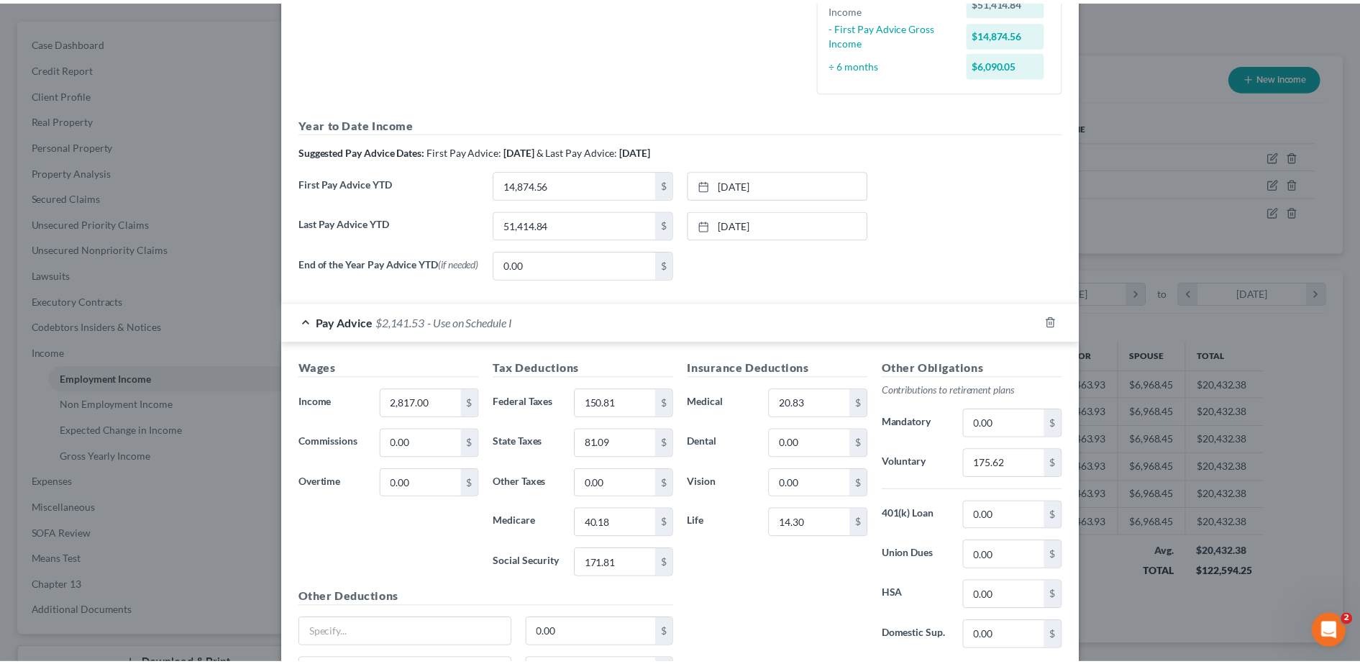
scroll to position [0, 0]
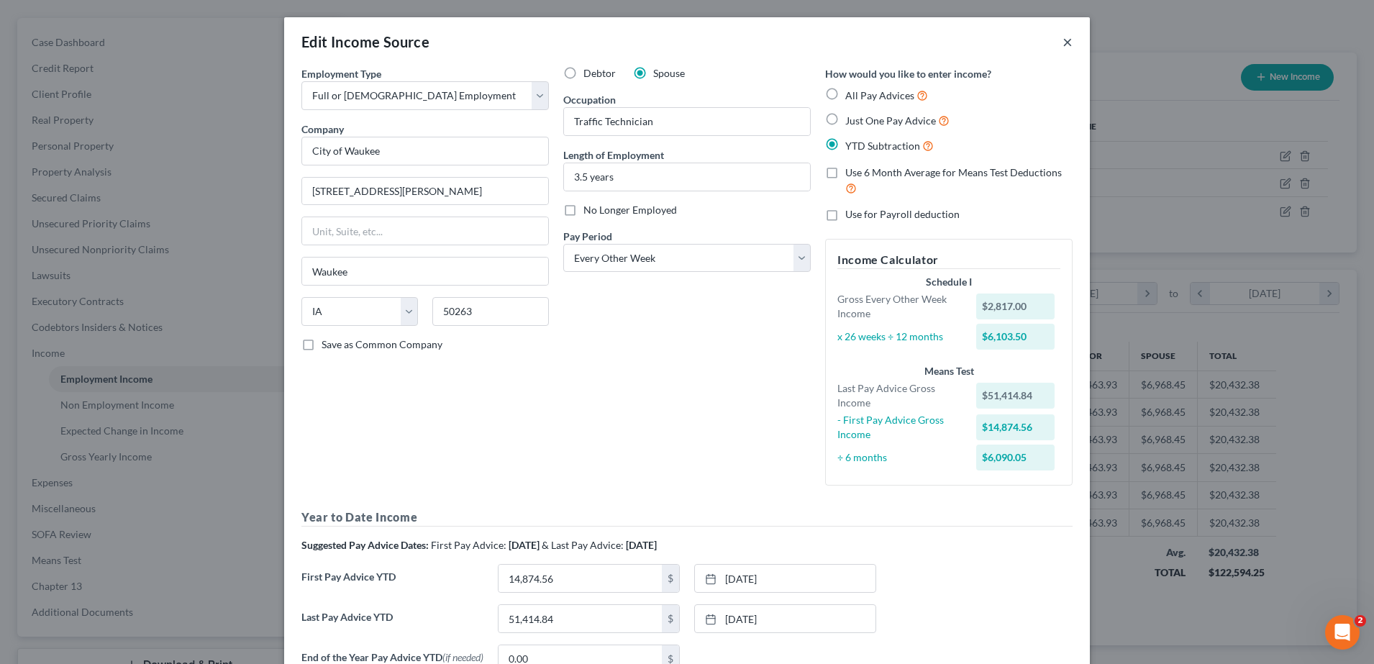
click at [1062, 39] on button "×" at bounding box center [1067, 41] width 10 height 17
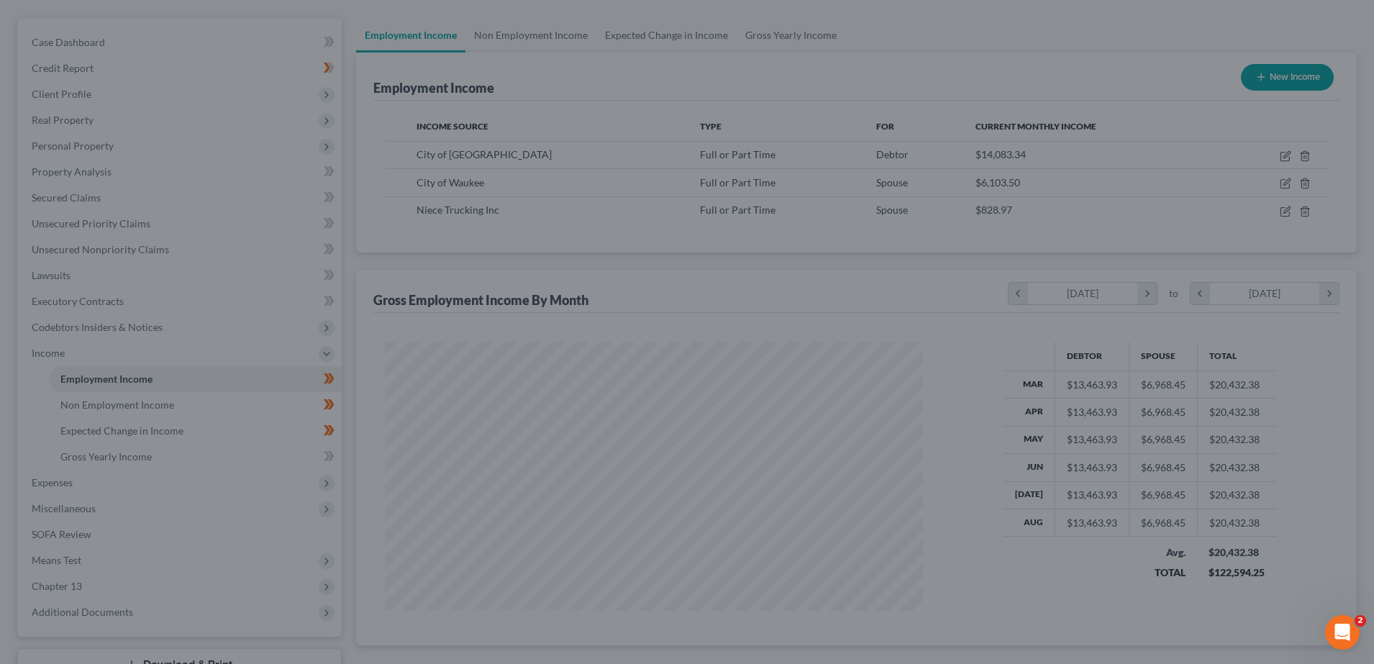
scroll to position [719041, 718746]
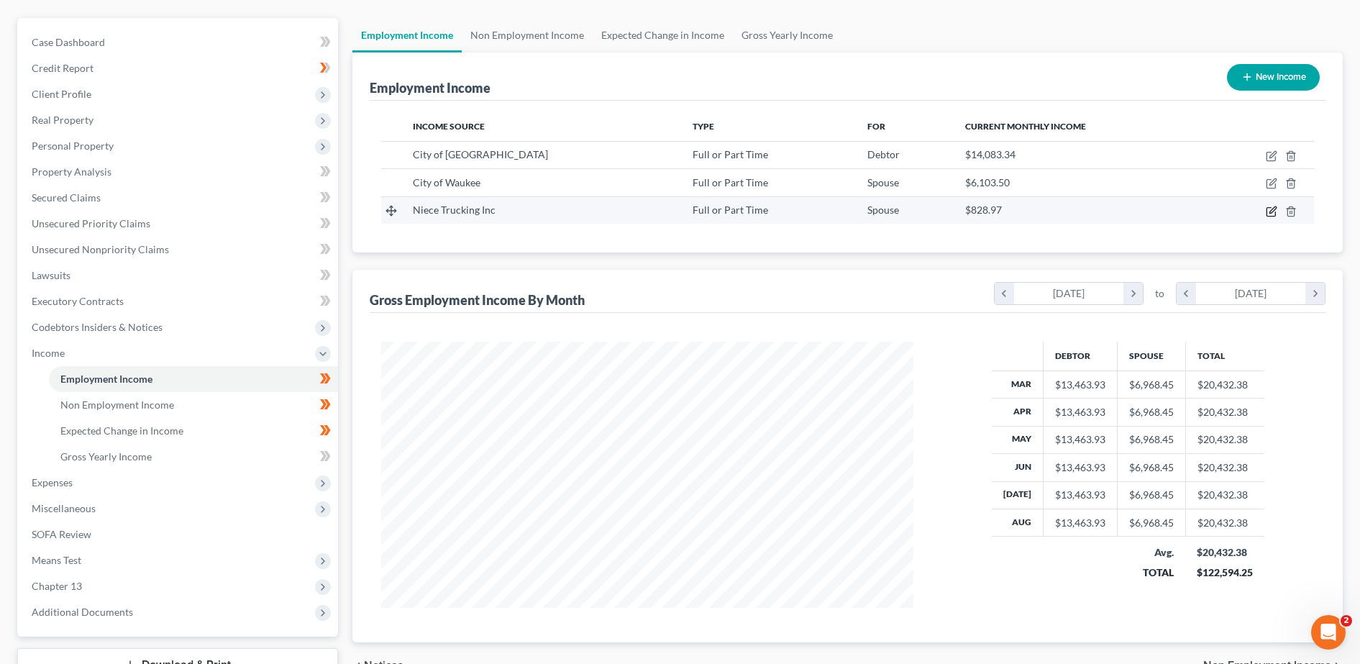
click at [1275, 212] on icon "button" at bounding box center [1272, 212] width 12 height 12
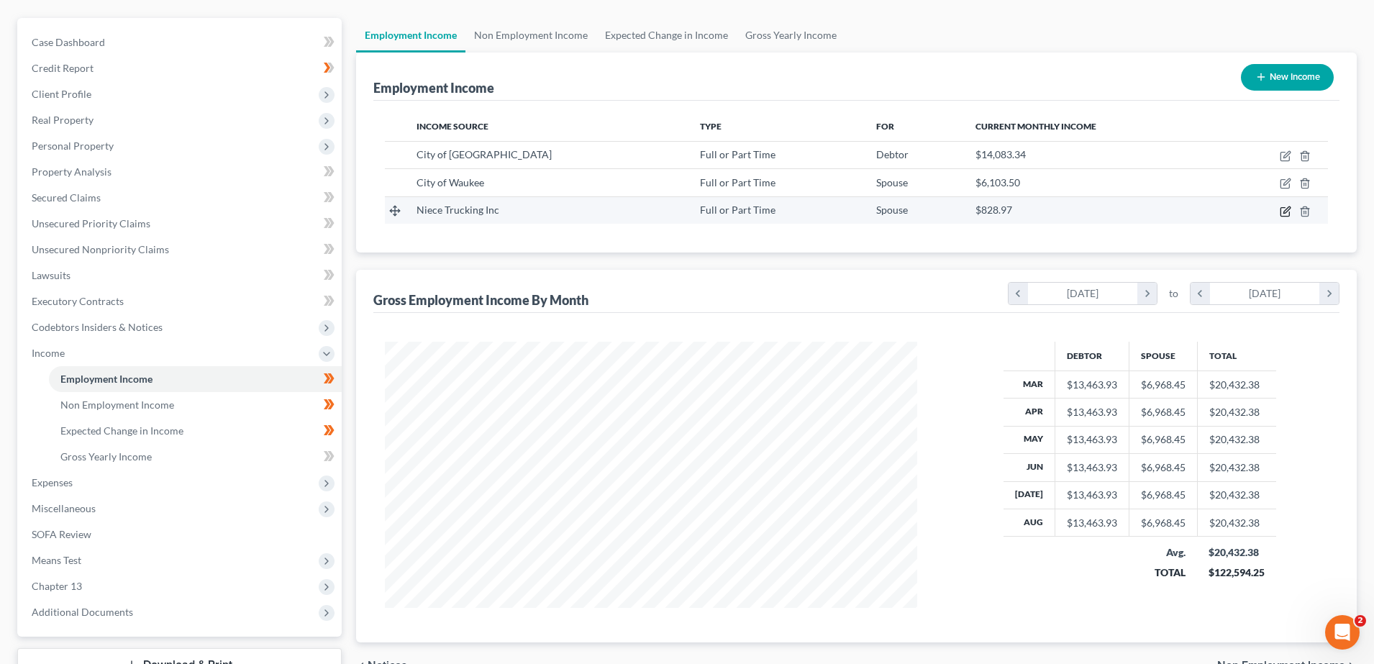
select select "0"
select select "16"
select select "2"
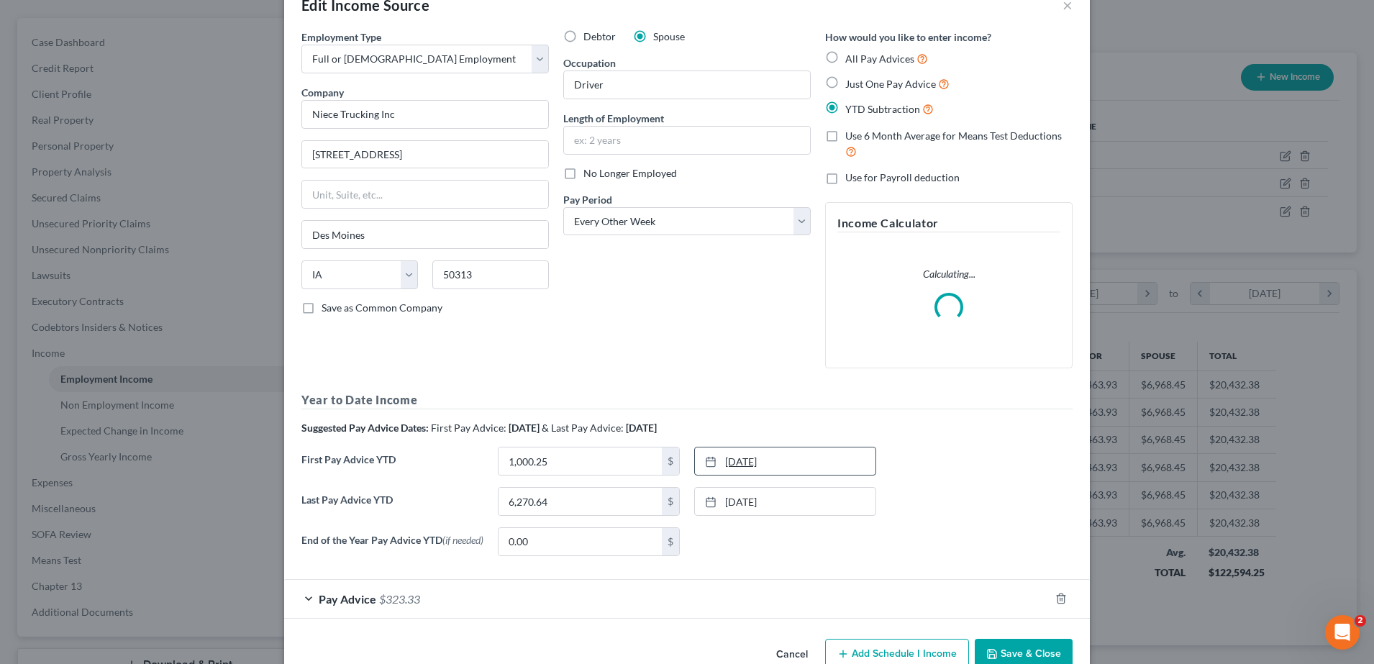
scroll to position [73, 0]
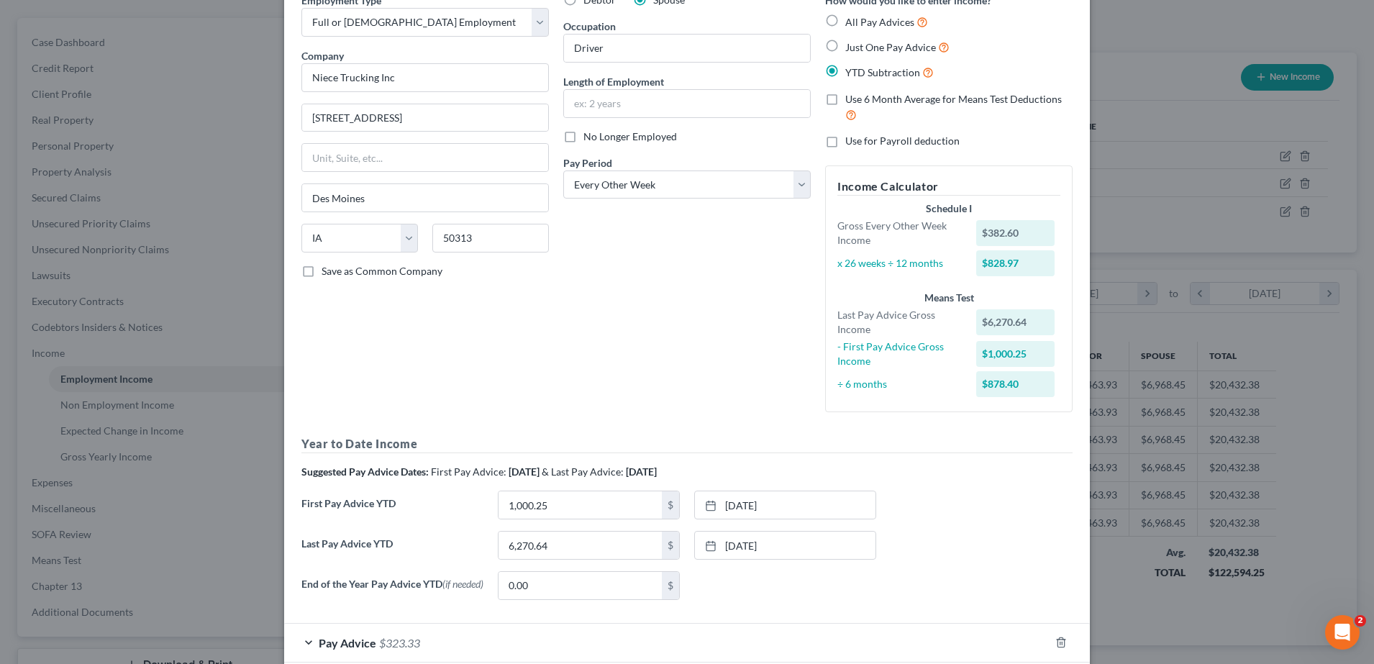
click at [356, 572] on form "Employment Type * Select Full or Part Time Employment Self Employment Company *…" at bounding box center [686, 328] width 771 height 670
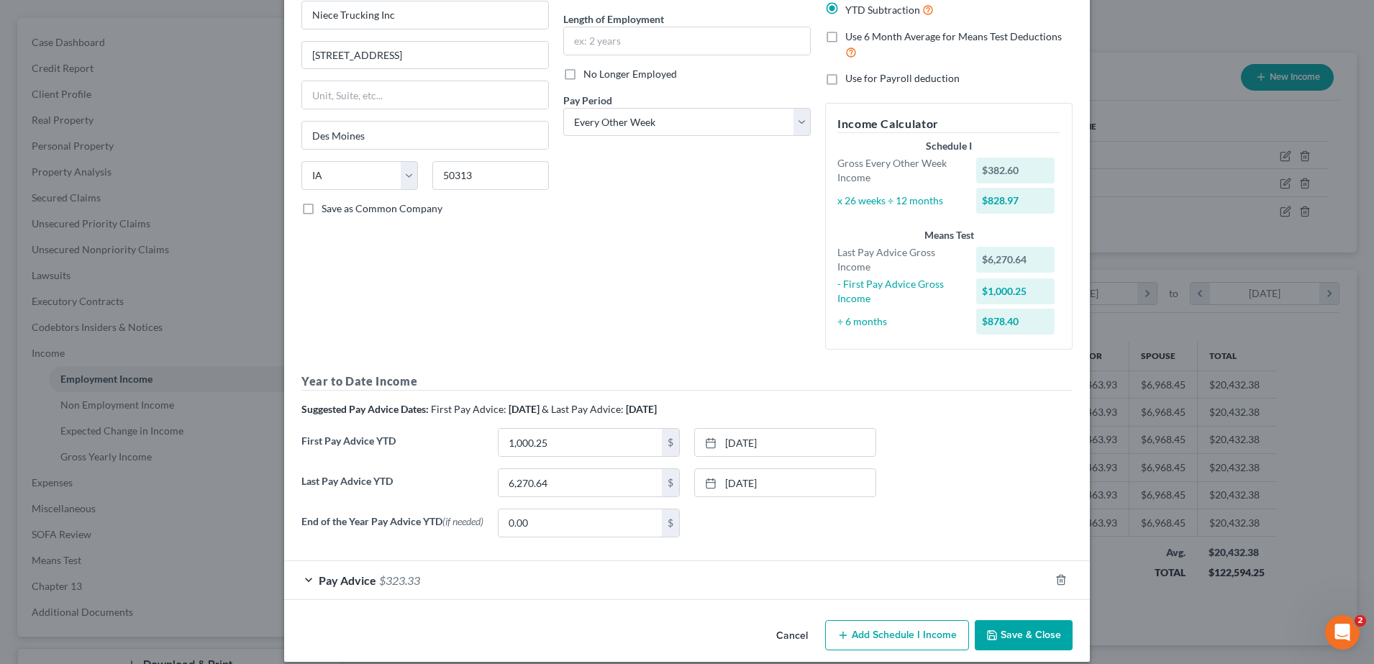
scroll to position [154, 0]
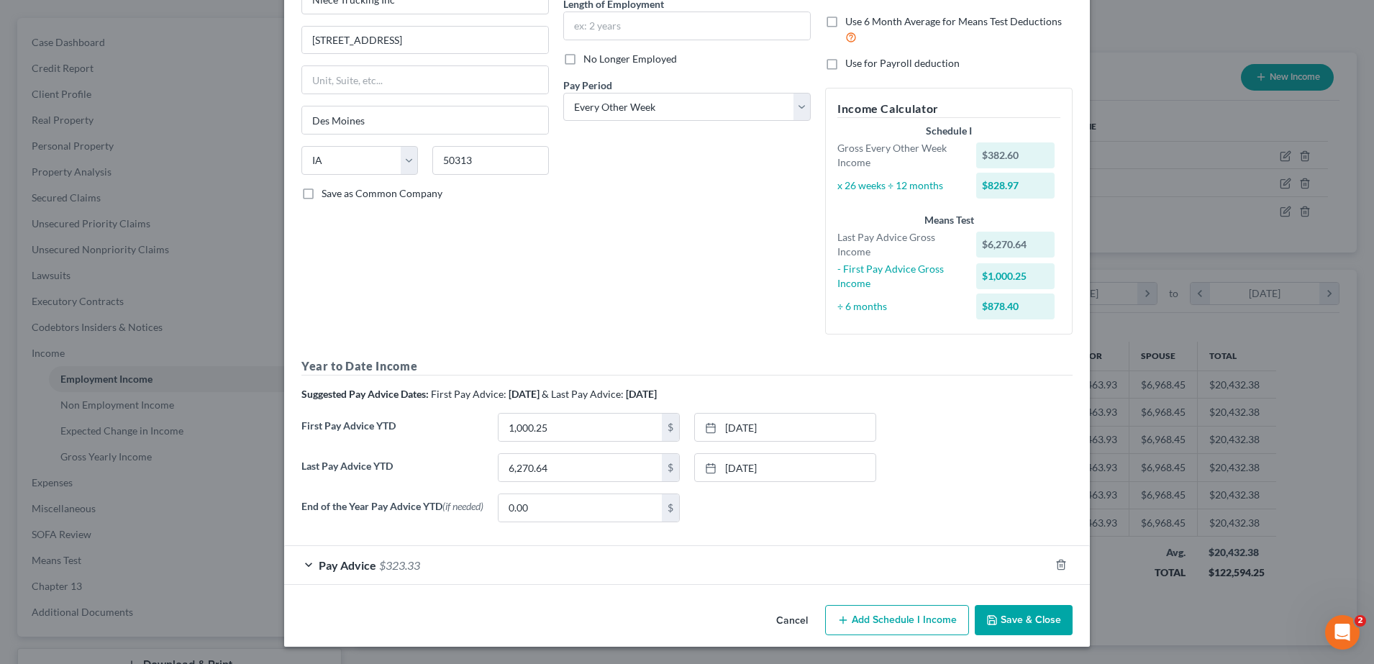
click at [365, 565] on span "Pay Advice" at bounding box center [348, 565] width 58 height 14
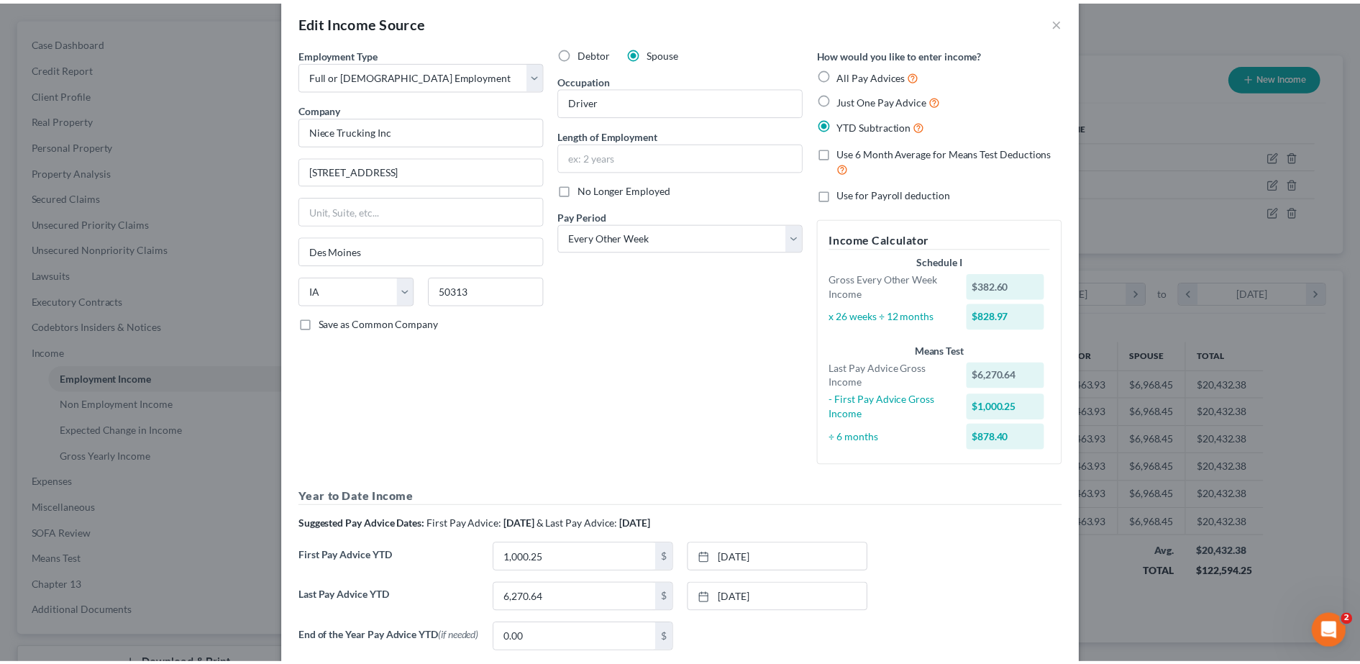
scroll to position [0, 0]
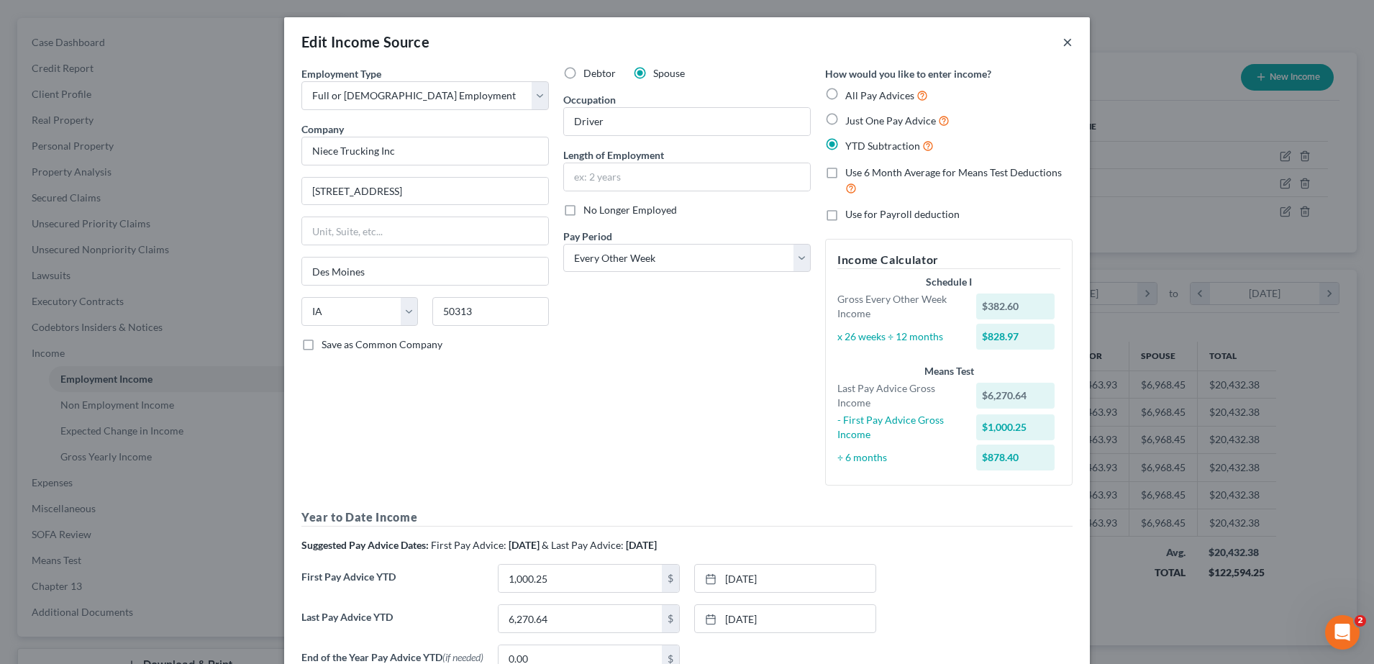
click at [1062, 42] on button "×" at bounding box center [1067, 41] width 10 height 17
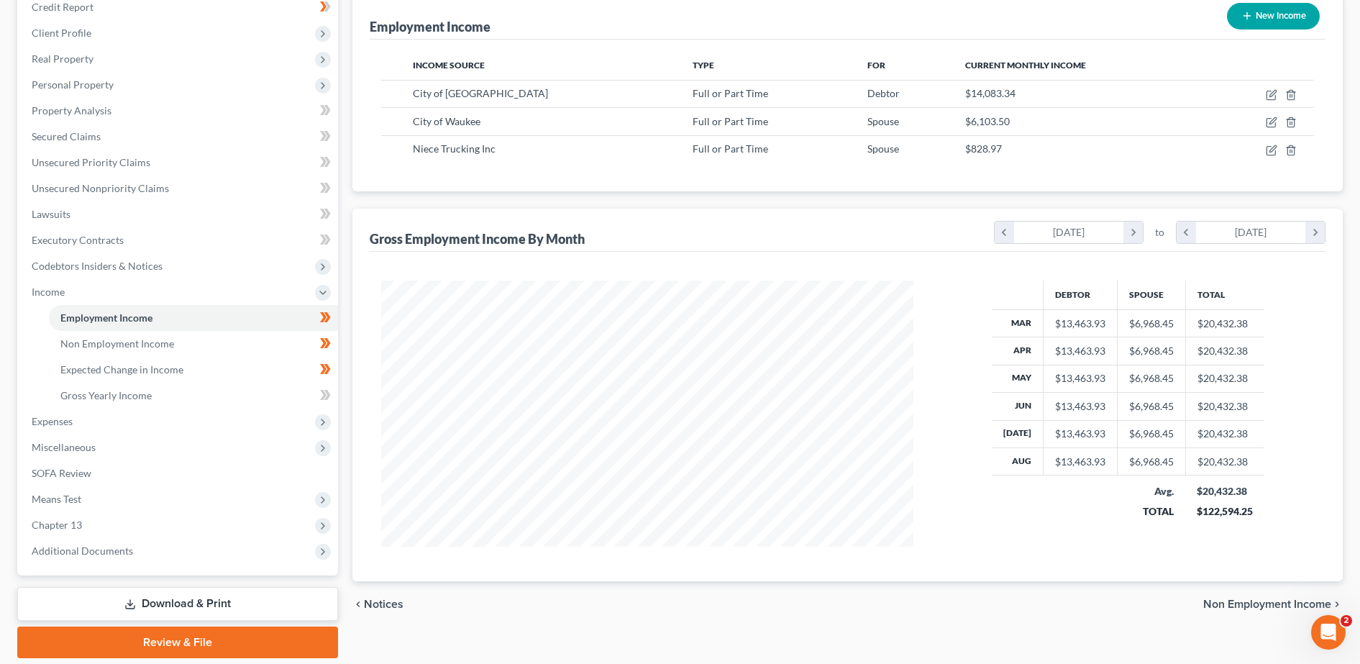
scroll to position [230, 0]
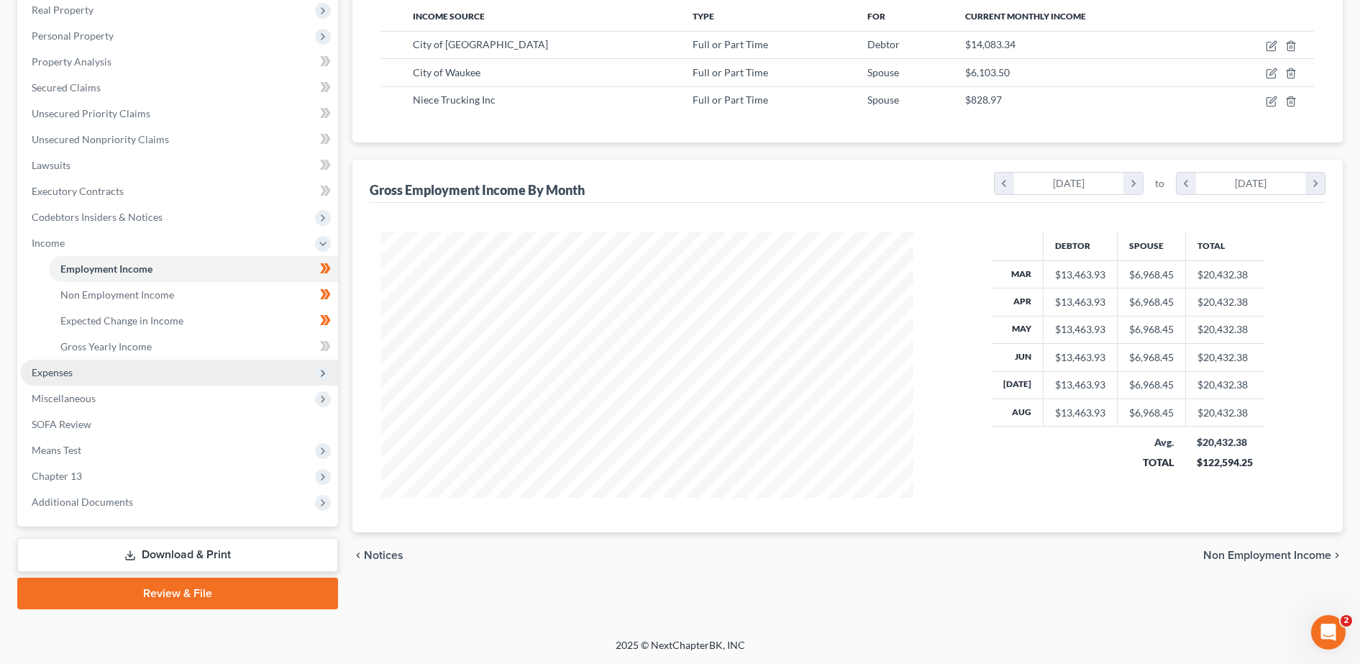
click at [80, 370] on span "Expenses" at bounding box center [179, 373] width 318 height 26
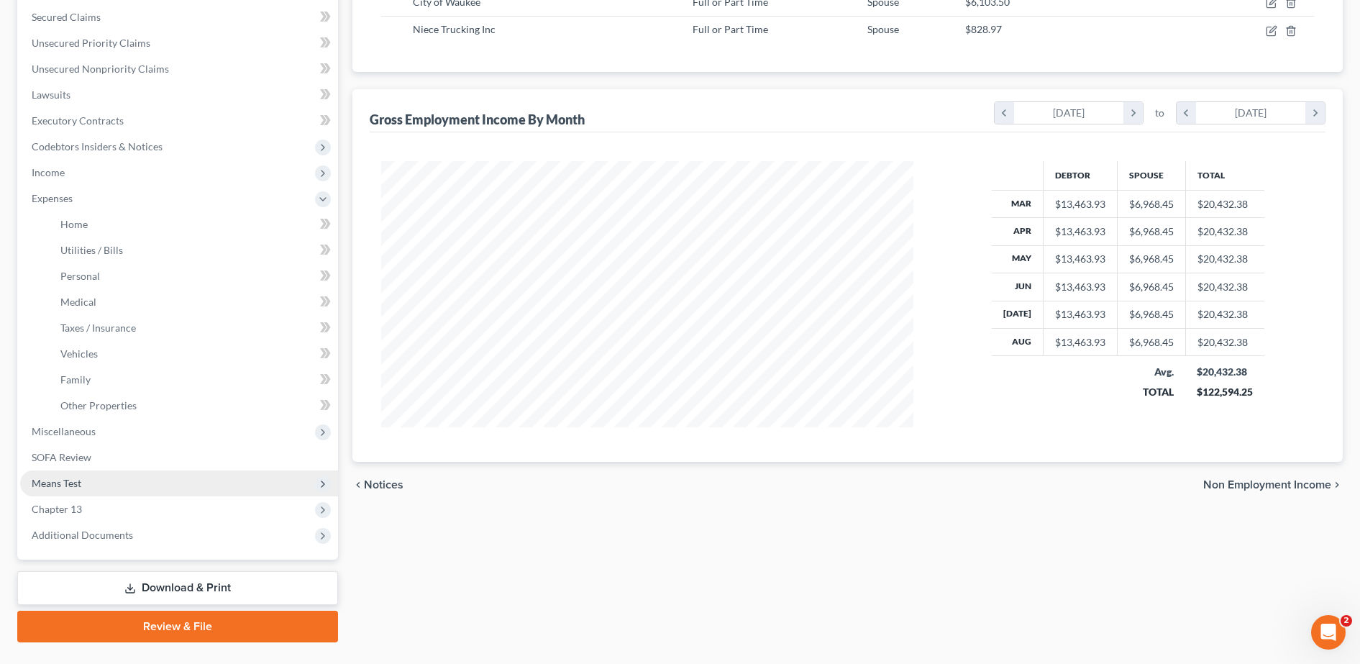
scroll to position [334, 0]
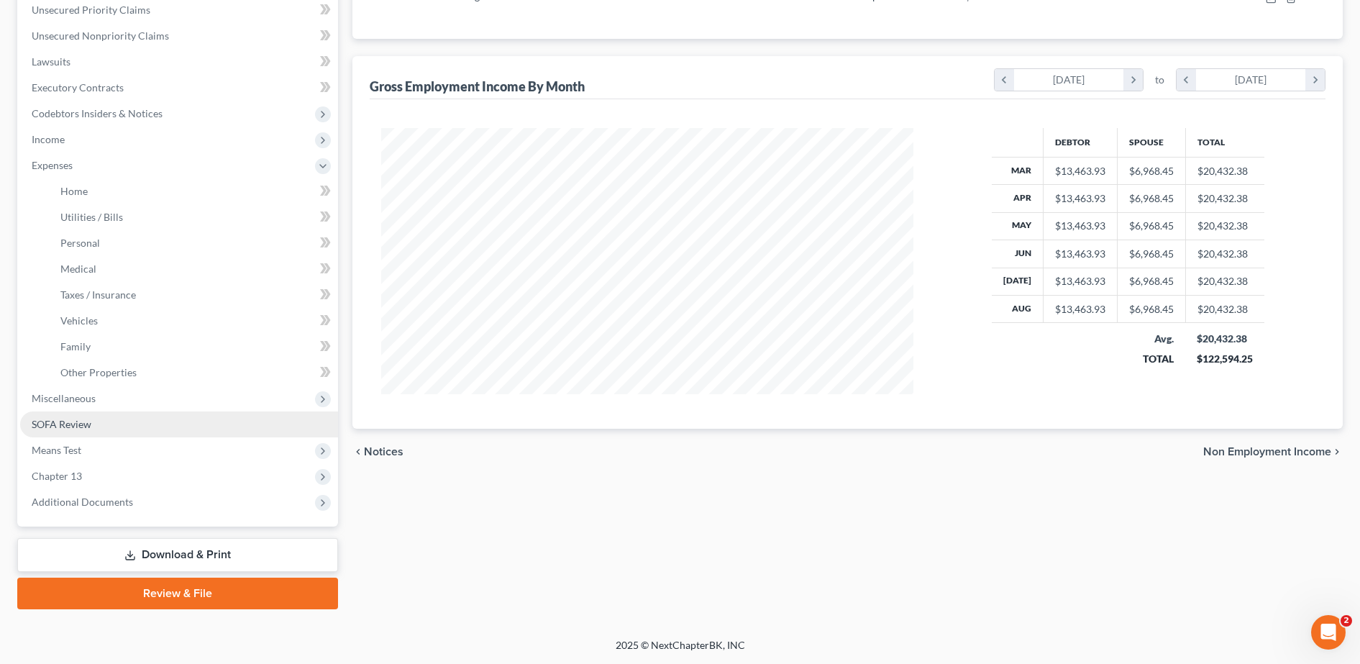
click at [70, 429] on span "SOFA Review" at bounding box center [62, 424] width 60 height 12
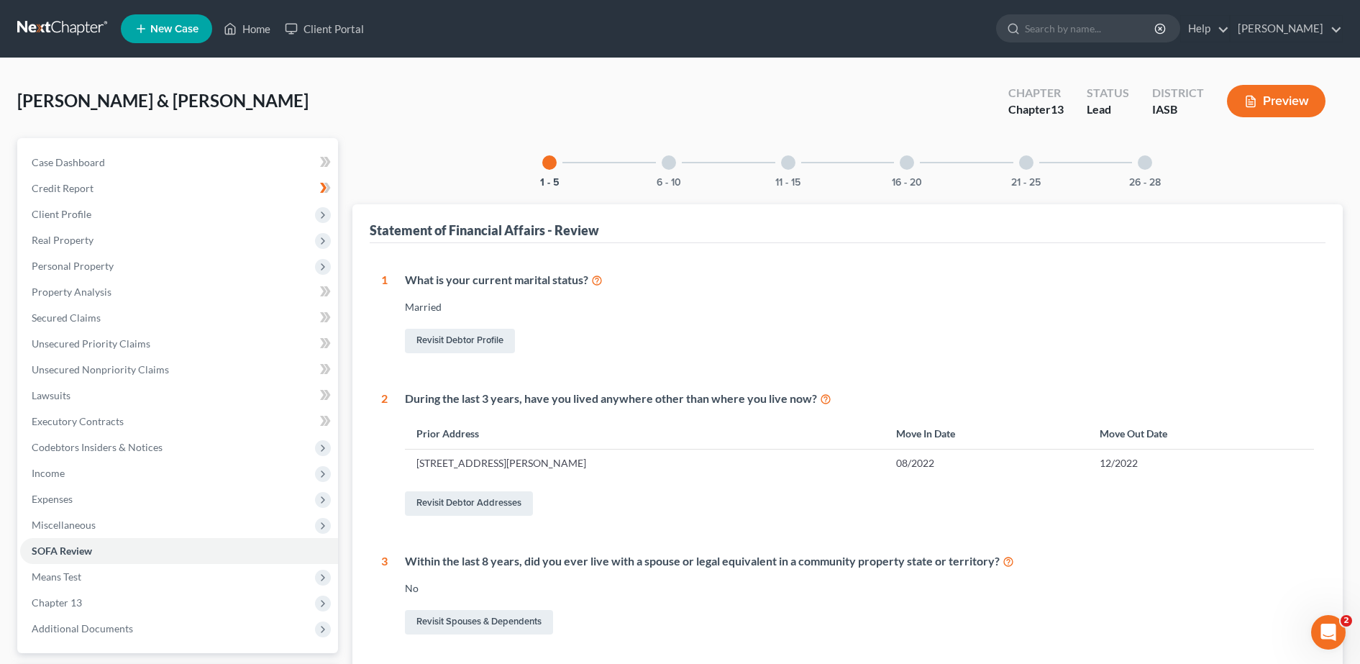
click at [1280, 98] on button "Preview" at bounding box center [1276, 101] width 99 height 32
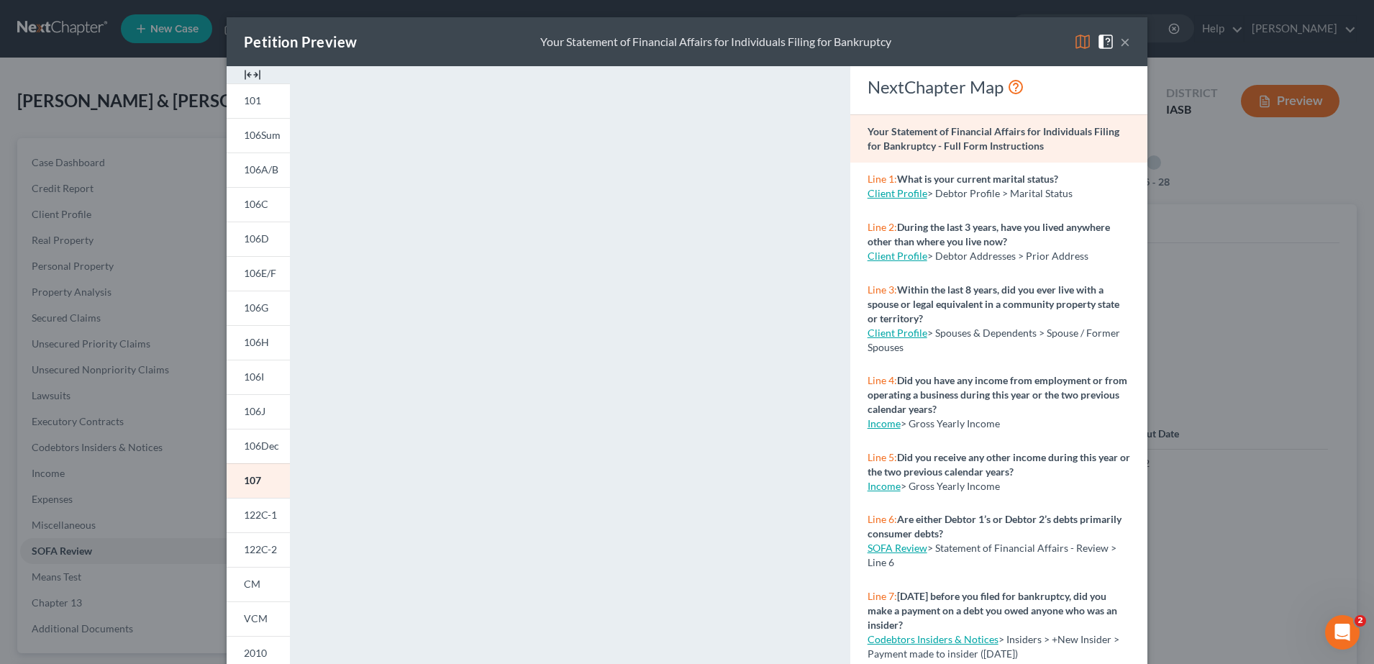
drag, startPoint x: 955, startPoint y: 36, endPoint x: 810, endPoint y: 197, distance: 217.0
click at [1032, 23] on div "Petition Preview Your Statement of Financial Affairs for Individuals Filing for…" at bounding box center [687, 41] width 921 height 49
click at [258, 106] on link "101" at bounding box center [258, 100] width 63 height 35
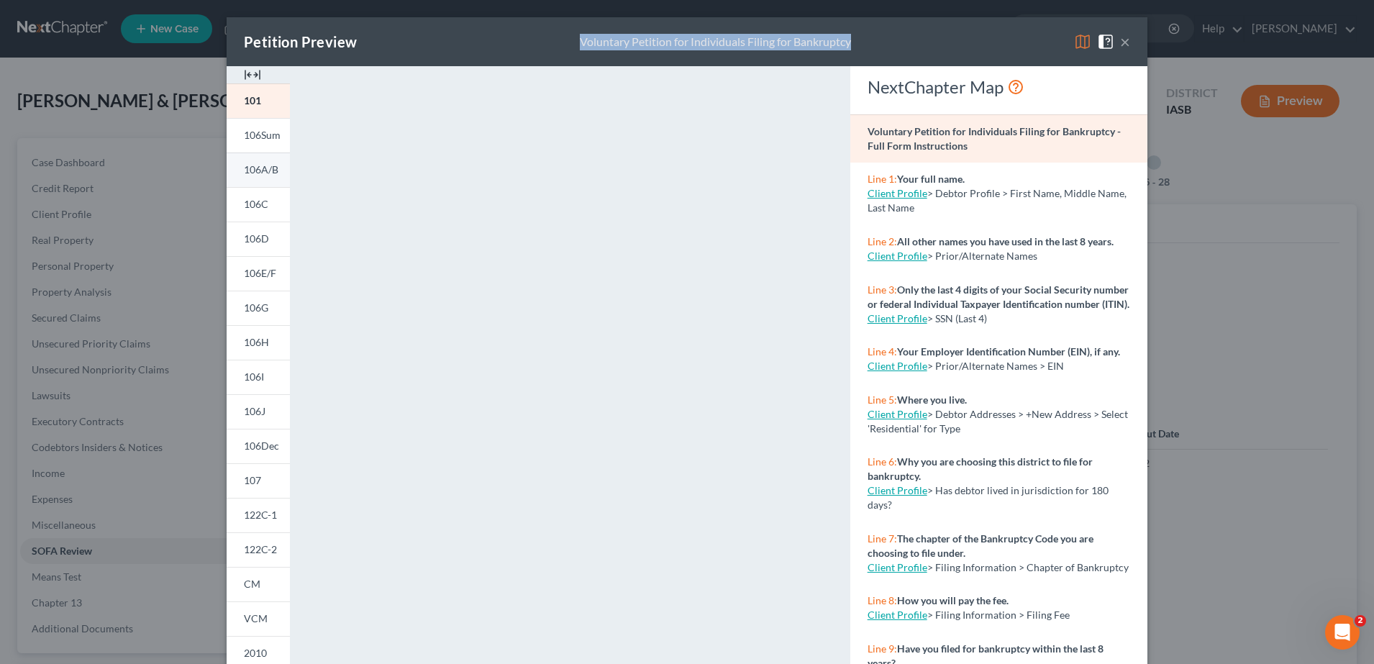
click at [250, 165] on span "106A/B" at bounding box center [261, 169] width 35 height 12
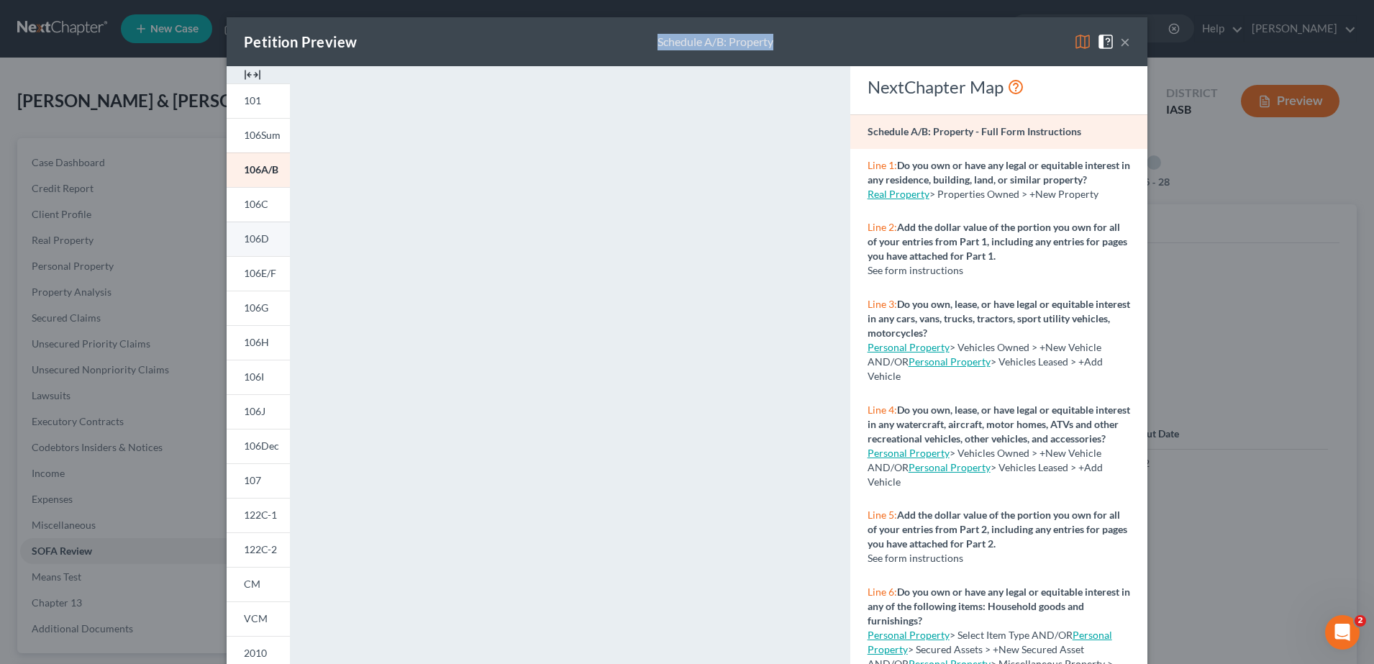
click at [244, 240] on span "106D" at bounding box center [256, 238] width 25 height 12
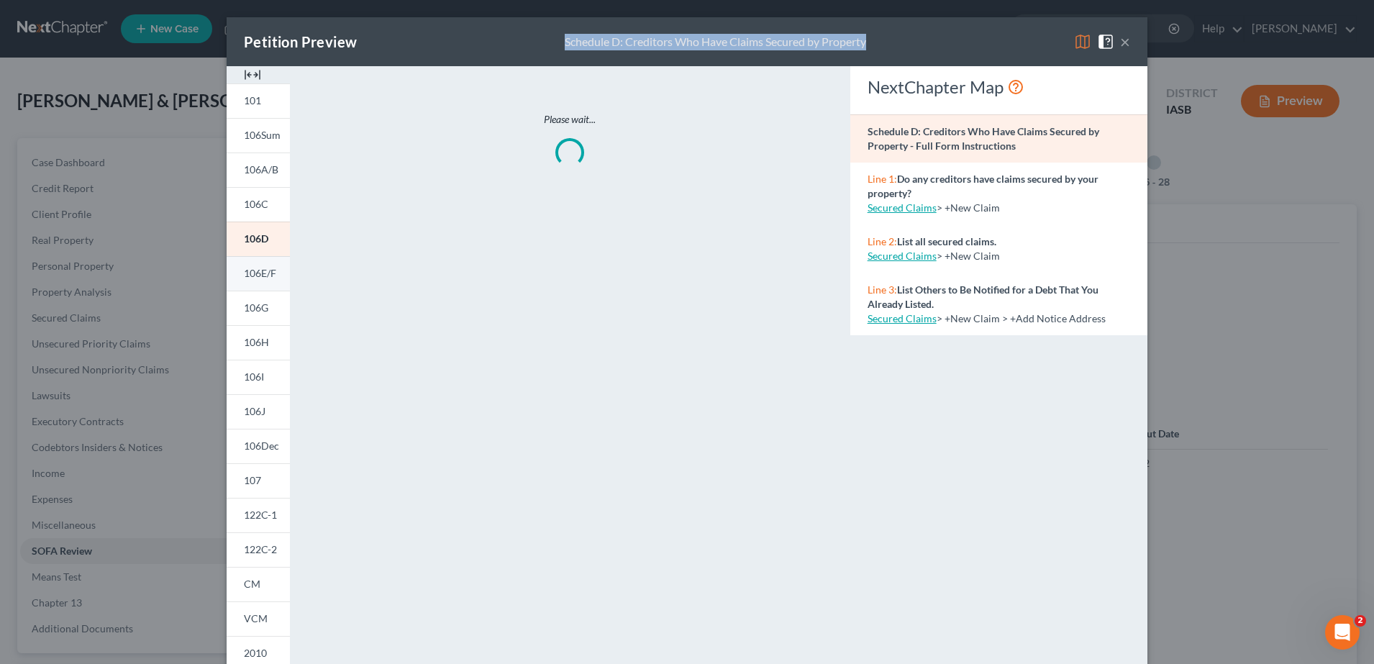
click at [250, 278] on span "106E/F" at bounding box center [260, 273] width 32 height 12
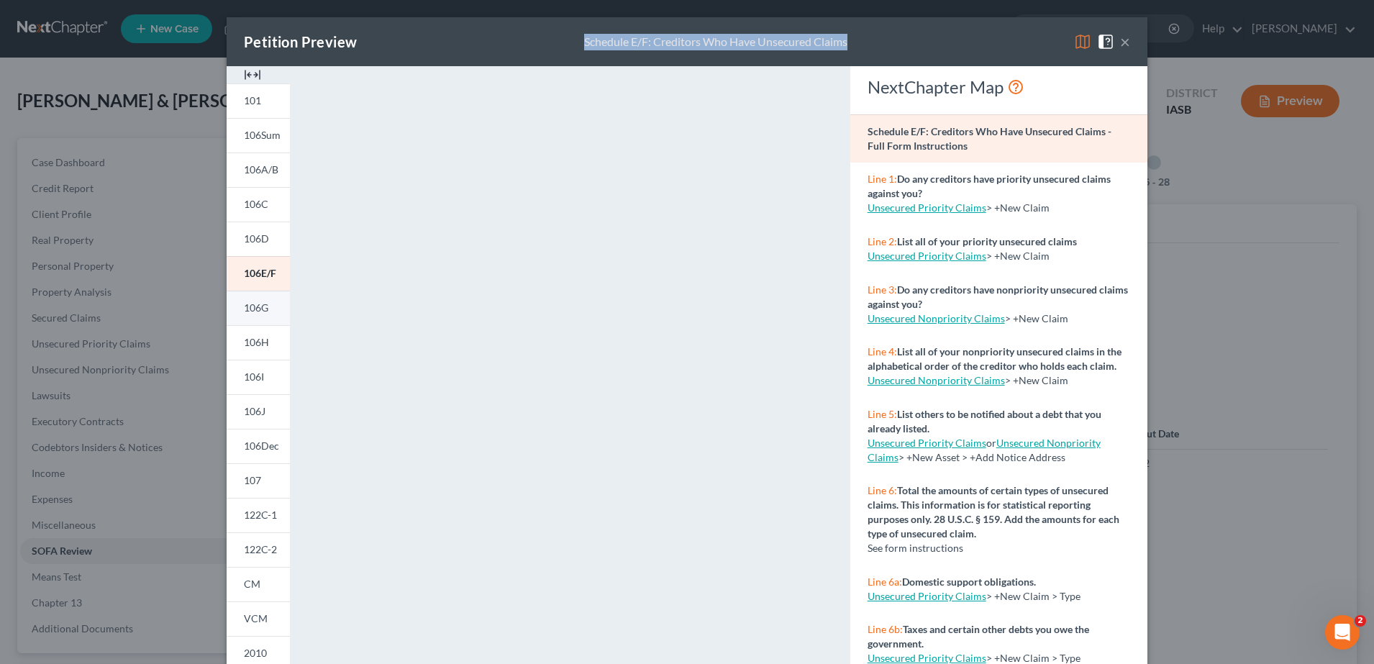
click at [250, 311] on span "106G" at bounding box center [256, 307] width 24 height 12
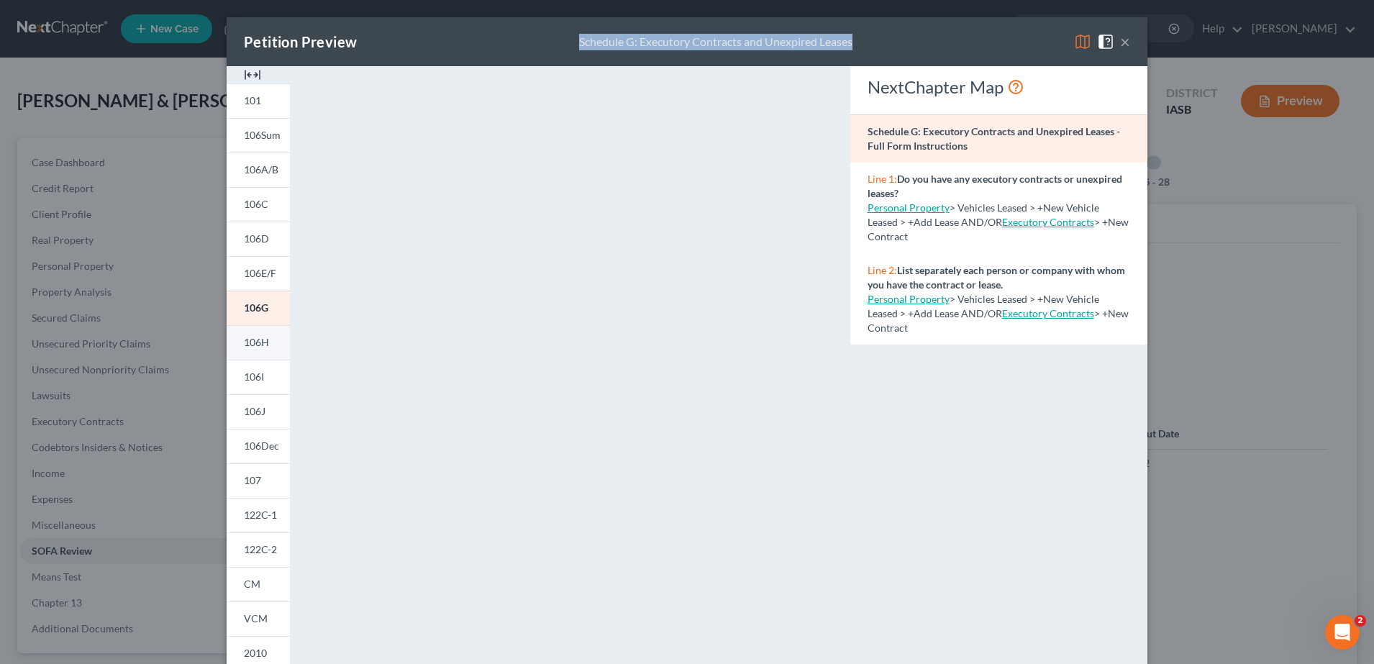
click at [245, 345] on span "106H" at bounding box center [256, 342] width 25 height 12
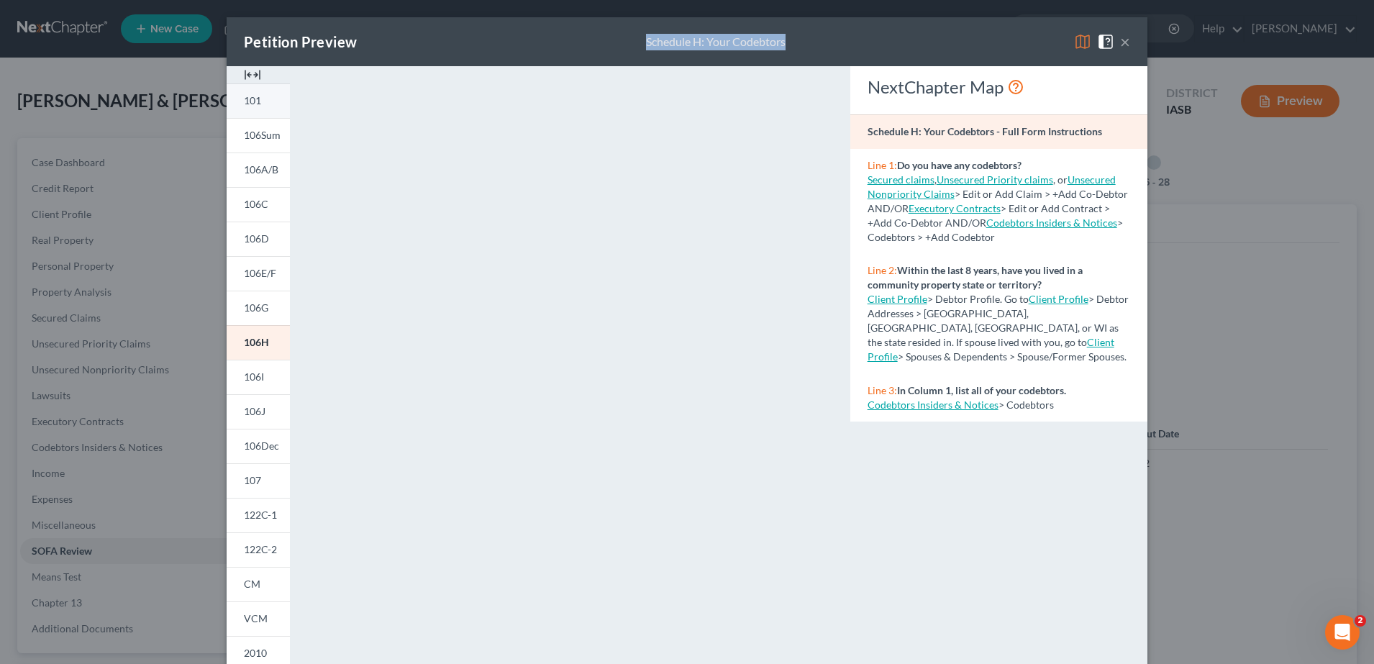
click at [247, 95] on span "101" at bounding box center [252, 100] width 17 height 12
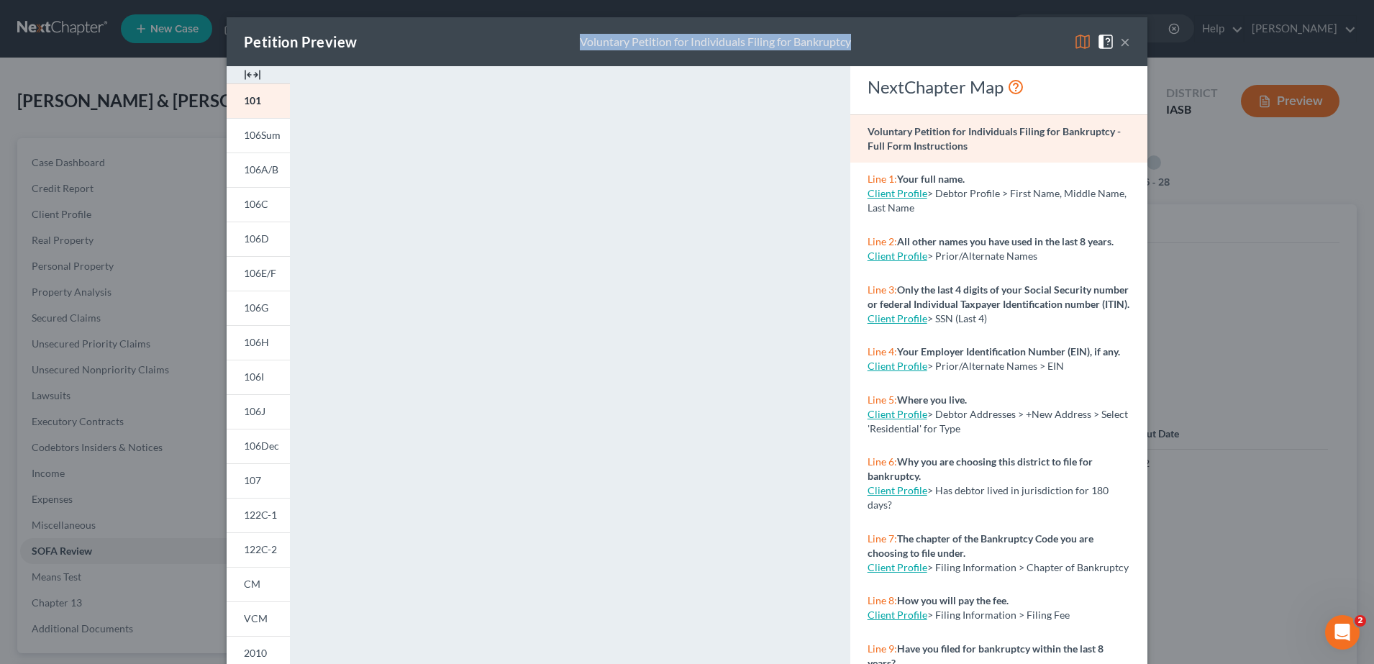
click at [1120, 36] on button "×" at bounding box center [1125, 41] width 10 height 17
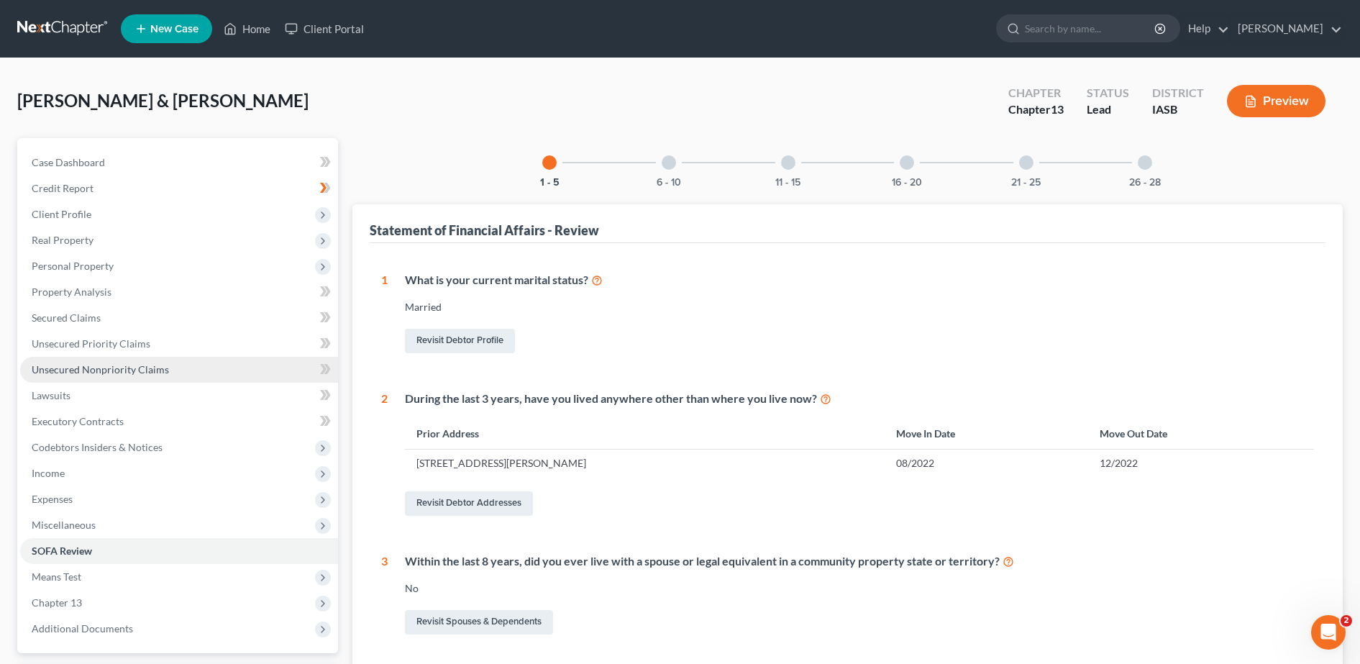
click at [104, 370] on span "Unsecured Nonpriority Claims" at bounding box center [100, 369] width 137 height 12
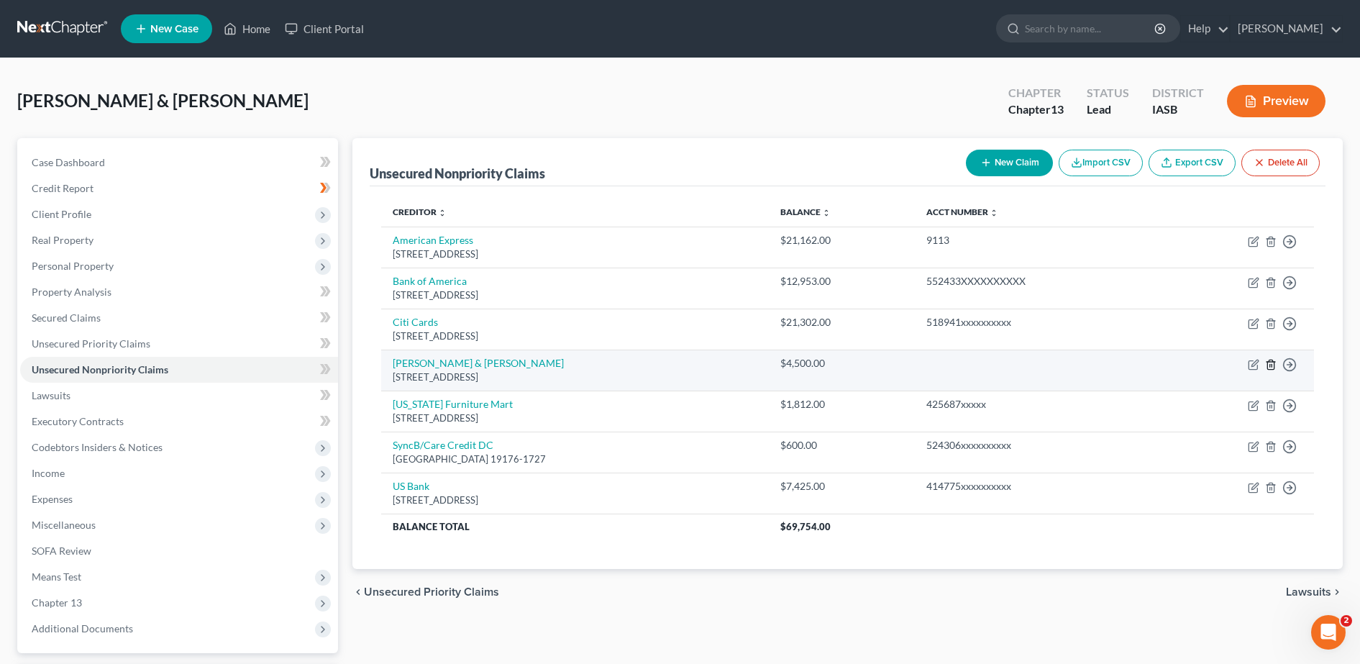
click at [1270, 363] on icon "button" at bounding box center [1271, 365] width 12 height 12
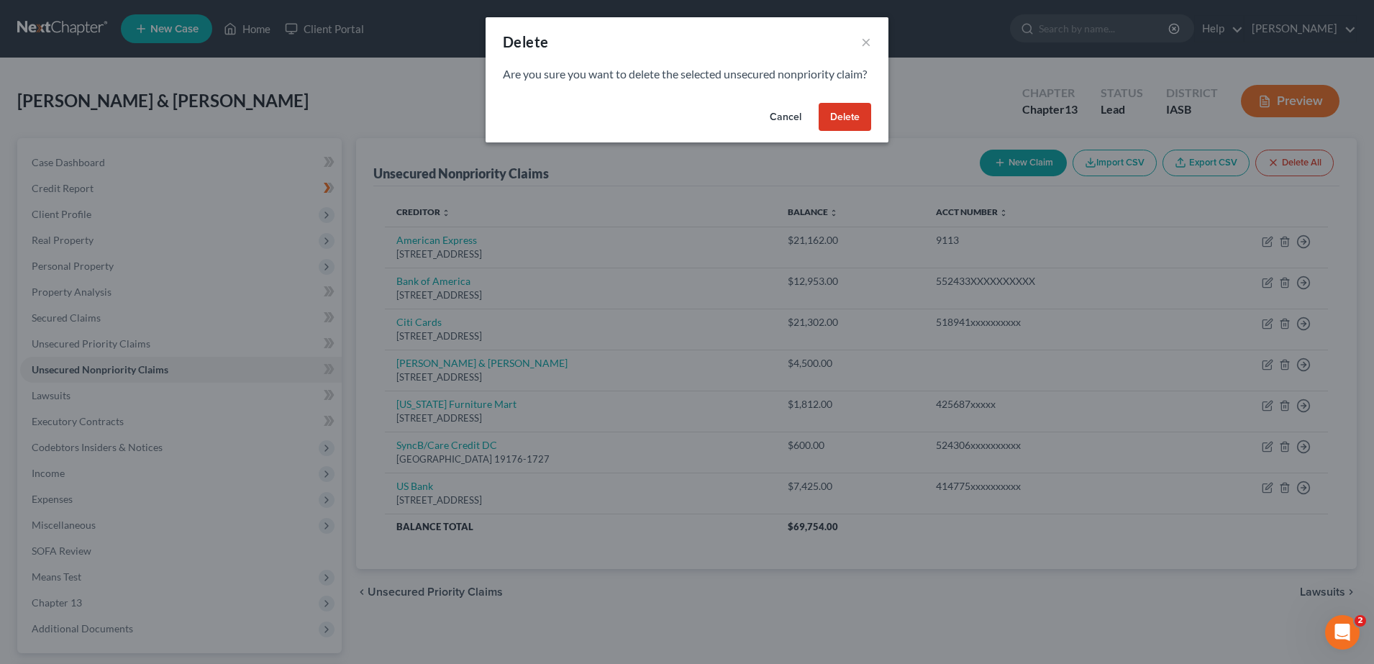
click at [857, 127] on button "Delete" at bounding box center [845, 117] width 53 height 29
